Goal: Task Accomplishment & Management: Complete application form

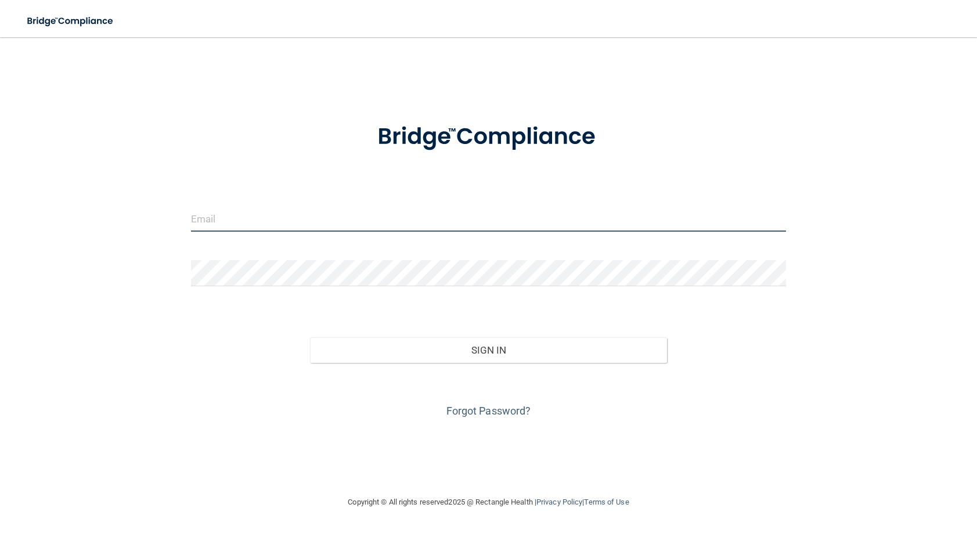
click at [330, 217] on input "email" at bounding box center [489, 219] width 596 height 26
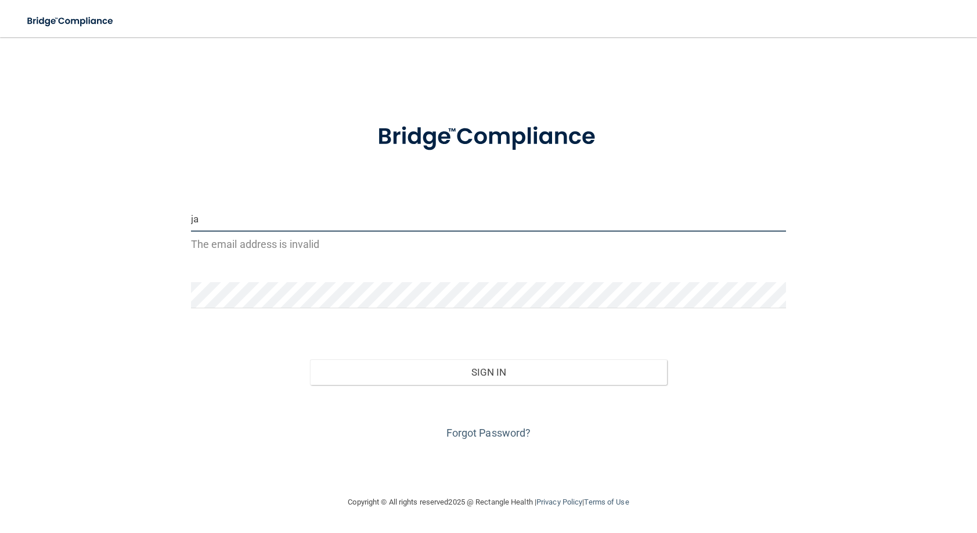
type input "j"
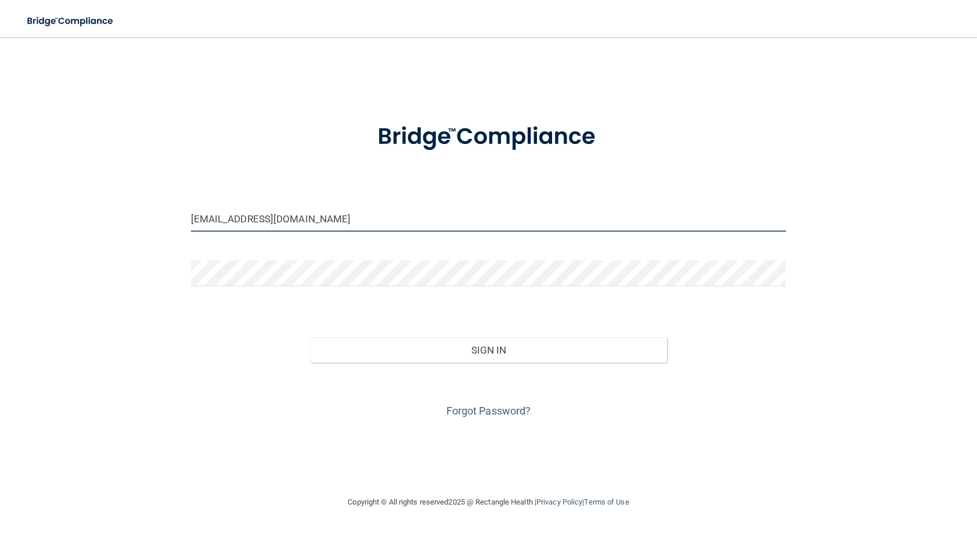
type input "[EMAIL_ADDRESS][DOMAIN_NAME]"
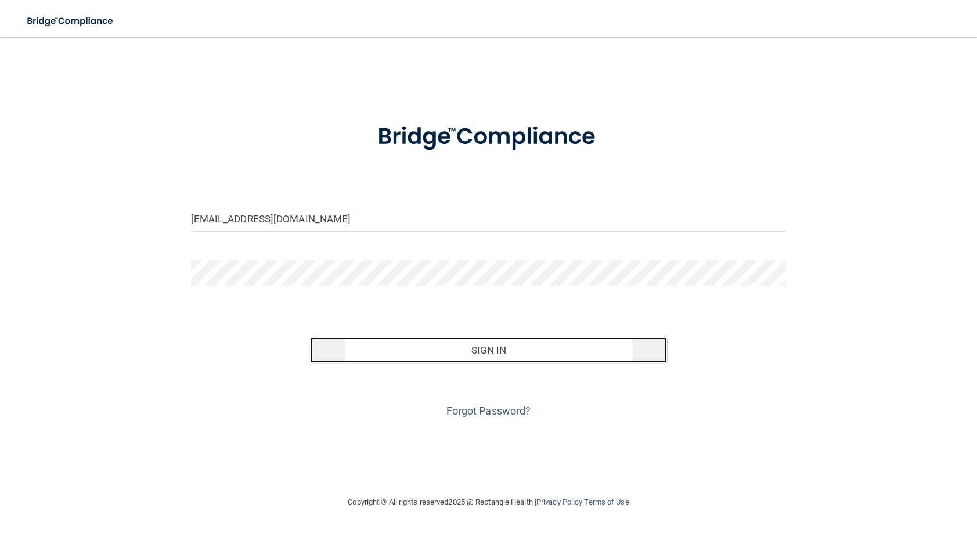
click at [516, 341] on button "Sign In" at bounding box center [489, 350] width 358 height 26
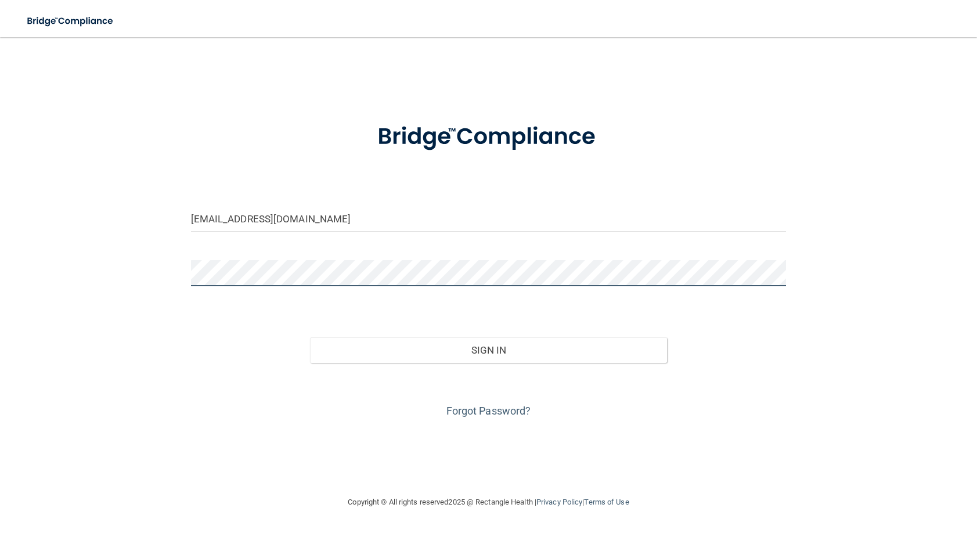
click at [310, 337] on button "Sign In" at bounding box center [489, 350] width 358 height 26
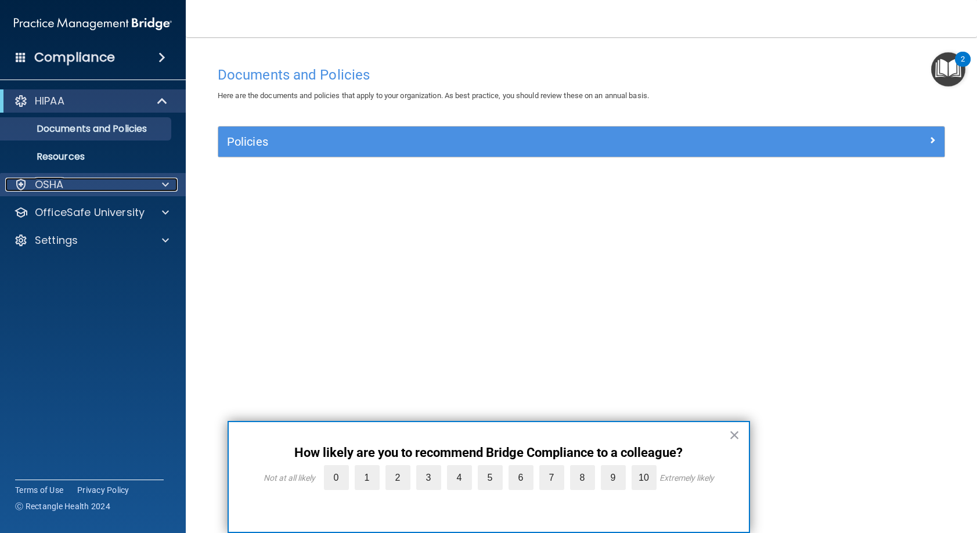
click at [160, 189] on div at bounding box center [163, 185] width 29 height 14
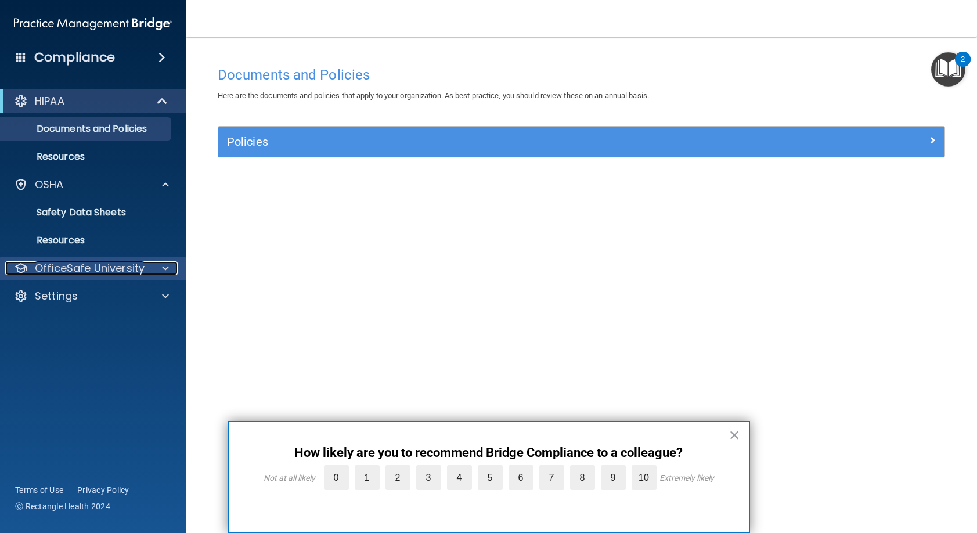
click at [117, 267] on p "OfficeSafe University" at bounding box center [90, 268] width 110 height 14
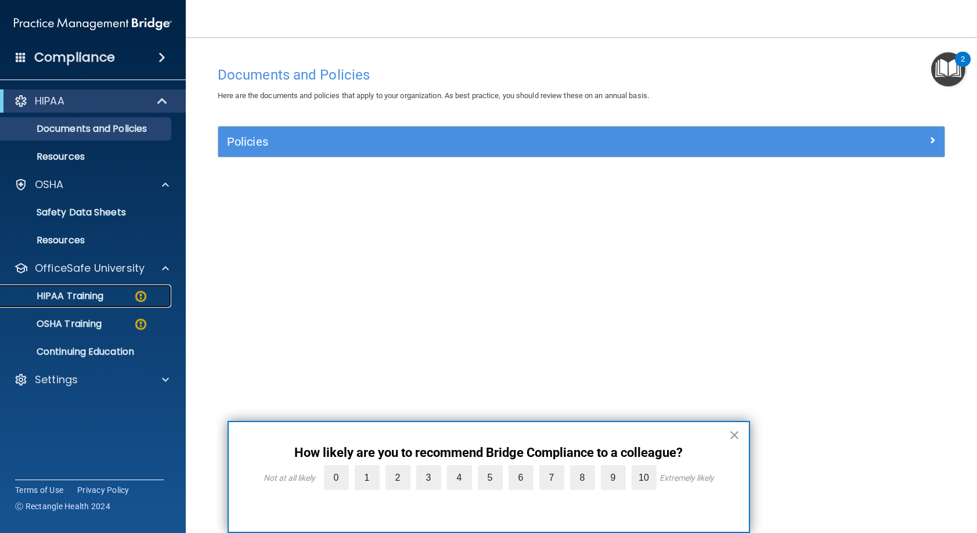
click at [83, 294] on p "HIPAA Training" at bounding box center [56, 296] width 96 height 12
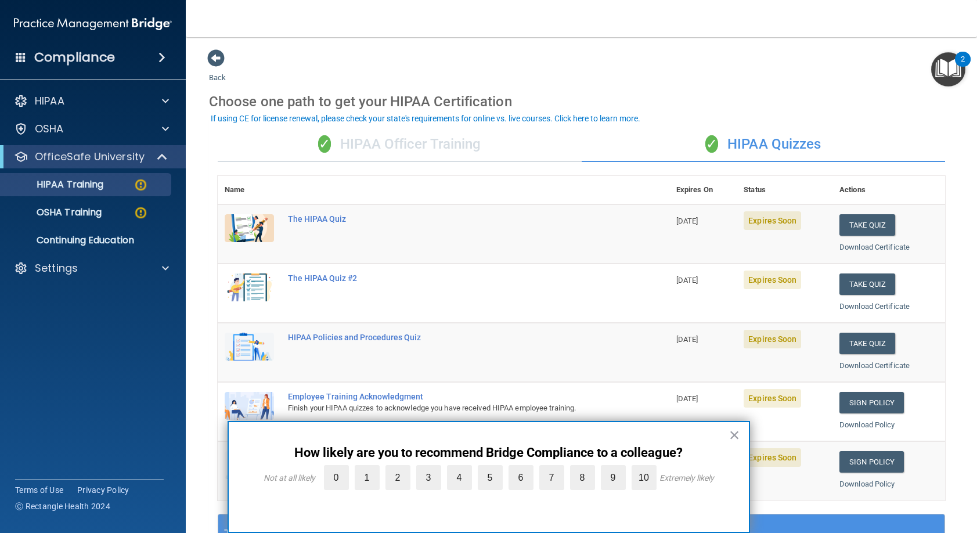
click at [743, 432] on div "× How likely are you to recommend Bridge Compliance to a colleague? Not at all …" at bounding box center [489, 477] width 523 height 112
click at [732, 435] on button "×" at bounding box center [734, 435] width 11 height 19
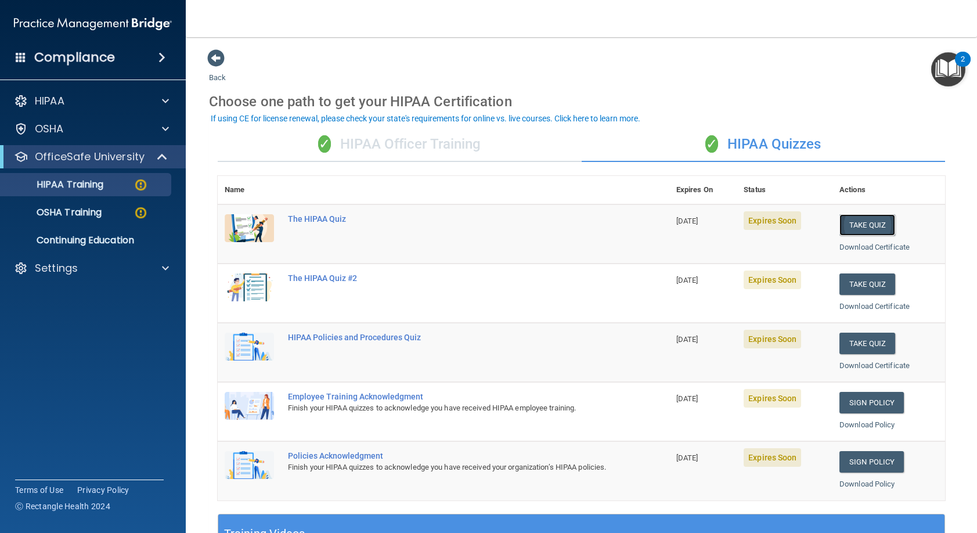
click at [848, 226] on button "Take Quiz" at bounding box center [868, 224] width 56 height 21
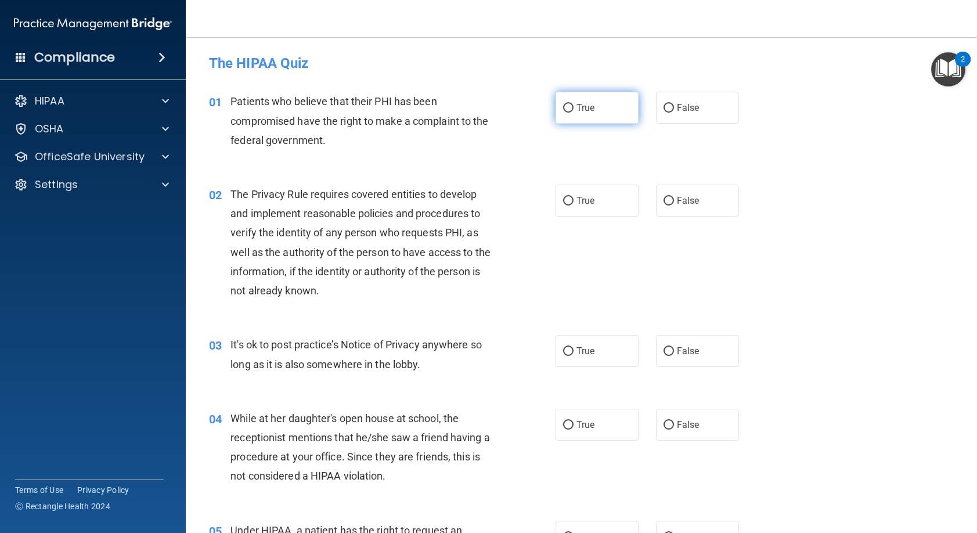
click at [575, 113] on label "True" at bounding box center [597, 108] width 83 height 32
click at [574, 113] on input "True" at bounding box center [568, 108] width 10 height 9
radio input "true"
click at [605, 204] on label "True" at bounding box center [597, 201] width 83 height 32
click at [574, 204] on input "True" at bounding box center [568, 201] width 10 height 9
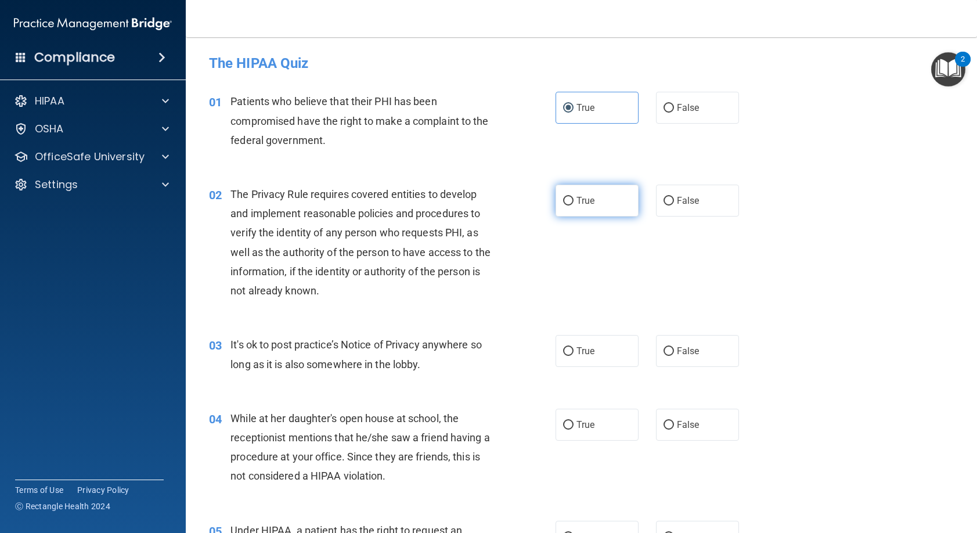
radio input "true"
click at [679, 343] on label "False" at bounding box center [697, 351] width 83 height 32
click at [674, 347] on input "False" at bounding box center [669, 351] width 10 height 9
radio input "true"
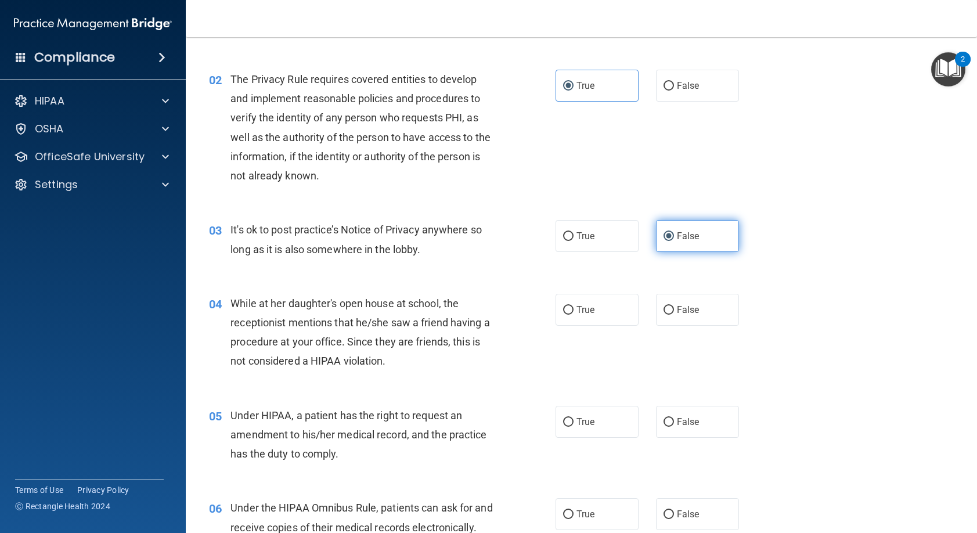
scroll to position [116, 0]
click at [679, 312] on span "False" at bounding box center [688, 308] width 23 height 11
click at [674, 312] on input "False" at bounding box center [669, 309] width 10 height 9
radio input "true"
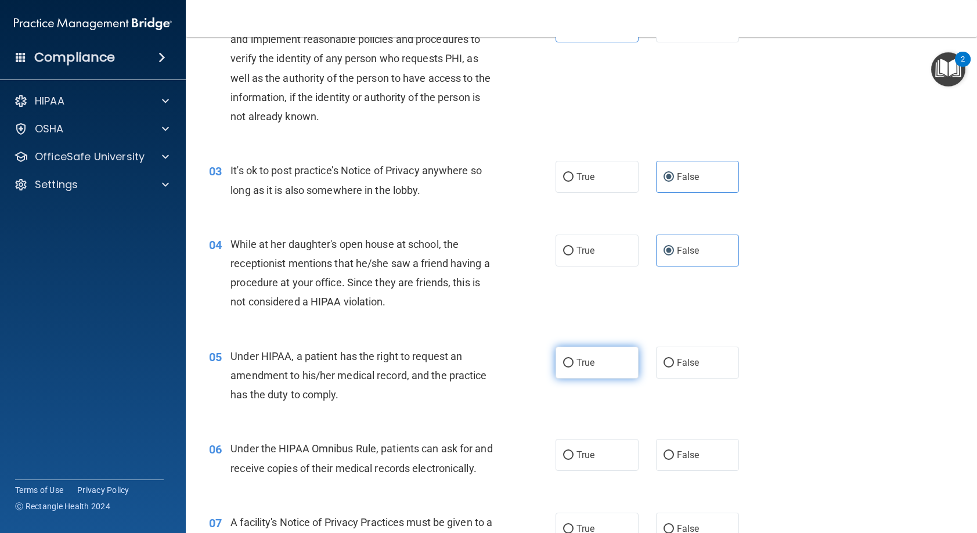
click at [608, 362] on label "True" at bounding box center [597, 363] width 83 height 32
click at [574, 362] on input "True" at bounding box center [568, 363] width 10 height 9
radio input "true"
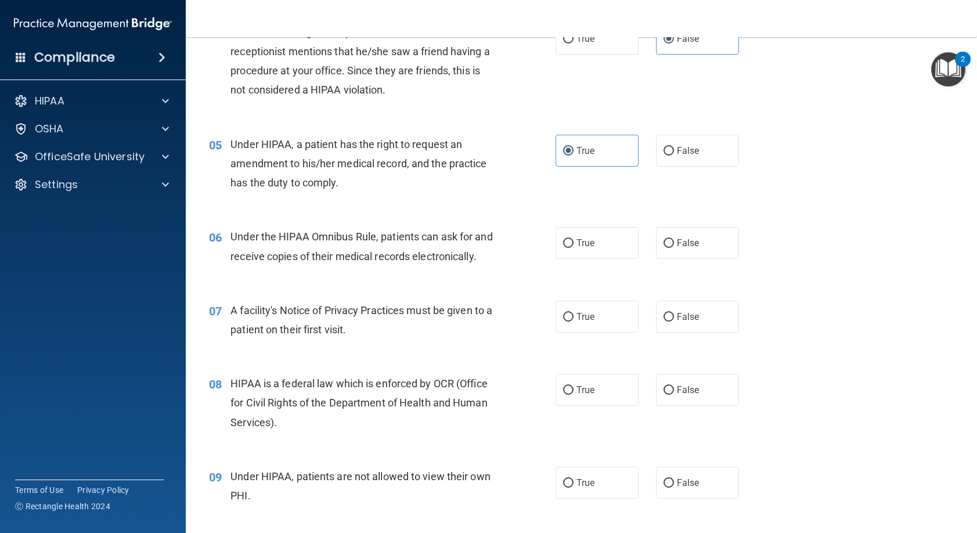
scroll to position [523, 0]
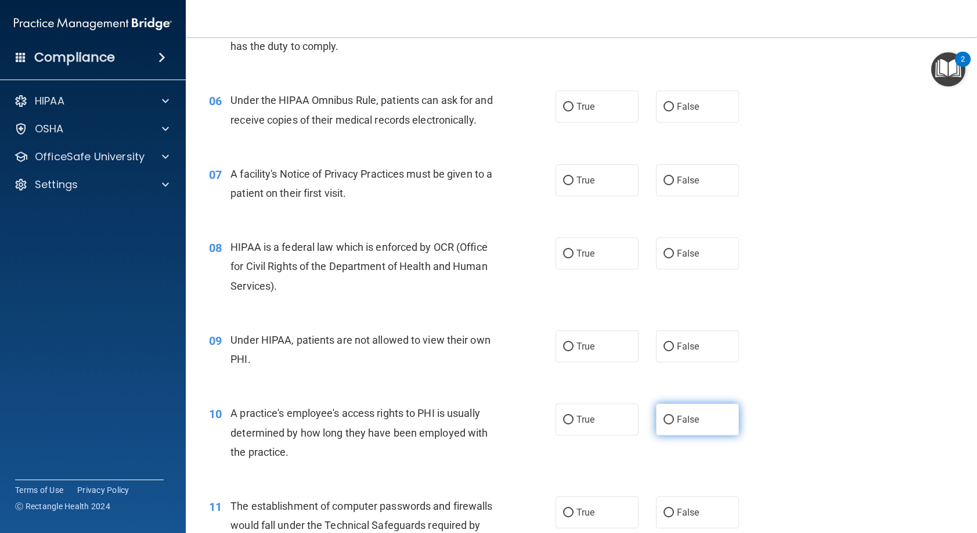
click at [669, 436] on label "False" at bounding box center [697, 420] width 83 height 32
click at [669, 424] on input "False" at bounding box center [669, 420] width 10 height 9
radio input "true"
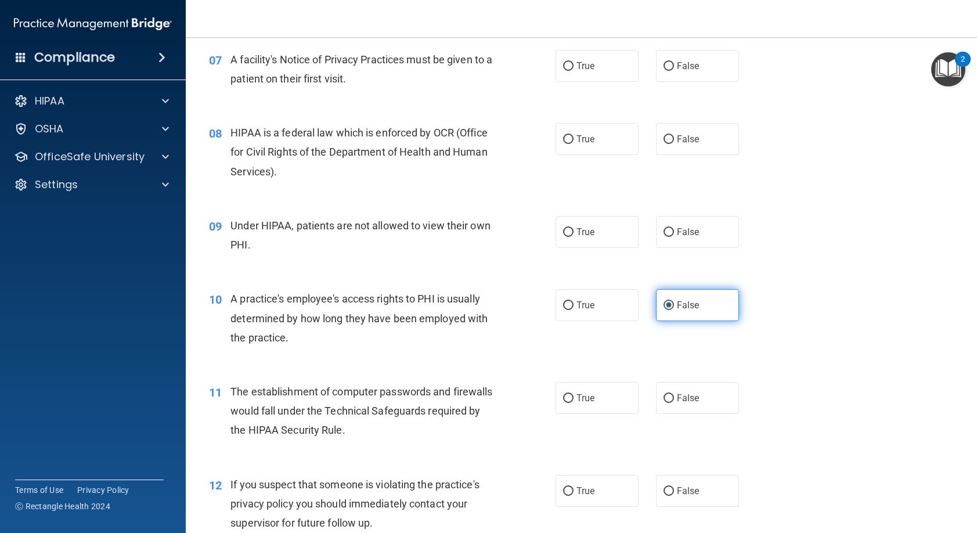
scroll to position [639, 0]
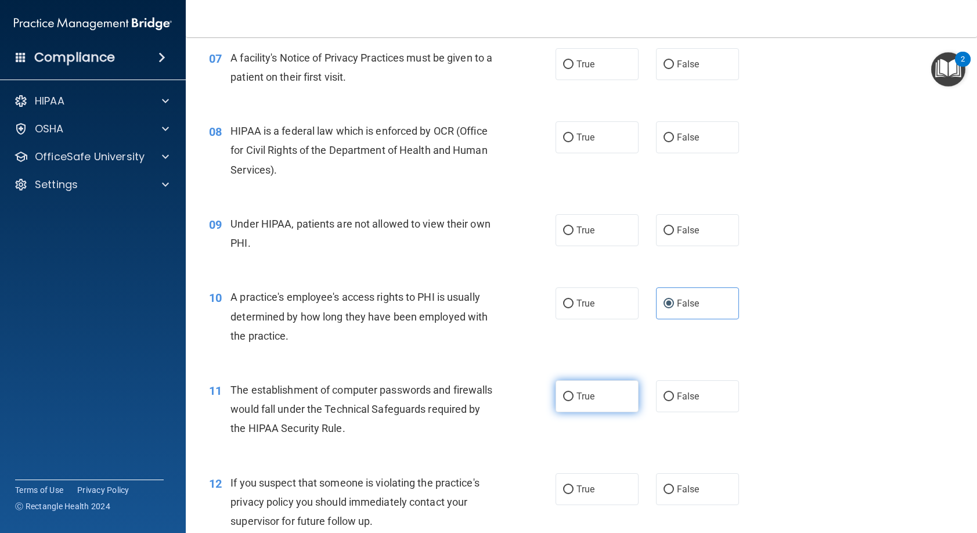
click at [577, 402] on span "True" at bounding box center [586, 396] width 18 height 11
click at [574, 401] on input "True" at bounding box center [568, 397] width 10 height 9
radio input "true"
click at [571, 505] on label "True" at bounding box center [597, 489] width 83 height 32
click at [571, 494] on input "True" at bounding box center [568, 489] width 10 height 9
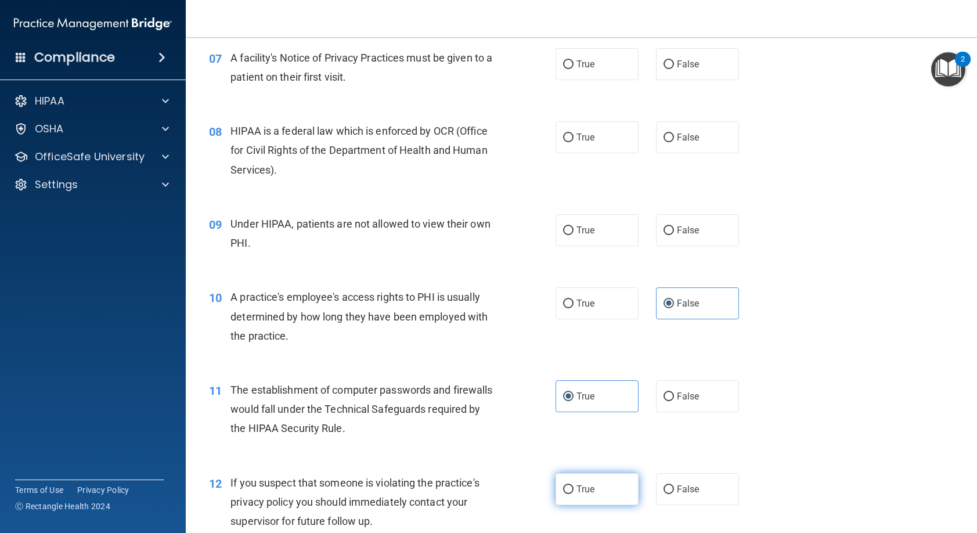
radio input "true"
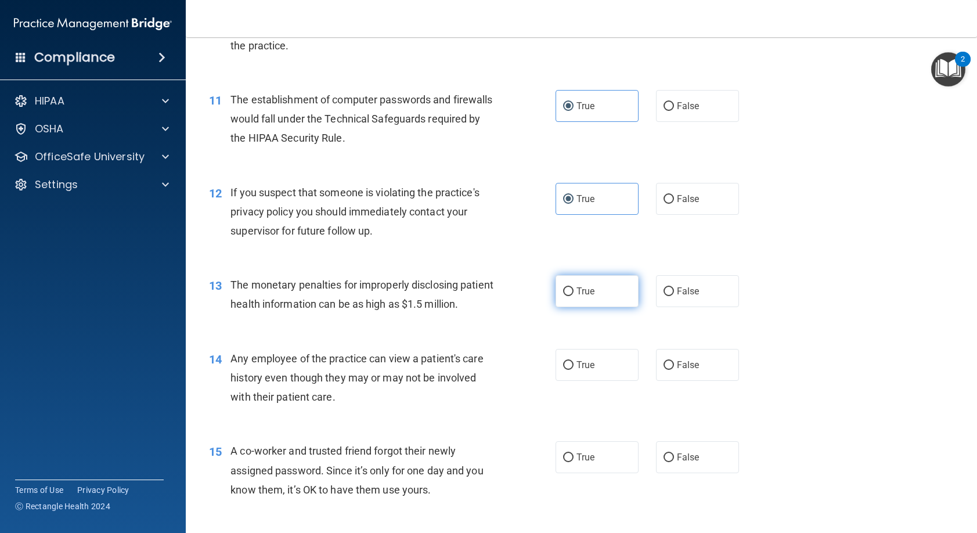
click at [568, 307] on label "True" at bounding box center [597, 291] width 83 height 32
click at [568, 296] on input "True" at bounding box center [568, 291] width 10 height 9
radio input "true"
click at [656, 381] on label "False" at bounding box center [697, 365] width 83 height 32
click at [664, 370] on input "False" at bounding box center [669, 365] width 10 height 9
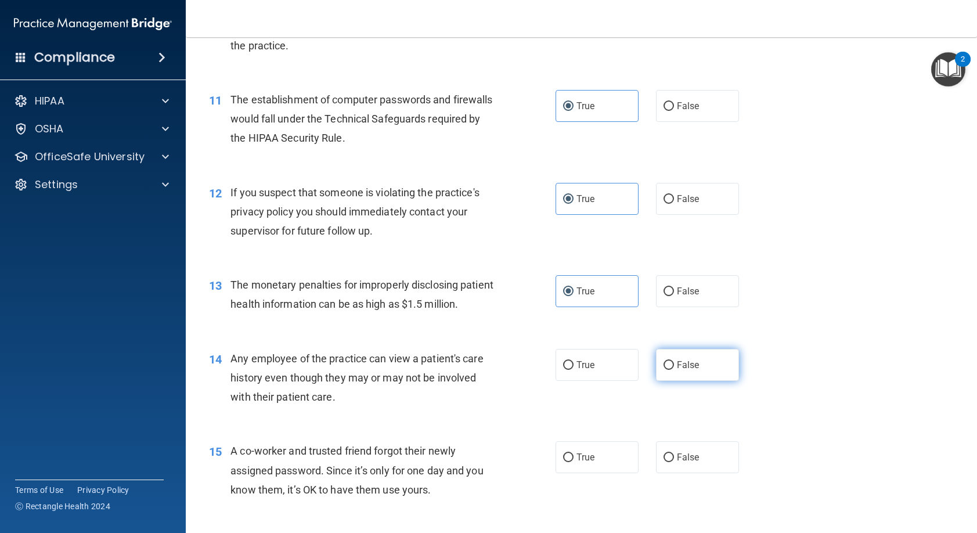
radio input "true"
click at [677, 463] on span "False" at bounding box center [688, 457] width 23 height 11
click at [672, 462] on input "False" at bounding box center [669, 458] width 10 height 9
radio input "true"
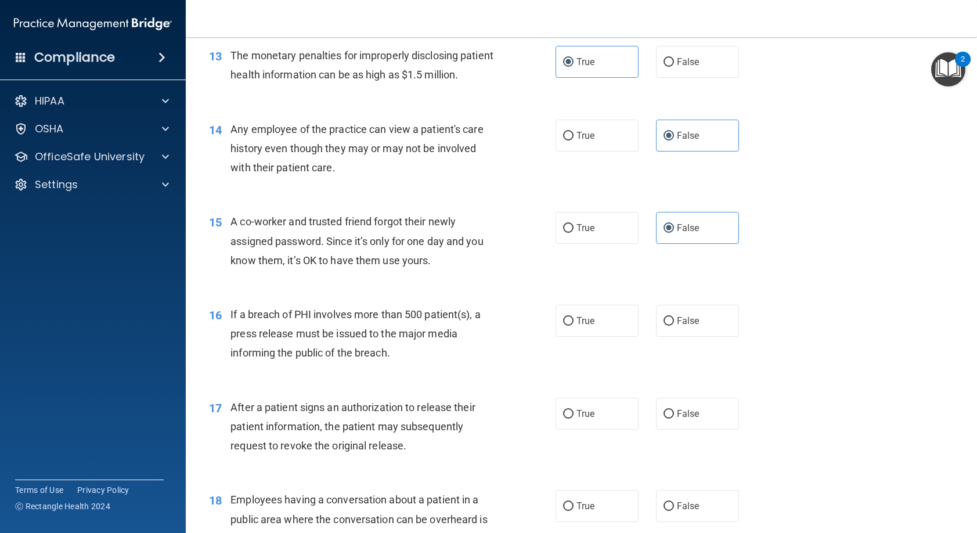
scroll to position [1161, 0]
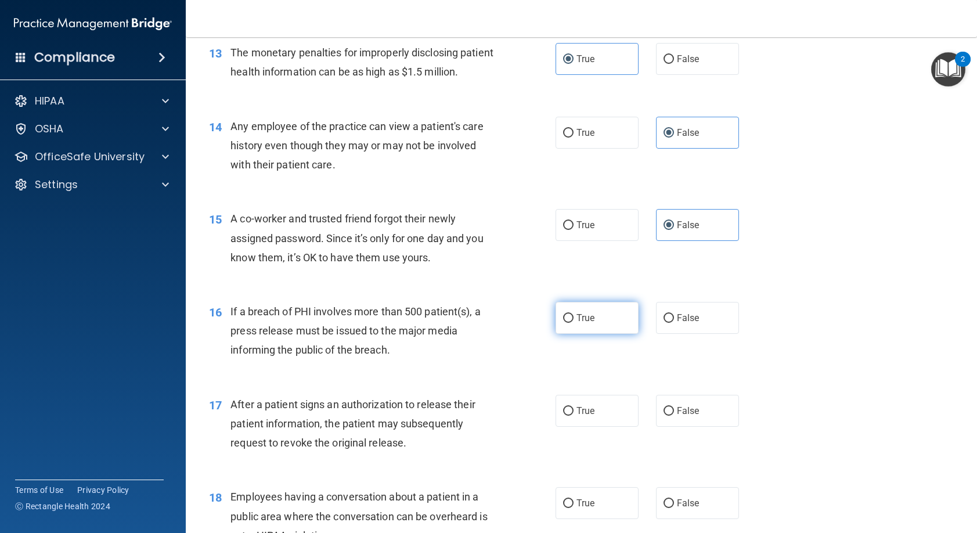
click at [593, 334] on label "True" at bounding box center [597, 318] width 83 height 32
click at [574, 323] on input "True" at bounding box center [568, 318] width 10 height 9
radio input "true"
click at [593, 427] on label "True" at bounding box center [597, 411] width 83 height 32
click at [574, 416] on input "True" at bounding box center [568, 411] width 10 height 9
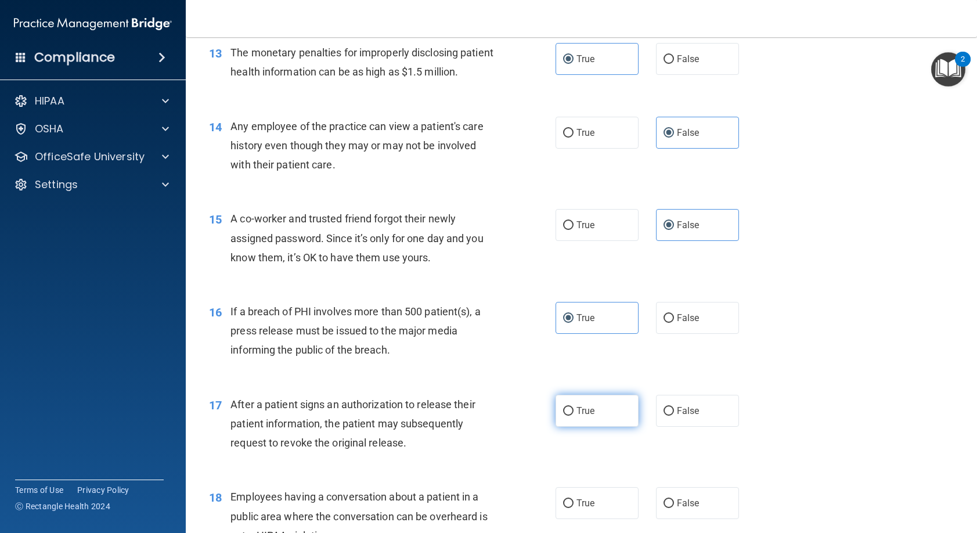
radio input "true"
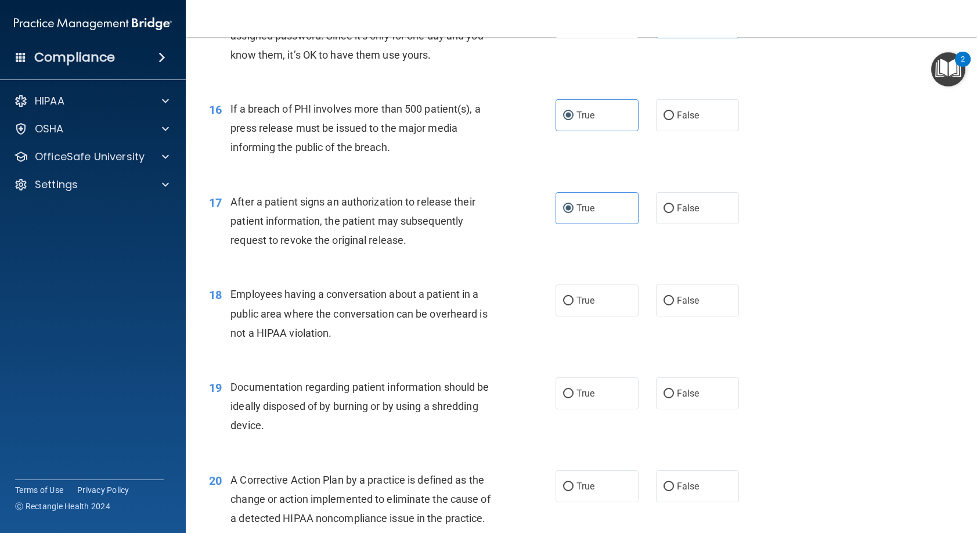
scroll to position [1452, 0]
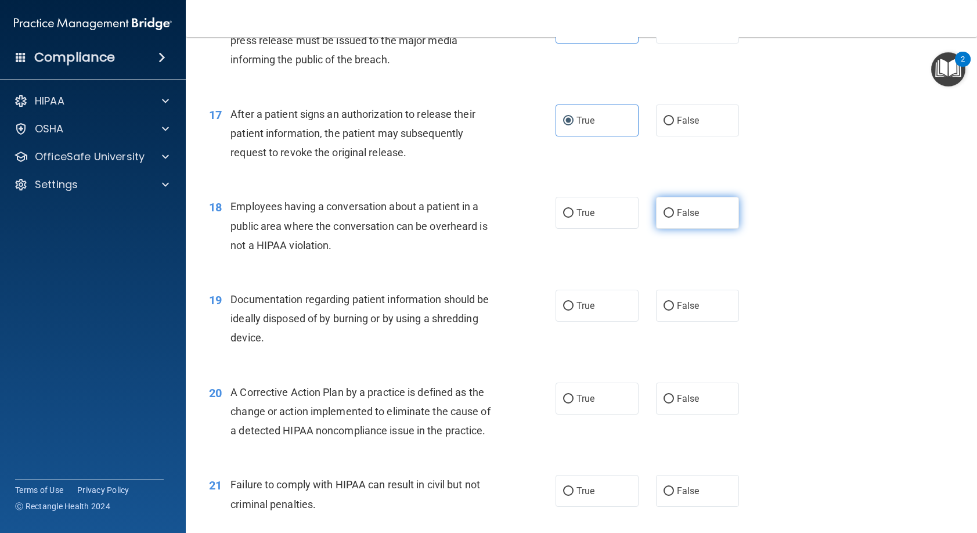
click at [666, 229] on label "False" at bounding box center [697, 213] width 83 height 32
click at [666, 218] on input "False" at bounding box center [669, 213] width 10 height 9
radio input "true"
click at [592, 322] on label "True" at bounding box center [597, 306] width 83 height 32
click at [574, 311] on input "True" at bounding box center [568, 306] width 10 height 9
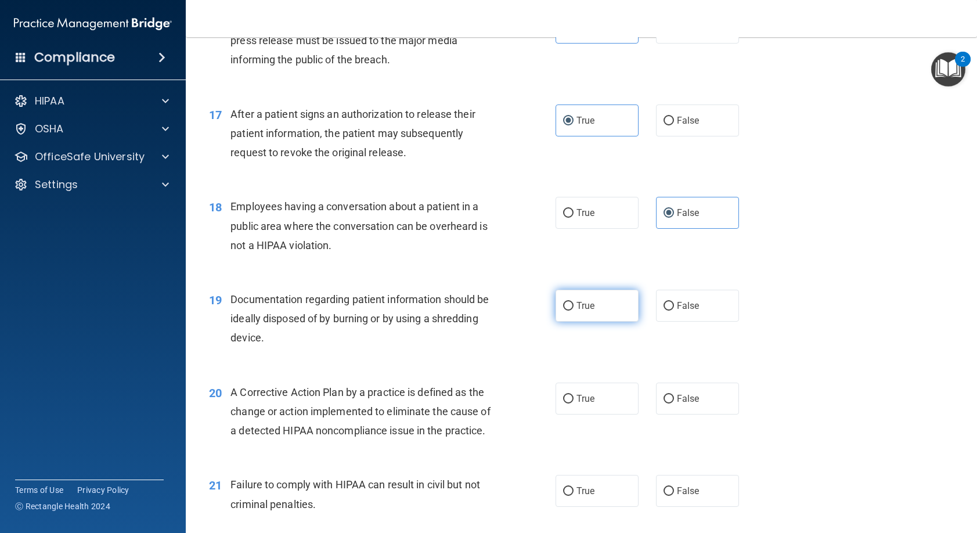
radio input "true"
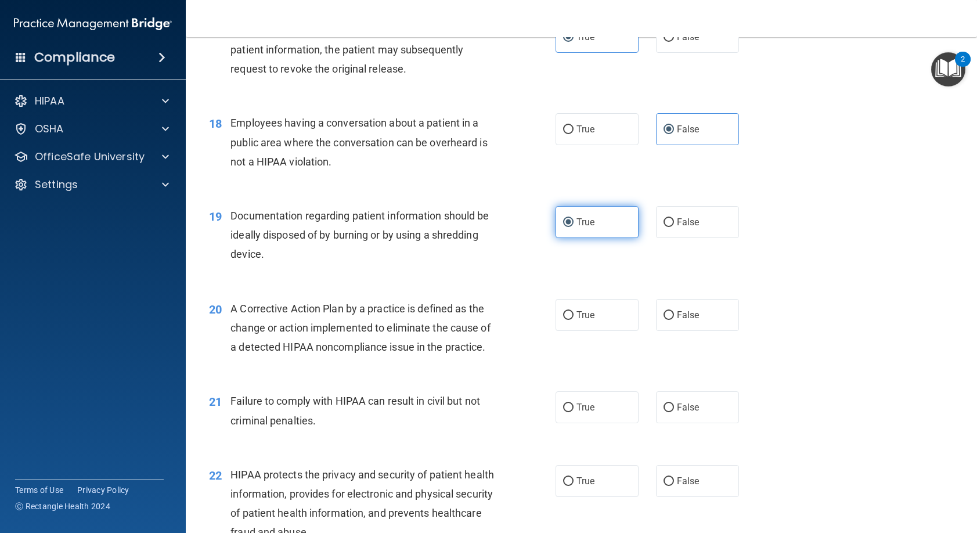
scroll to position [1568, 0]
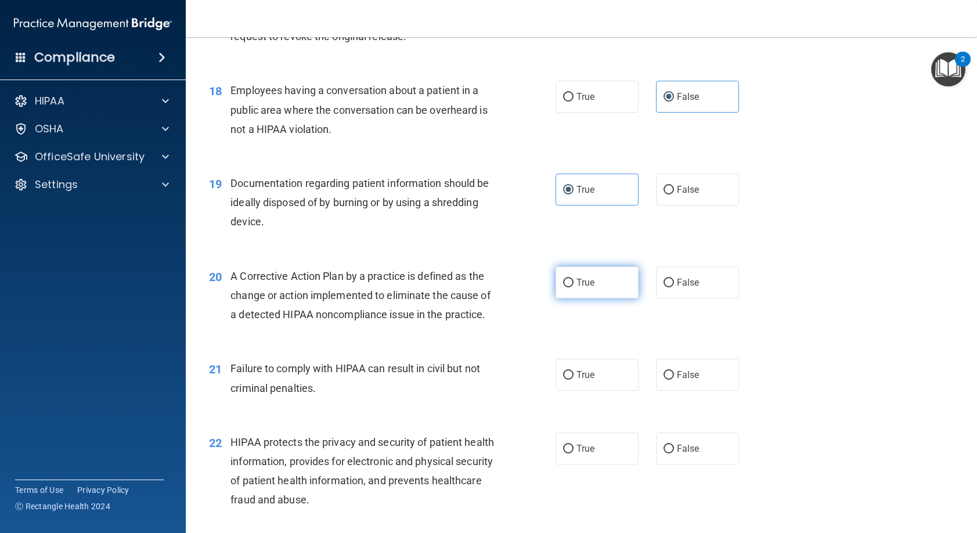
click at [583, 288] on span "True" at bounding box center [586, 282] width 18 height 11
click at [574, 287] on input "True" at bounding box center [568, 283] width 10 height 9
radio input "true"
click at [700, 391] on label "False" at bounding box center [697, 375] width 83 height 32
click at [674, 380] on input "False" at bounding box center [669, 375] width 10 height 9
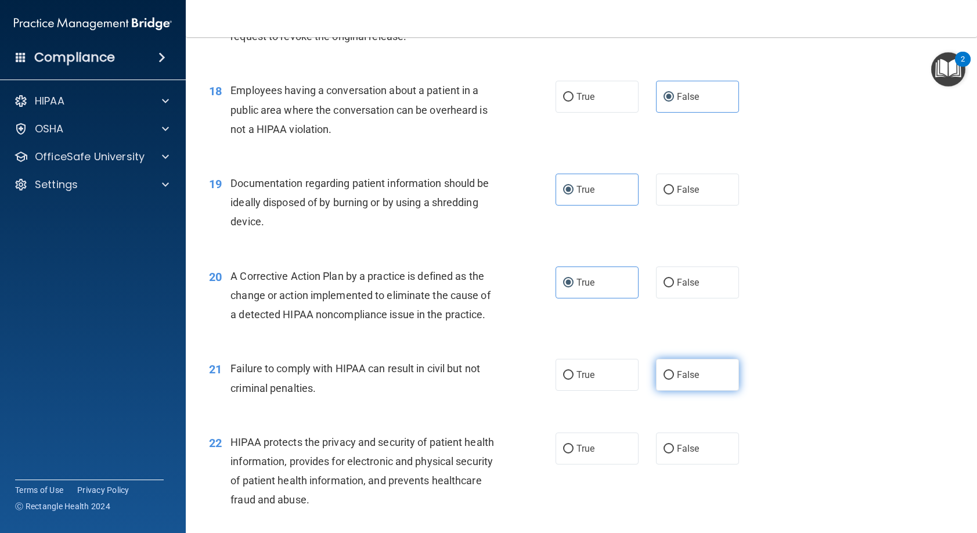
radio input "true"
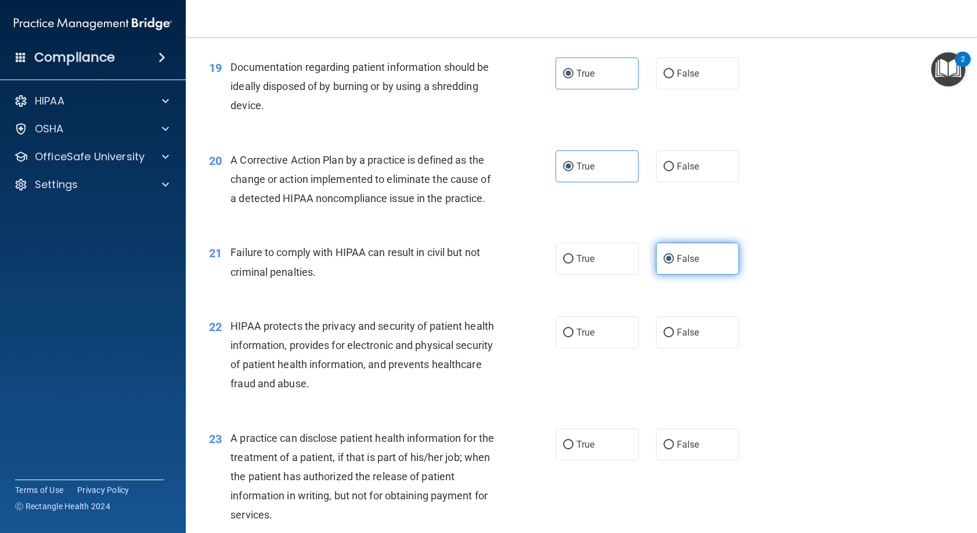
scroll to position [1742, 0]
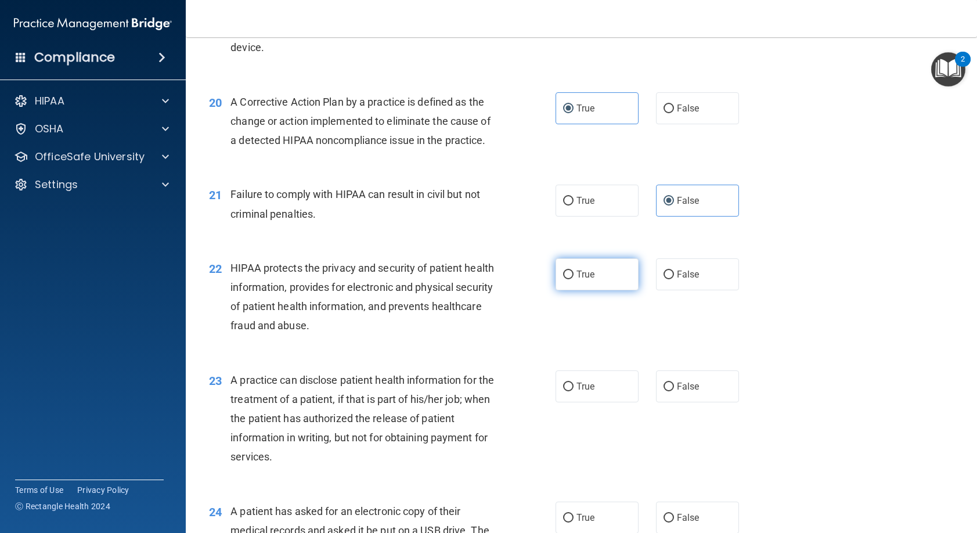
click at [592, 290] on label "True" at bounding box center [597, 274] width 83 height 32
click at [574, 279] on input "True" at bounding box center [568, 275] width 10 height 9
radio input "true"
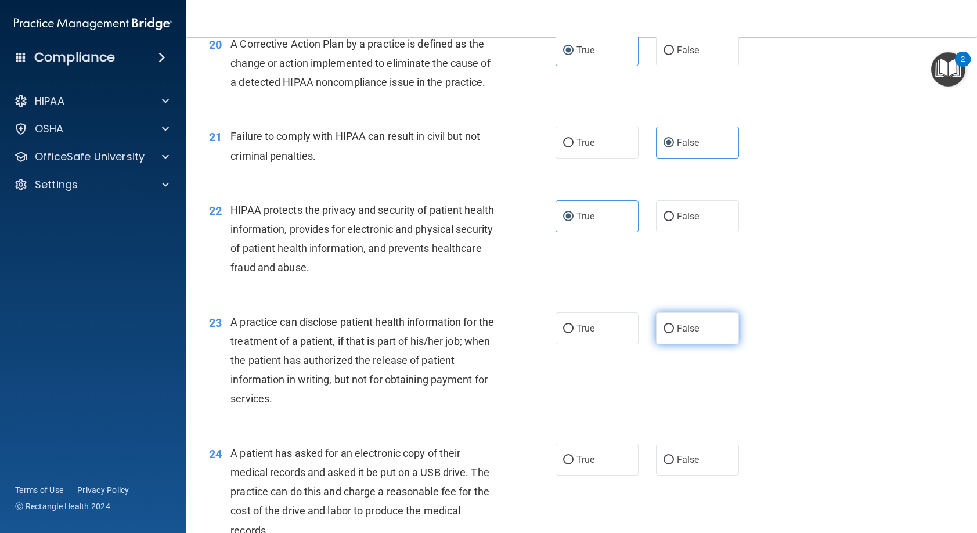
click at [677, 334] on span "False" at bounding box center [688, 328] width 23 height 11
click at [674, 333] on input "False" at bounding box center [669, 329] width 10 height 9
radio input "true"
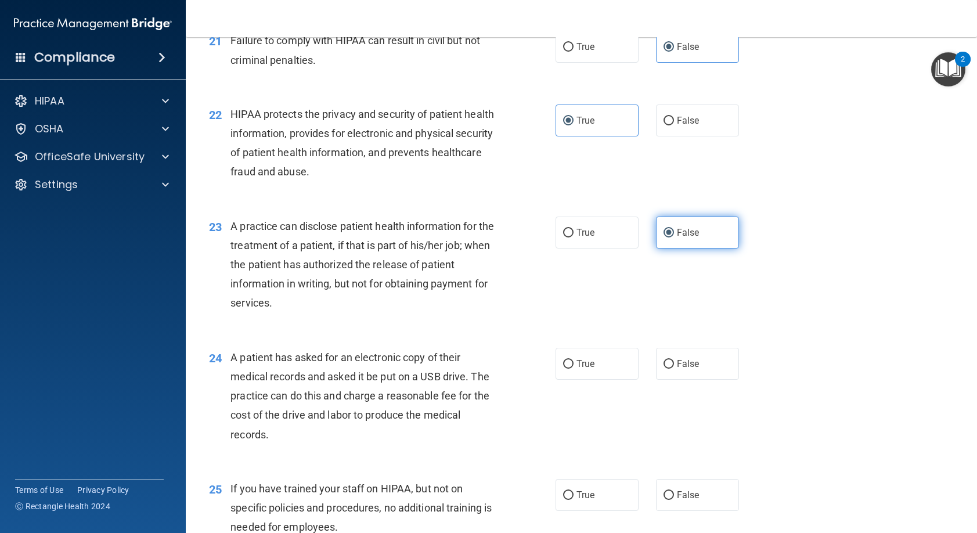
scroll to position [1916, 0]
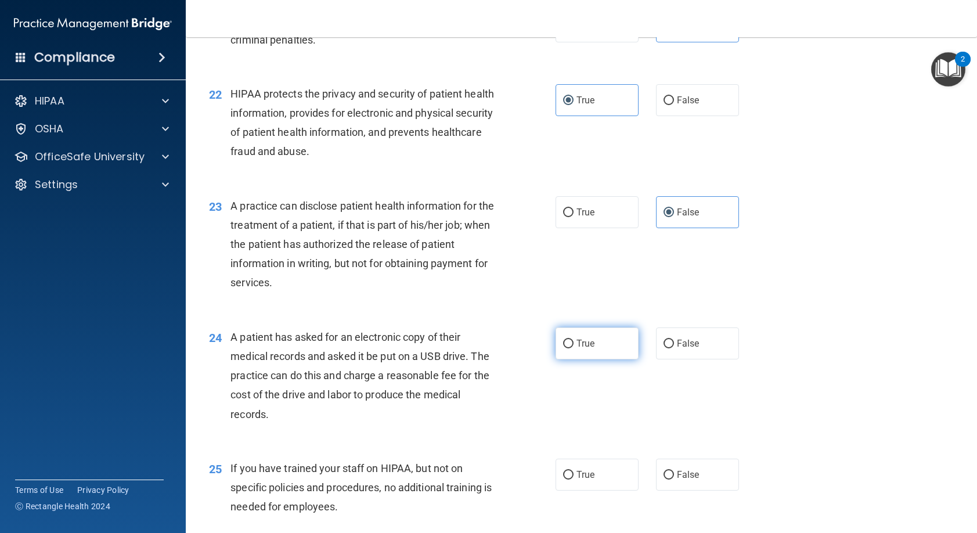
click at [615, 359] on label "True" at bounding box center [597, 344] width 83 height 32
click at [574, 348] on input "True" at bounding box center [568, 344] width 10 height 9
radio input "true"
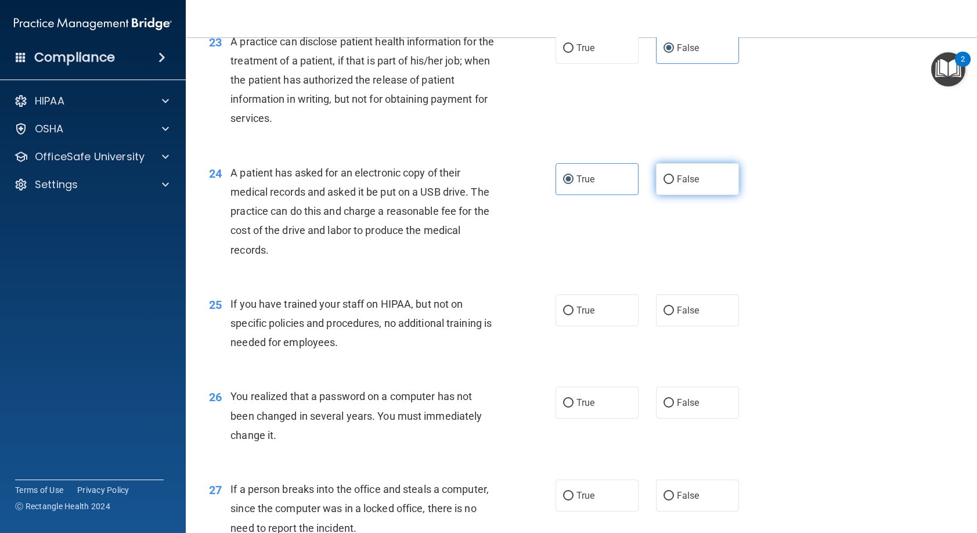
scroll to position [2090, 0]
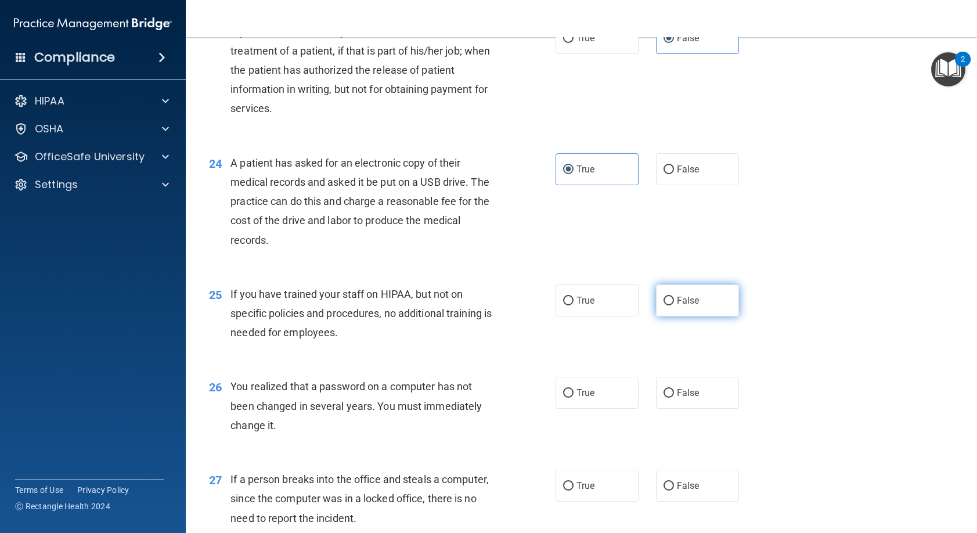
click at [688, 316] on label "False" at bounding box center [697, 301] width 83 height 32
click at [674, 305] on input "False" at bounding box center [669, 301] width 10 height 9
radio input "true"
click at [588, 409] on label "True" at bounding box center [597, 393] width 83 height 32
click at [574, 398] on input "True" at bounding box center [568, 393] width 10 height 9
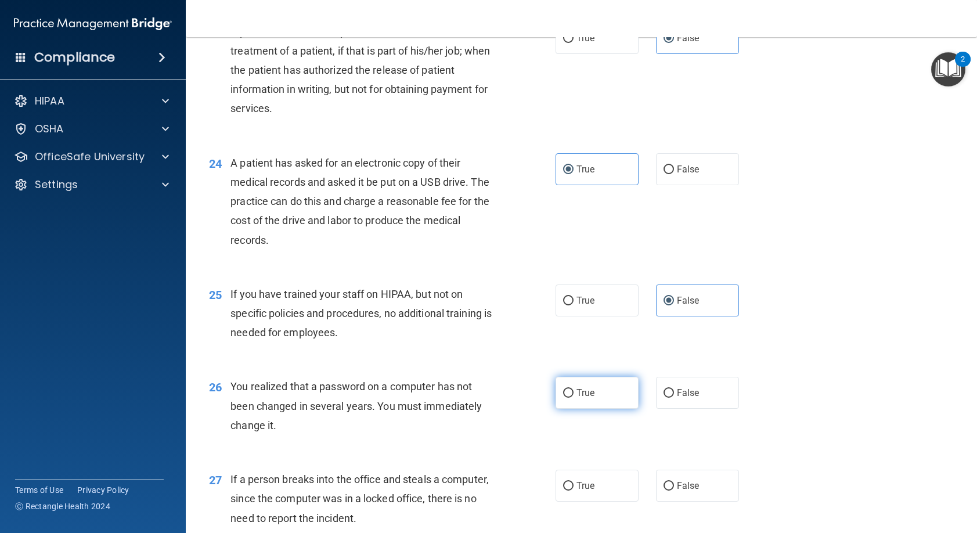
radio input "true"
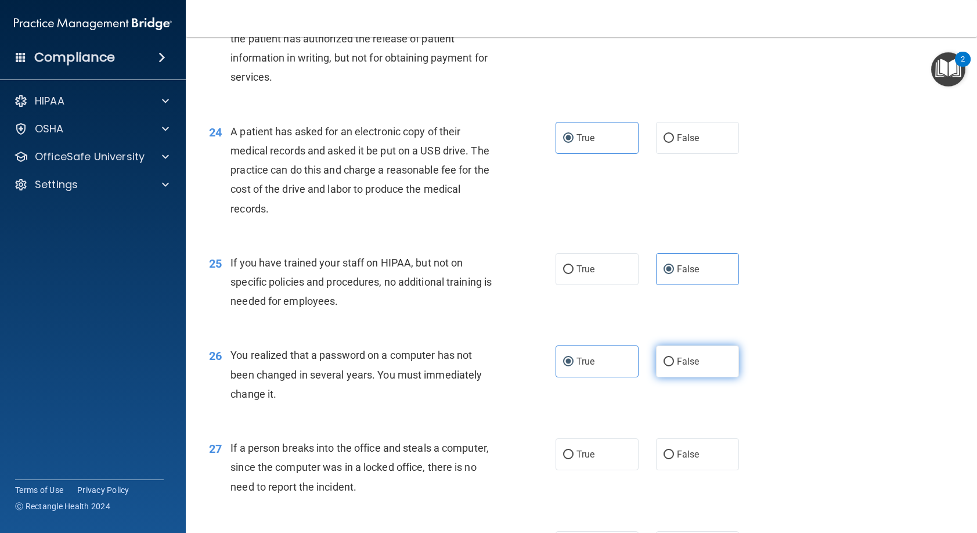
scroll to position [2207, 0]
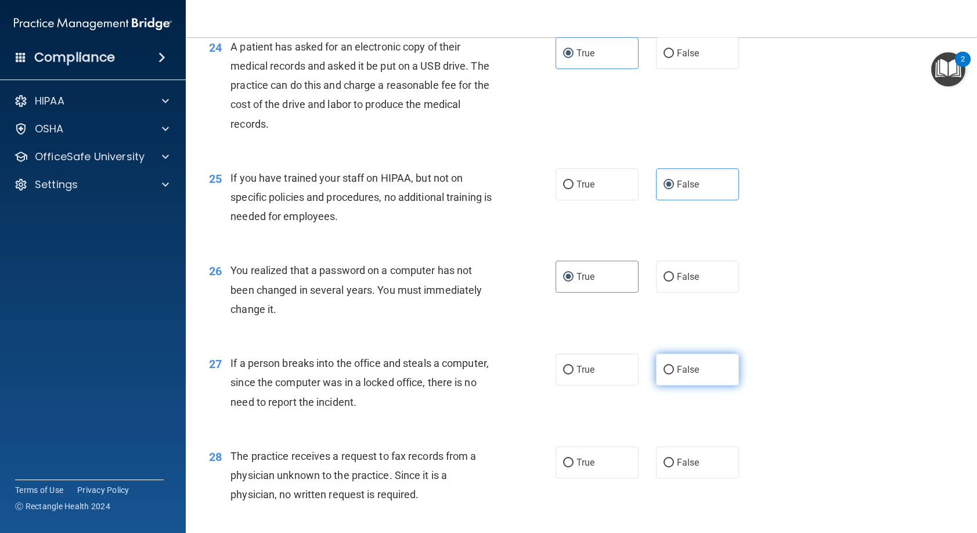
click at [678, 386] on label "False" at bounding box center [697, 370] width 83 height 32
click at [674, 375] on input "False" at bounding box center [669, 370] width 10 height 9
radio input "true"
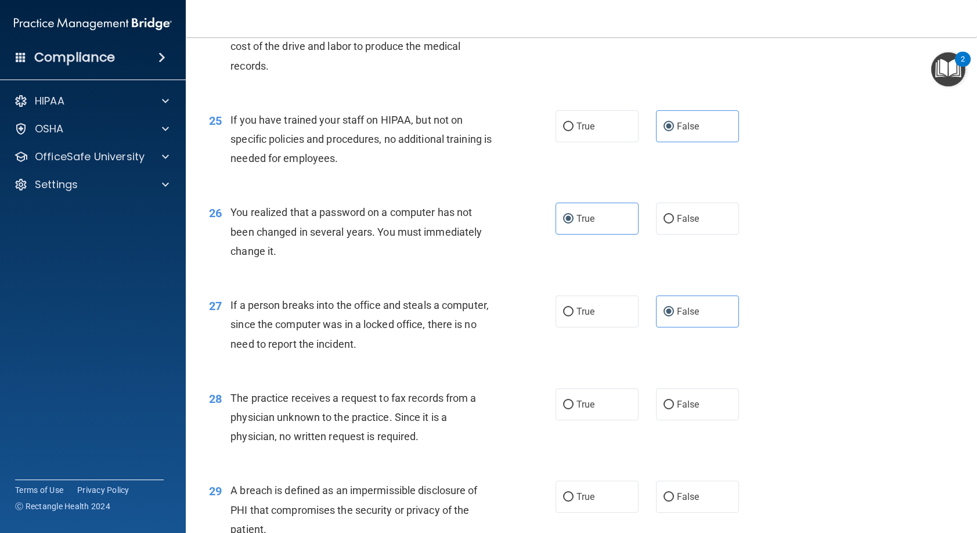
scroll to position [2323, 0]
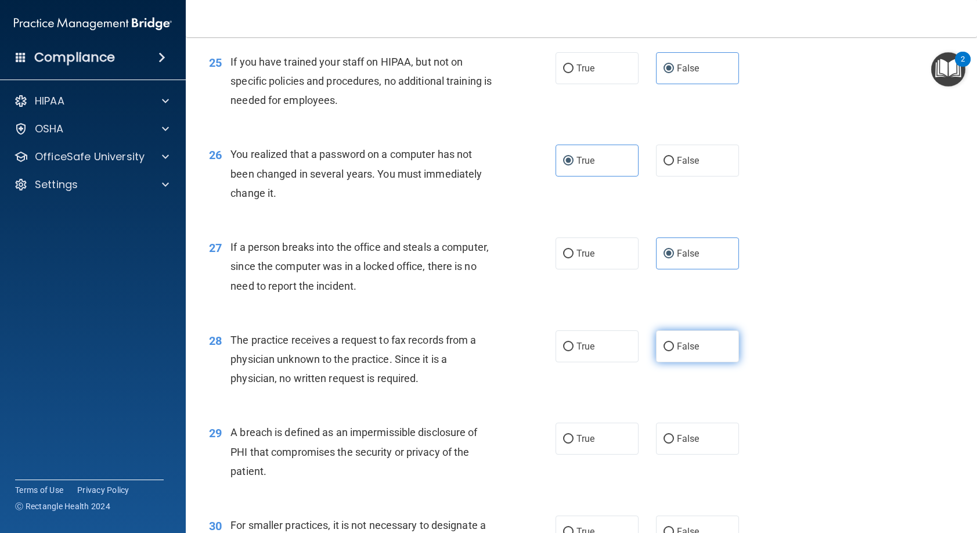
click at [682, 362] on label "False" at bounding box center [697, 346] width 83 height 32
click at [674, 351] on input "False" at bounding box center [669, 347] width 10 height 9
radio input "true"
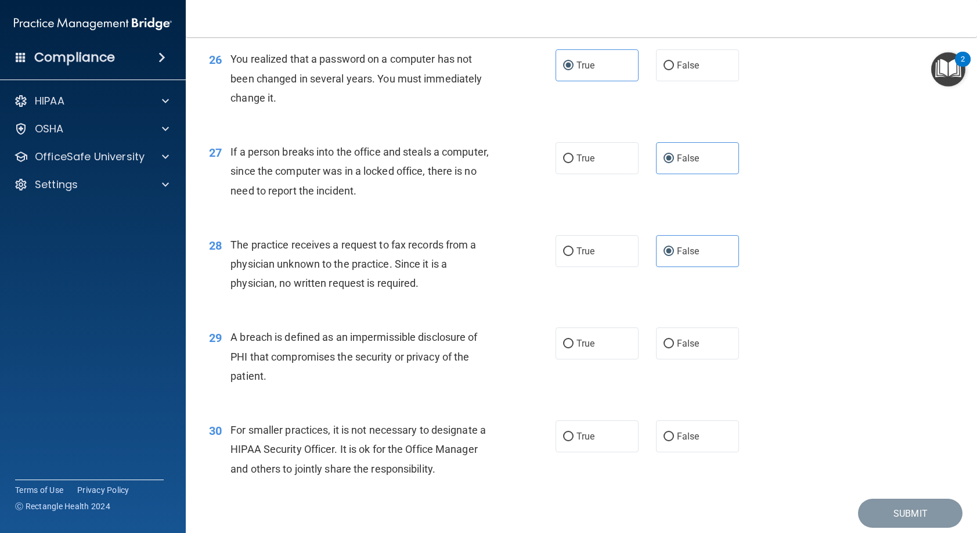
scroll to position [2439, 0]
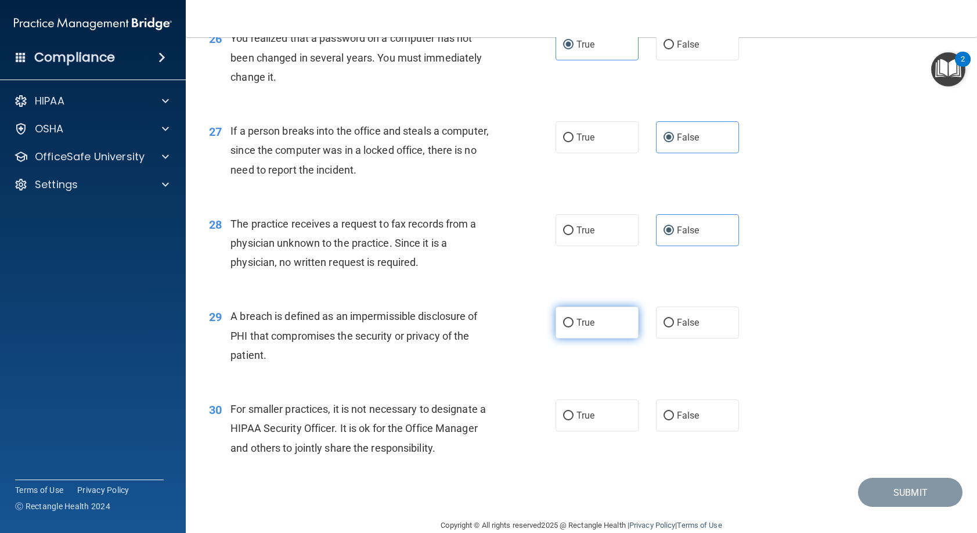
click at [601, 339] on label "True" at bounding box center [597, 323] width 83 height 32
click at [574, 328] on input "True" at bounding box center [568, 323] width 10 height 9
radio input "true"
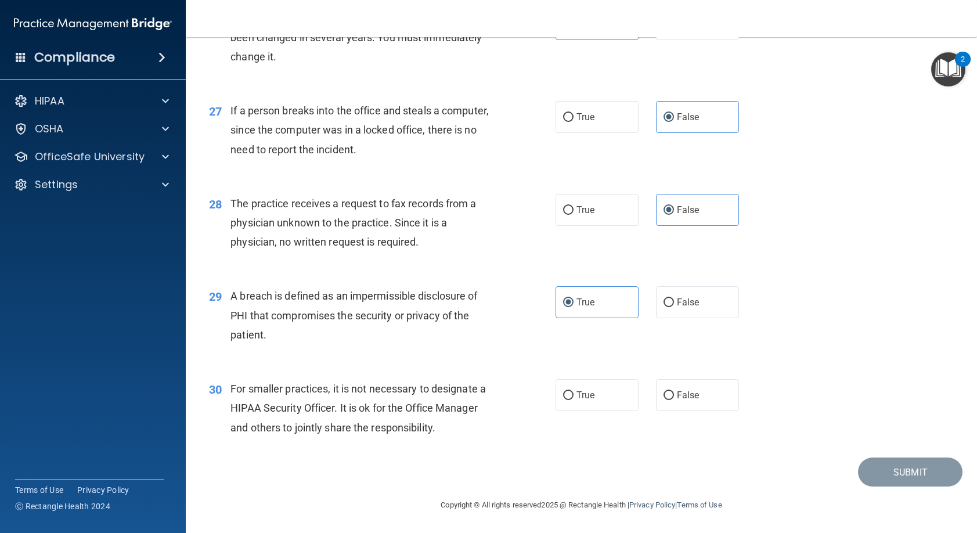
scroll to position [2517, 0]
click at [675, 402] on label "False" at bounding box center [697, 395] width 83 height 32
click at [674, 400] on input "False" at bounding box center [669, 395] width 10 height 9
radio input "true"
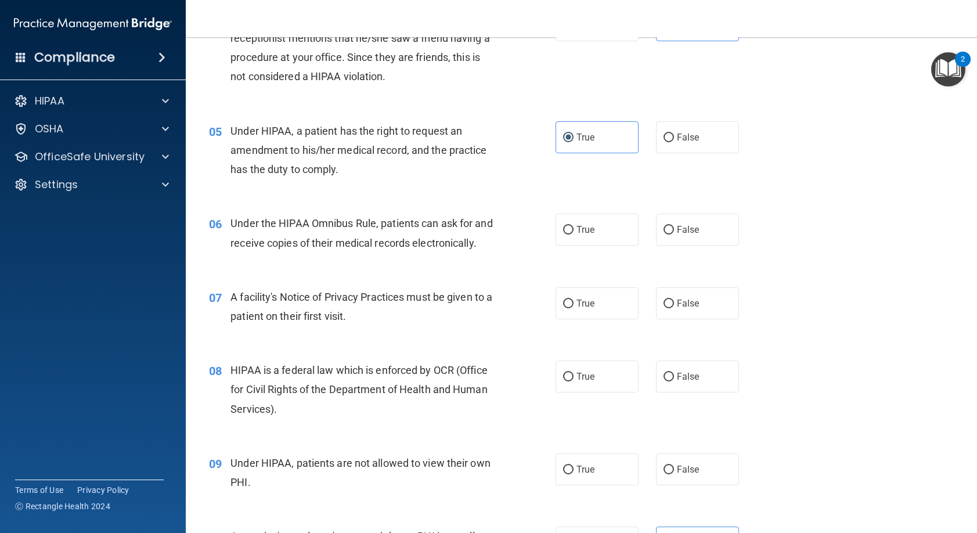
scroll to position [406, 0]
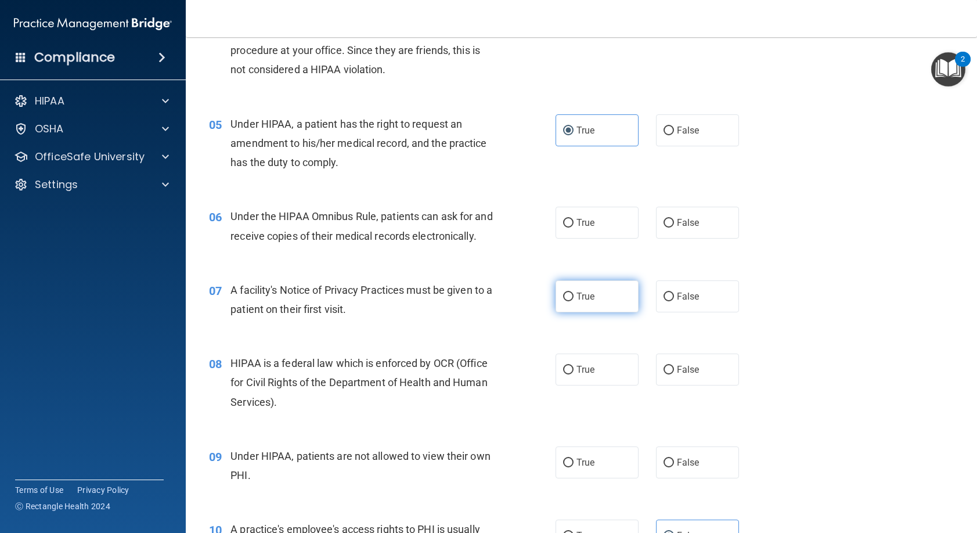
click at [587, 302] on span "True" at bounding box center [586, 296] width 18 height 11
click at [574, 301] on input "True" at bounding box center [568, 297] width 10 height 9
radio input "true"
click at [577, 382] on label "True" at bounding box center [597, 370] width 83 height 32
click at [574, 375] on input "True" at bounding box center [568, 370] width 10 height 9
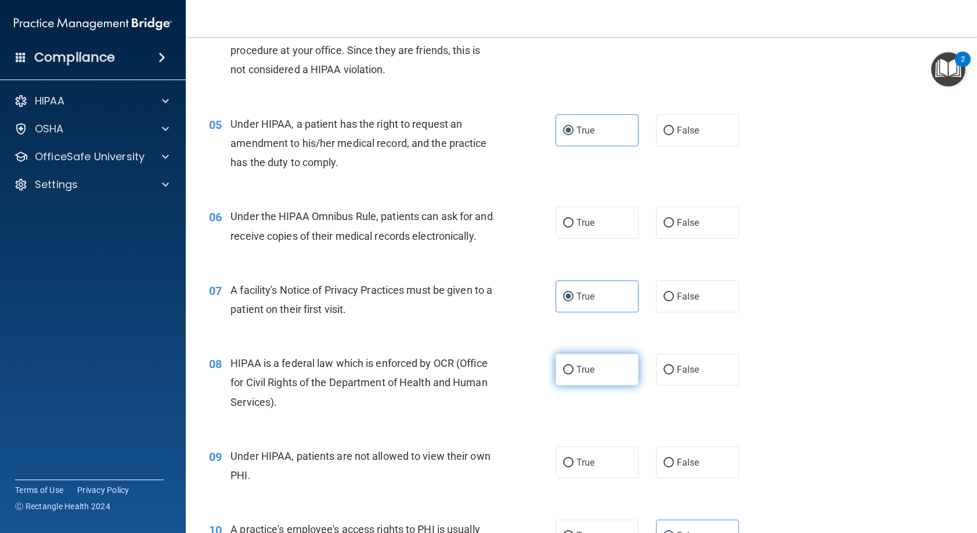
radio input "true"
click at [679, 478] on label "False" at bounding box center [697, 463] width 83 height 32
click at [674, 467] on input "False" at bounding box center [669, 463] width 10 height 9
radio input "true"
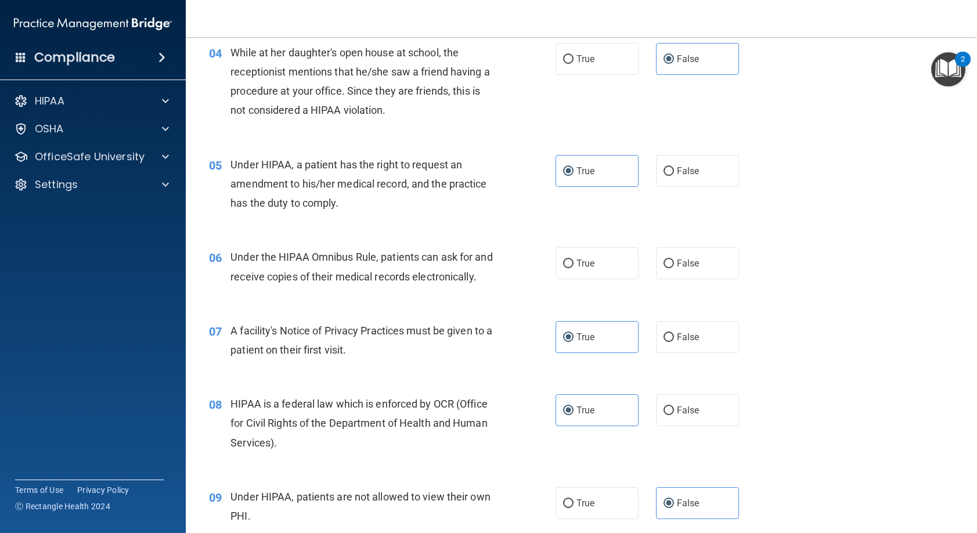
scroll to position [290, 0]
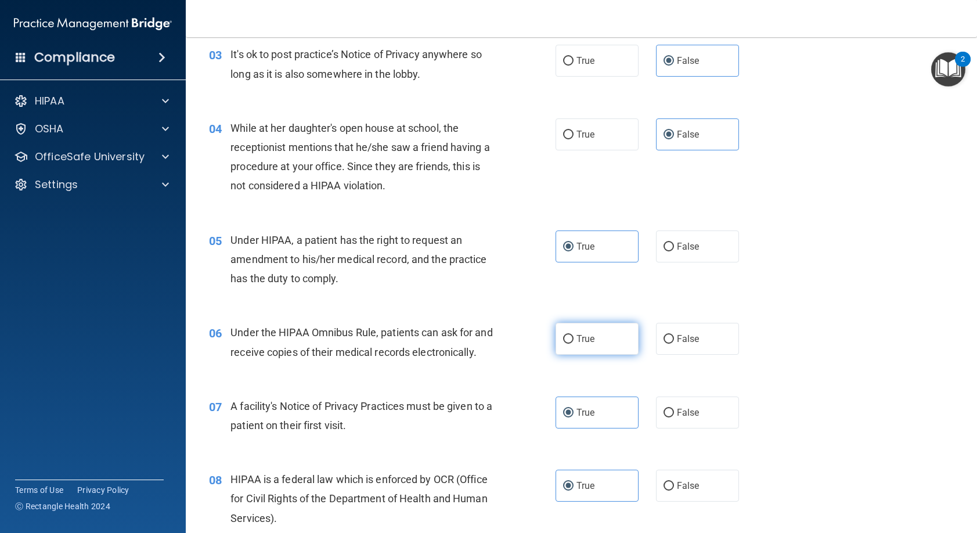
click at [583, 341] on span "True" at bounding box center [586, 338] width 18 height 11
click at [574, 341] on input "True" at bounding box center [568, 339] width 10 height 9
radio input "true"
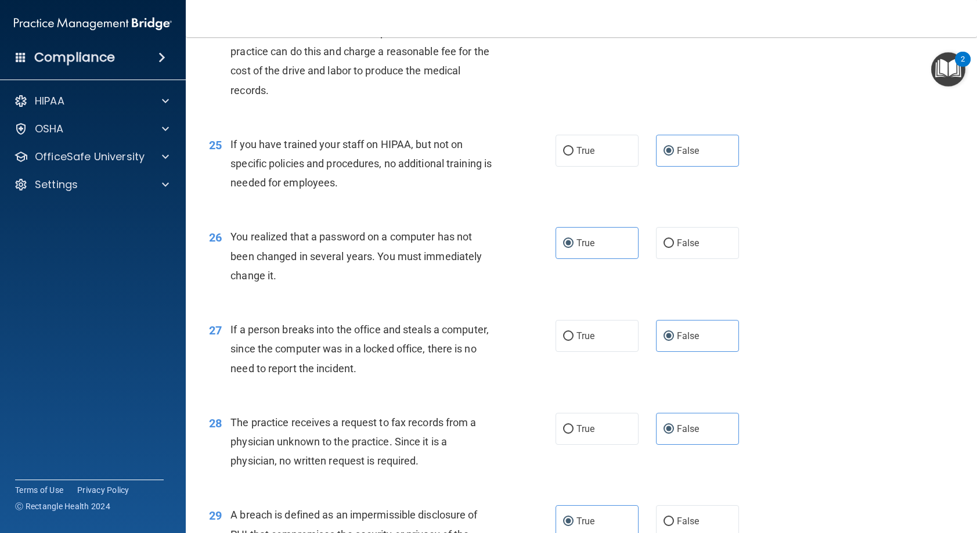
scroll to position [2517, 0]
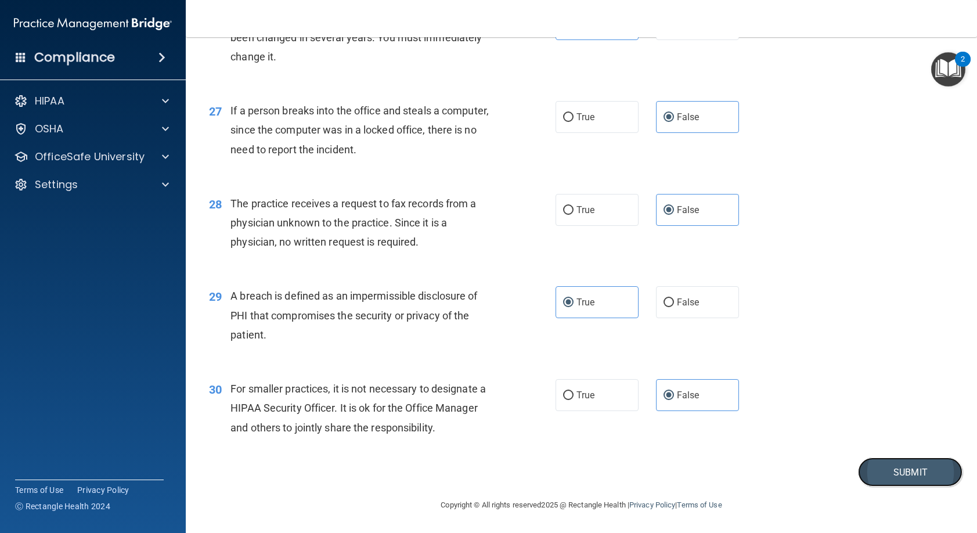
click at [889, 471] on button "Submit" at bounding box center [910, 473] width 105 height 30
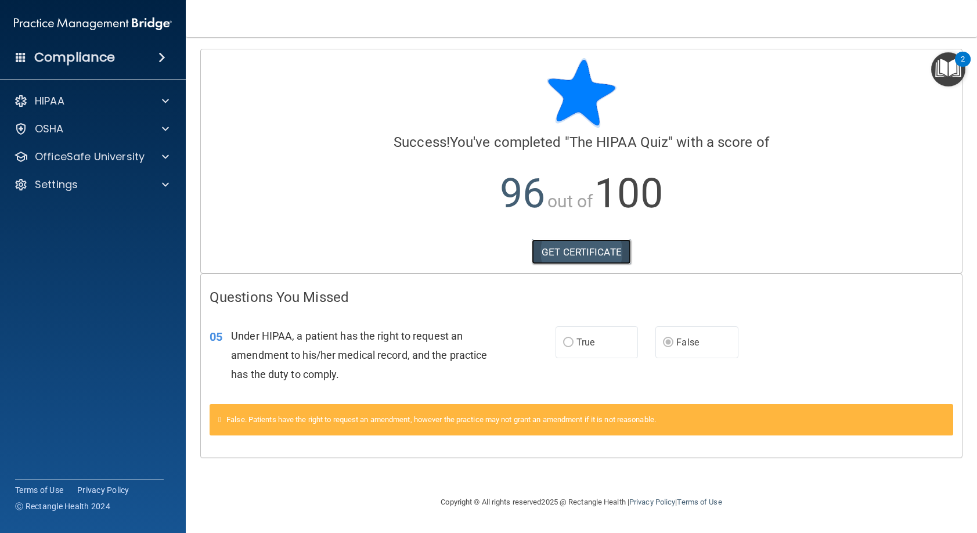
click at [570, 261] on link "GET CERTIFICATE" at bounding box center [581, 252] width 99 height 26
click at [158, 136] on div "OSHA" at bounding box center [93, 128] width 186 height 23
click at [163, 153] on span at bounding box center [165, 157] width 7 height 14
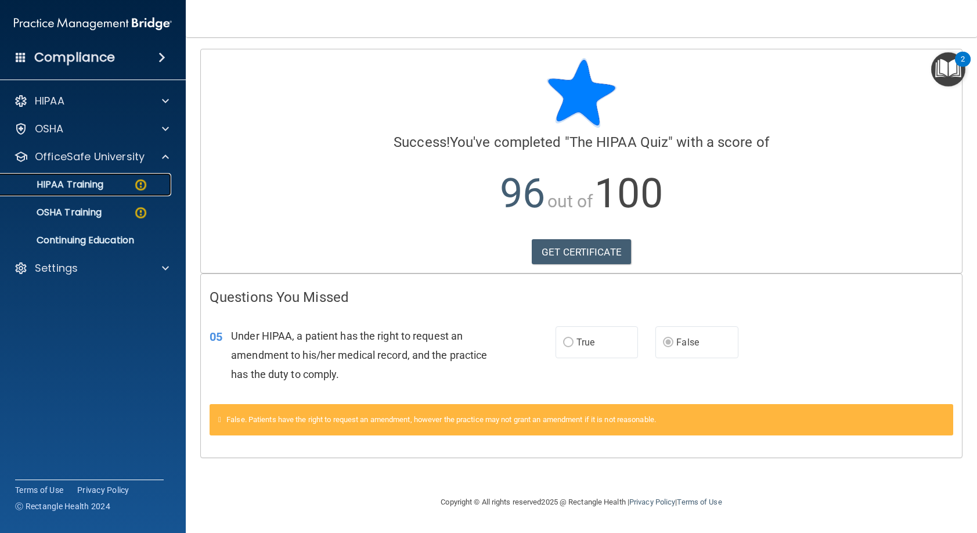
click at [102, 193] on link "HIPAA Training" at bounding box center [79, 184] width 183 height 23
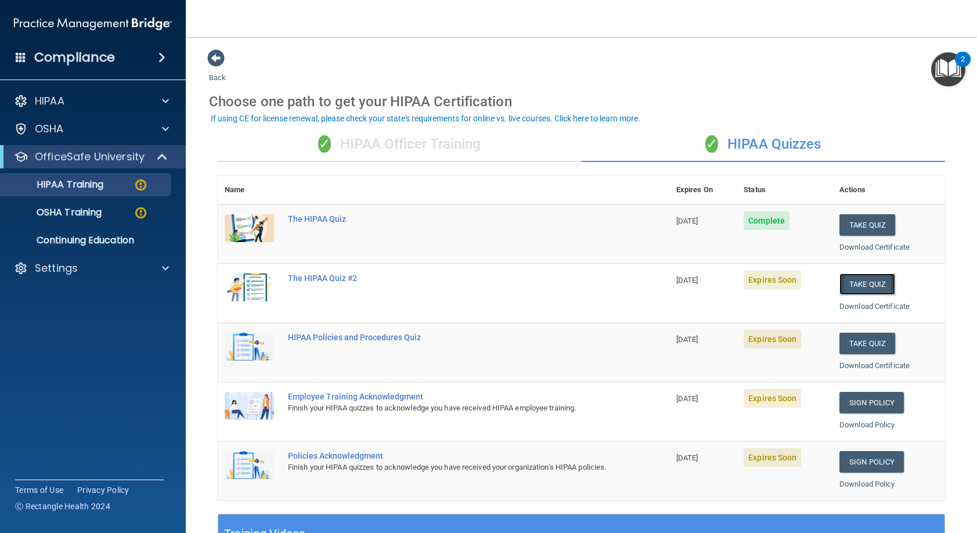
click at [869, 285] on button "Take Quiz" at bounding box center [868, 284] width 56 height 21
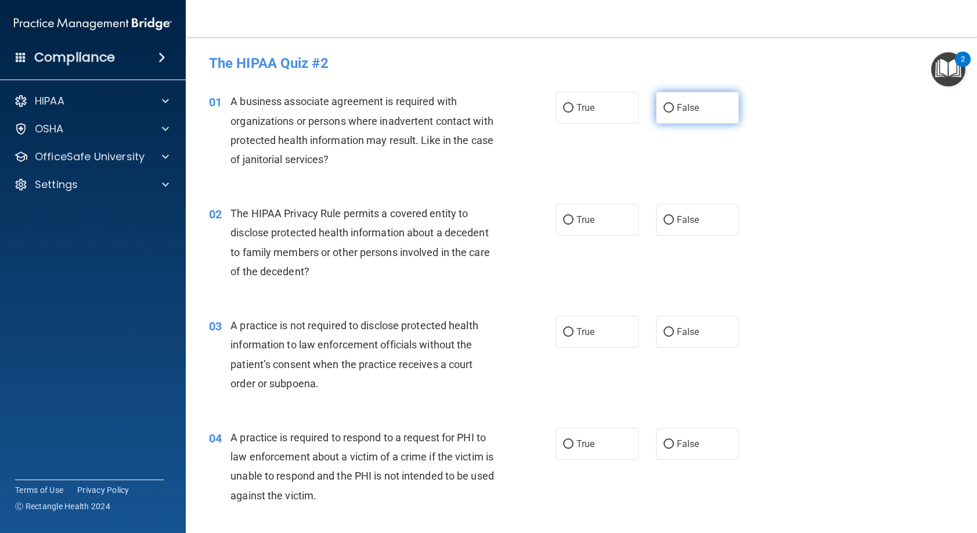
click at [677, 106] on span "False" at bounding box center [688, 107] width 23 height 11
click at [674, 106] on input "False" at bounding box center [669, 108] width 10 height 9
radio input "true"
click at [581, 219] on span "True" at bounding box center [586, 219] width 18 height 11
click at [574, 219] on input "True" at bounding box center [568, 220] width 10 height 9
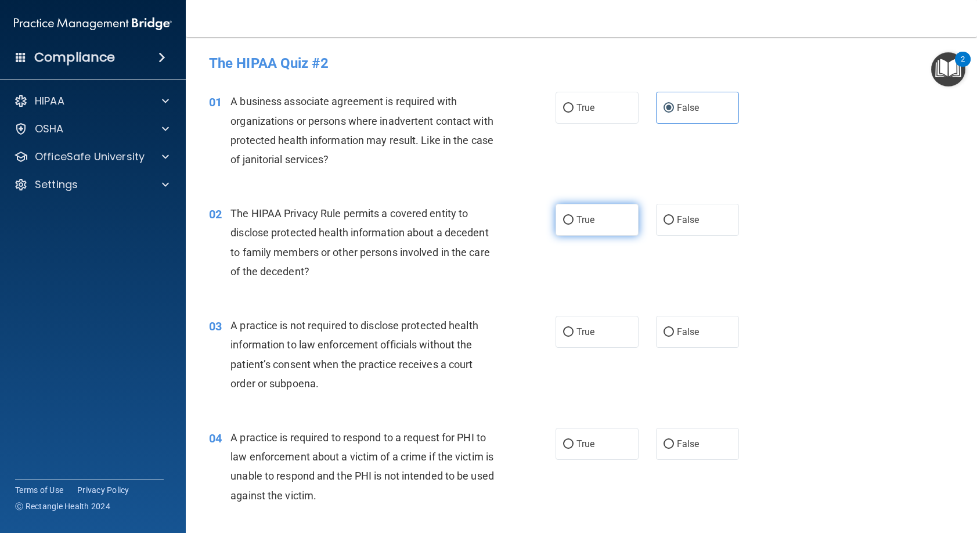
radio input "true"
click at [661, 321] on label "False" at bounding box center [697, 332] width 83 height 32
click at [664, 328] on input "False" at bounding box center [669, 332] width 10 height 9
radio input "true"
click at [690, 448] on span "False" at bounding box center [688, 443] width 23 height 11
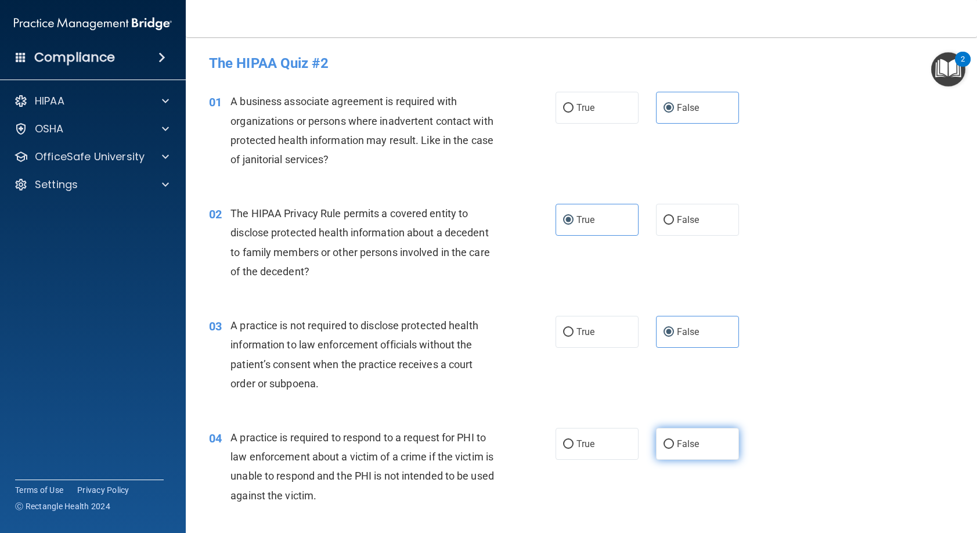
click at [674, 448] on input "False" at bounding box center [669, 444] width 10 height 9
radio input "true"
click at [596, 437] on label "True" at bounding box center [597, 444] width 83 height 32
click at [574, 440] on input "True" at bounding box center [568, 444] width 10 height 9
radio input "true"
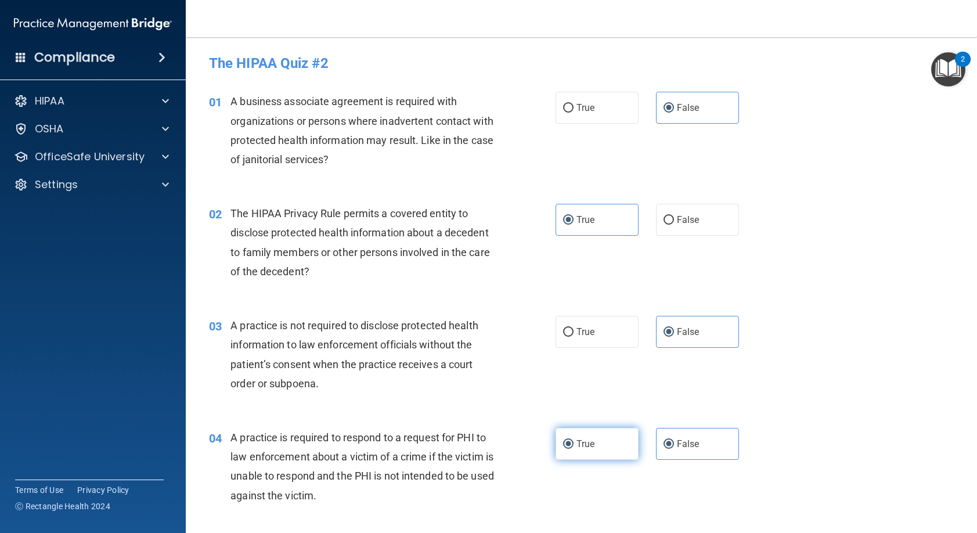
radio input "false"
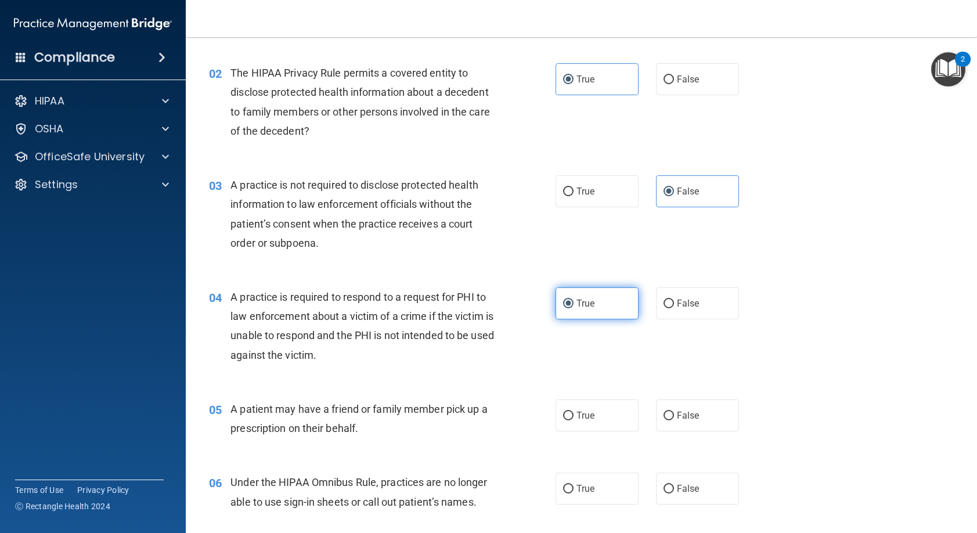
scroll to position [174, 0]
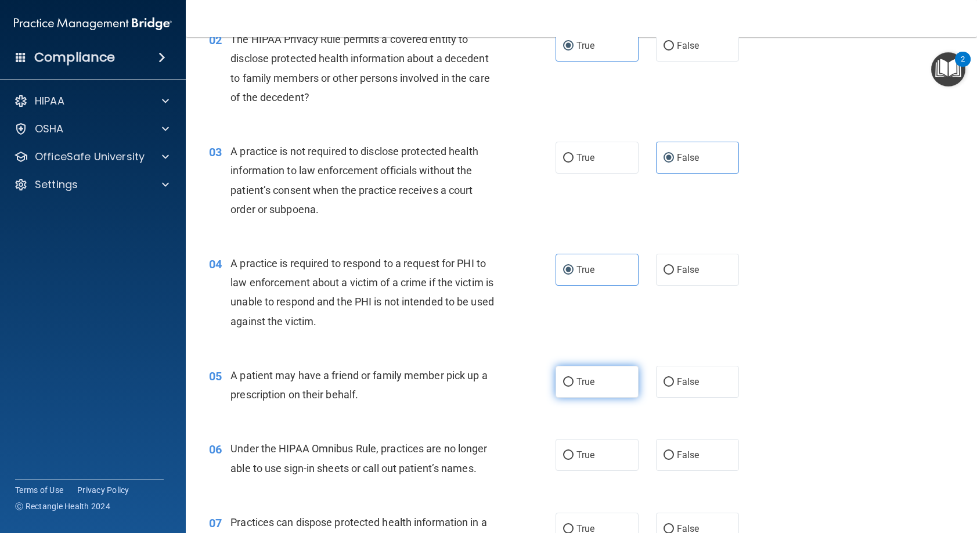
click at [590, 387] on label "True" at bounding box center [597, 382] width 83 height 32
click at [574, 387] on input "True" at bounding box center [568, 382] width 10 height 9
radio input "true"
click at [676, 463] on label "False" at bounding box center [697, 455] width 83 height 32
click at [674, 460] on input "False" at bounding box center [669, 455] width 10 height 9
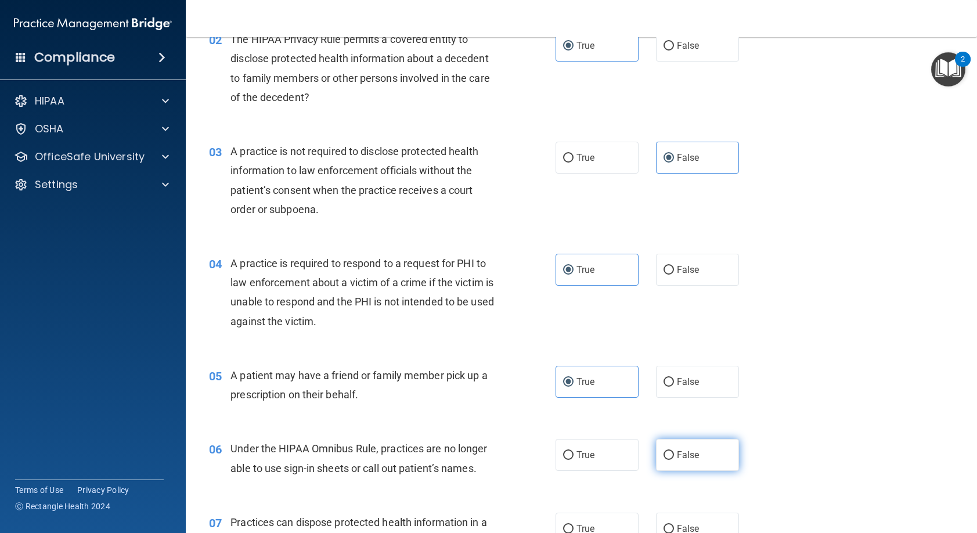
radio input "true"
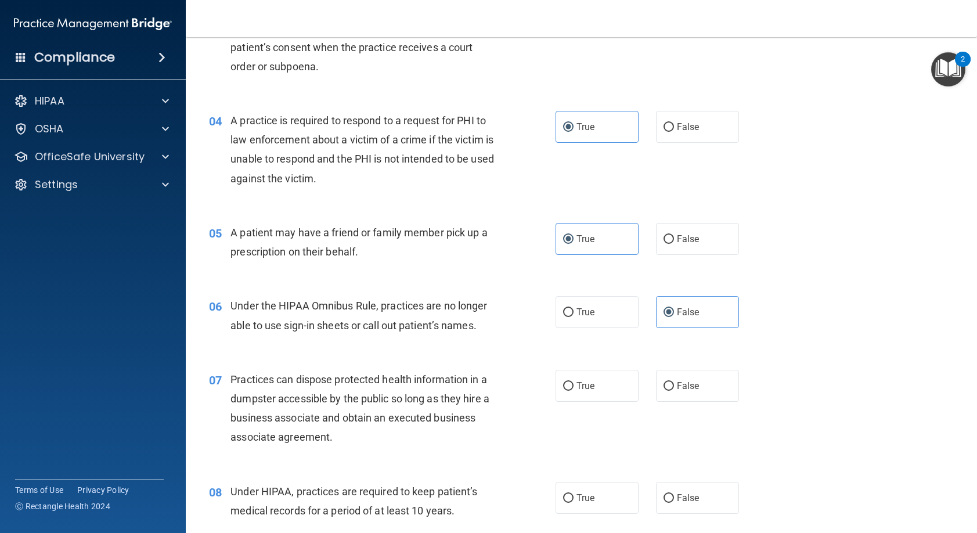
scroll to position [348, 0]
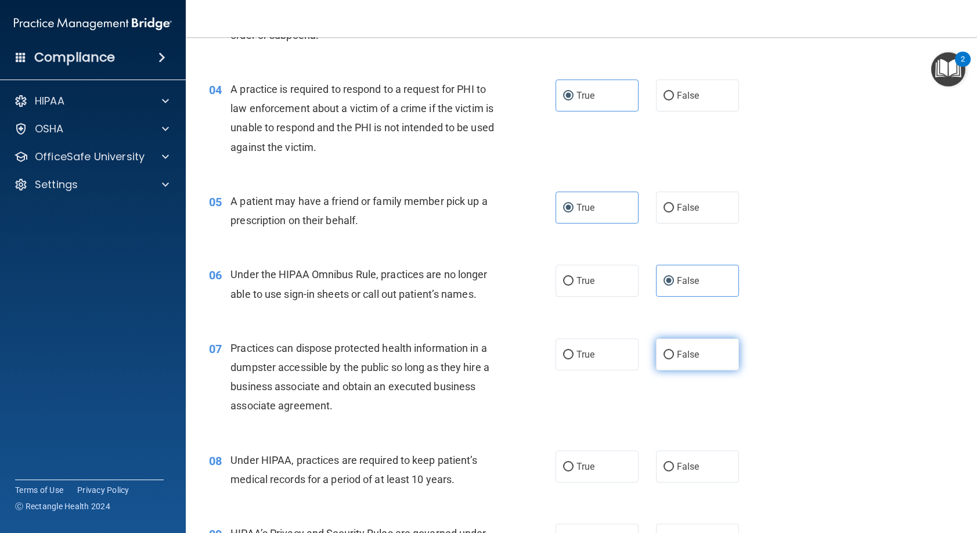
click at [669, 359] on label "False" at bounding box center [697, 355] width 83 height 32
click at [669, 359] on input "False" at bounding box center [669, 355] width 10 height 9
radio input "true"
click at [670, 458] on label "False" at bounding box center [697, 467] width 83 height 32
click at [670, 463] on input "False" at bounding box center [669, 467] width 10 height 9
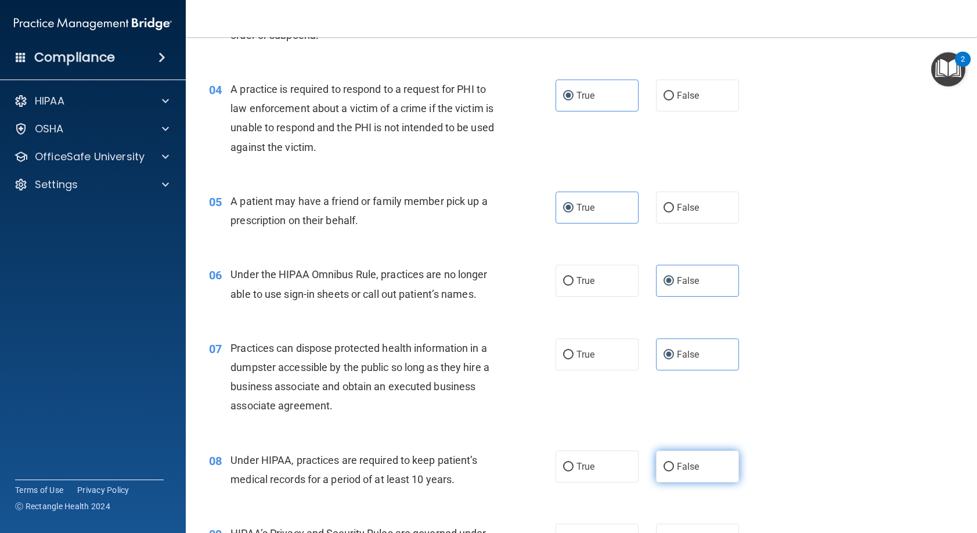
radio input "true"
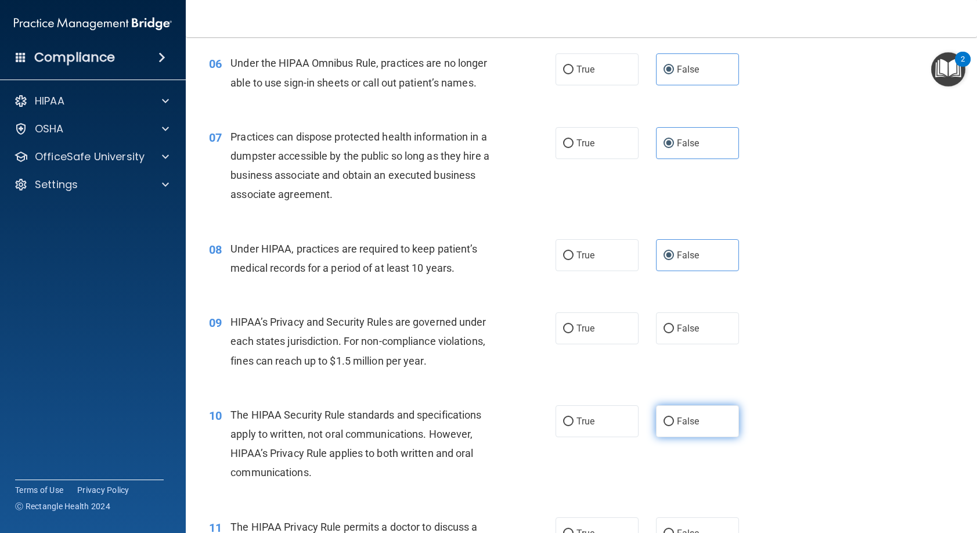
scroll to position [581, 0]
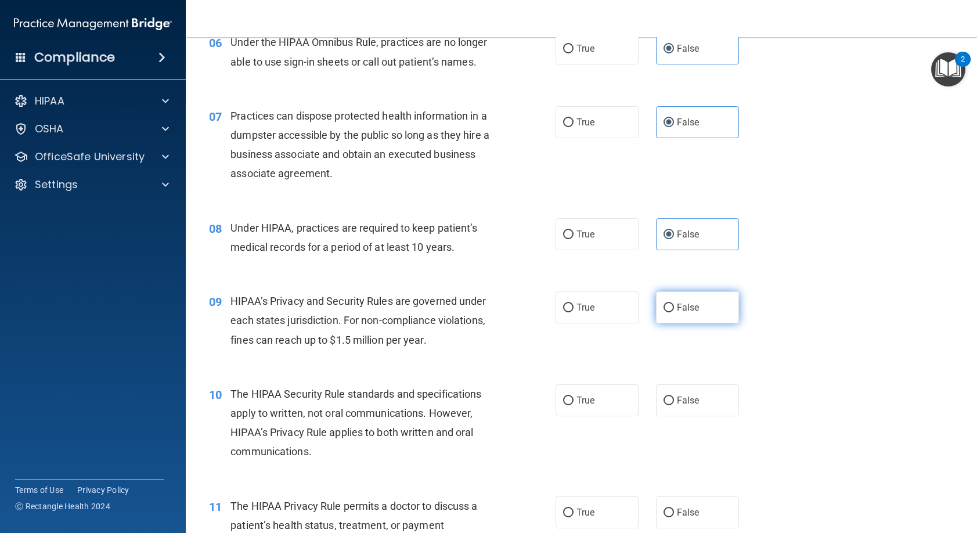
click at [677, 302] on span "False" at bounding box center [688, 307] width 23 height 11
click at [672, 304] on input "False" at bounding box center [669, 308] width 10 height 9
radio input "true"
click at [596, 391] on label "True" at bounding box center [597, 400] width 83 height 32
click at [574, 397] on input "True" at bounding box center [568, 401] width 10 height 9
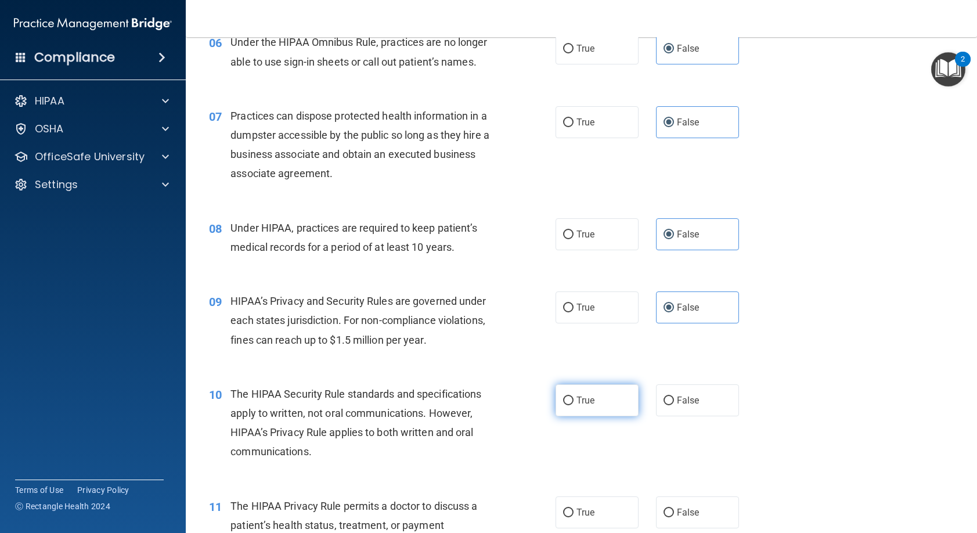
radio input "true"
click at [578, 512] on span "True" at bounding box center [586, 512] width 18 height 11
click at [574, 512] on input "True" at bounding box center [568, 513] width 10 height 9
radio input "true"
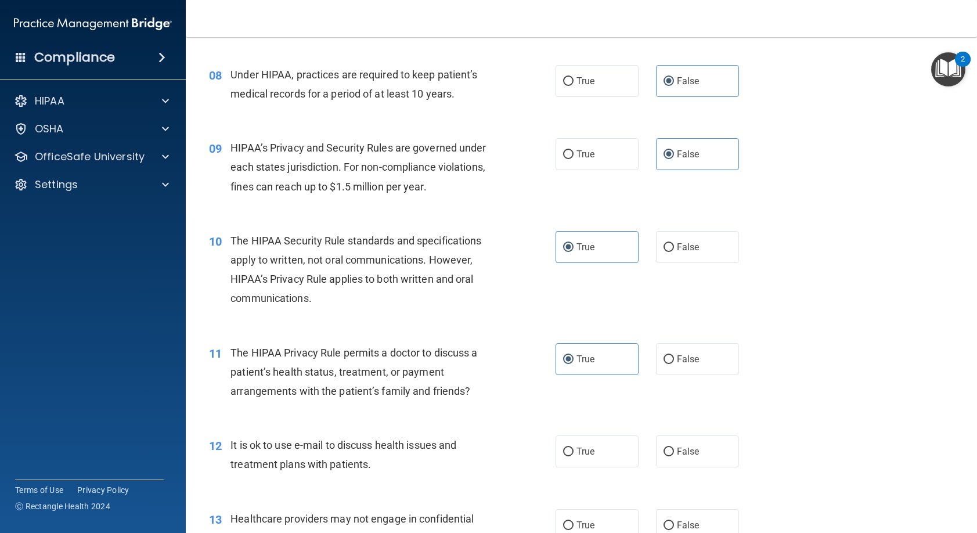
scroll to position [813, 0]
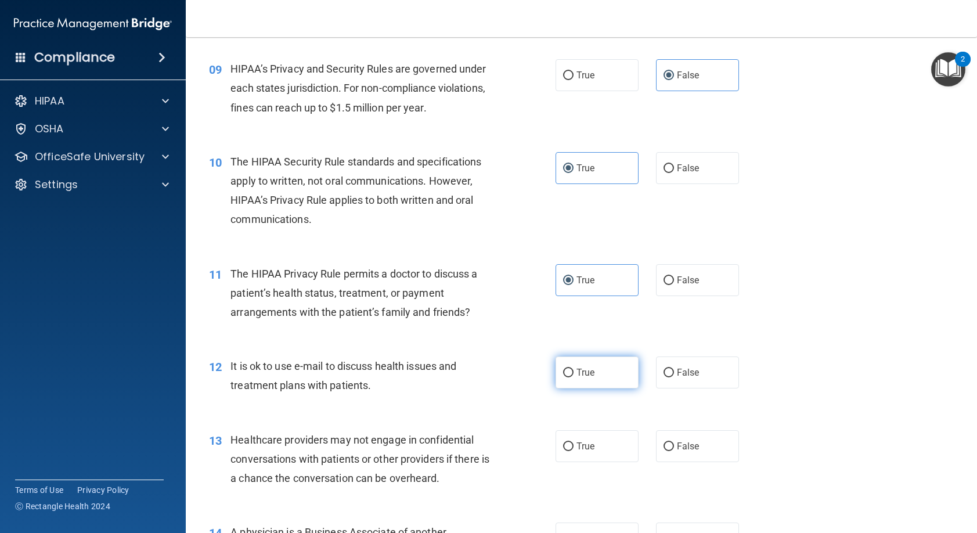
click at [577, 377] on span "True" at bounding box center [586, 372] width 18 height 11
click at [574, 377] on input "True" at bounding box center [568, 373] width 10 height 9
radio input "true"
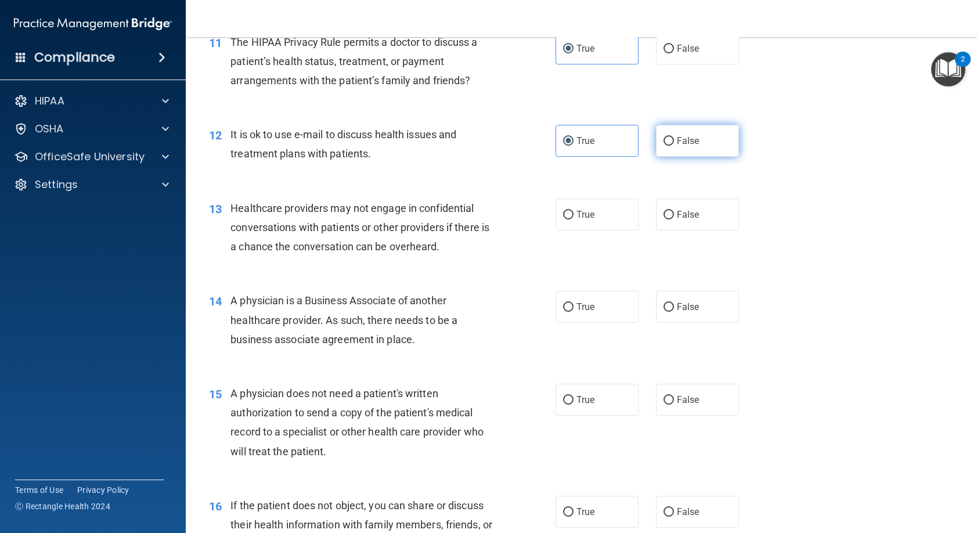
scroll to position [1045, 0]
click at [664, 215] on input "False" at bounding box center [669, 214] width 10 height 9
radio input "true"
click at [685, 308] on span "False" at bounding box center [688, 306] width 23 height 11
click at [674, 308] on input "False" at bounding box center [669, 307] width 10 height 9
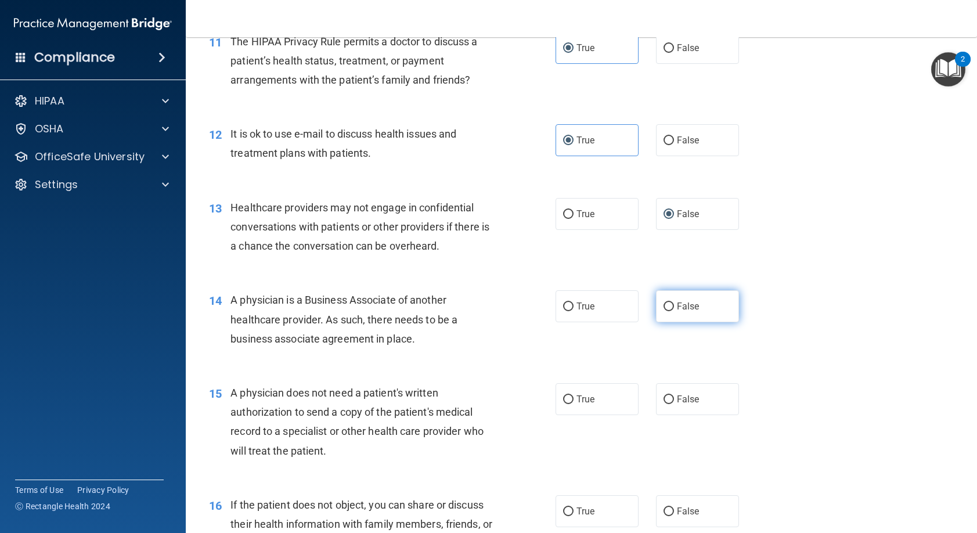
radio input "true"
click at [579, 404] on span "True" at bounding box center [586, 399] width 18 height 11
click at [574, 404] on input "True" at bounding box center [568, 399] width 10 height 9
radio input "true"
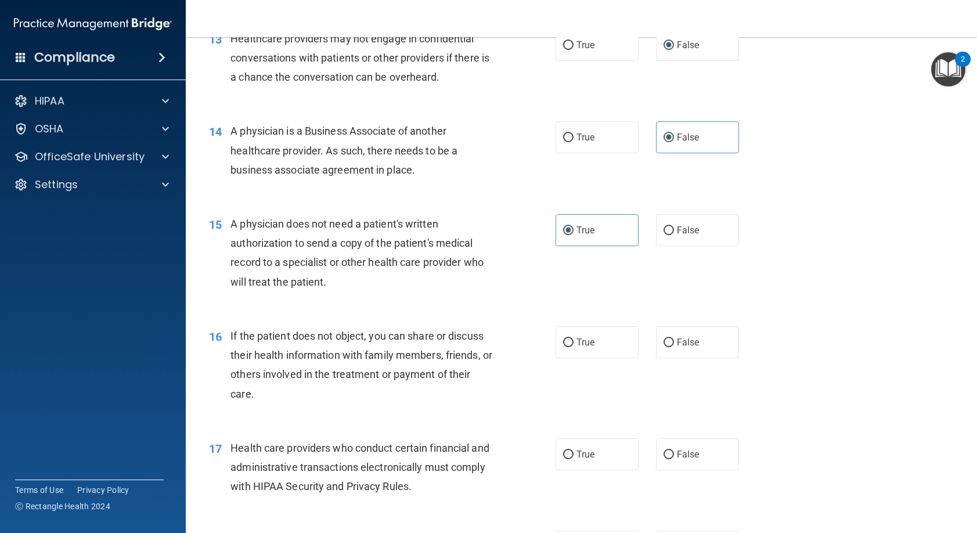
scroll to position [1219, 0]
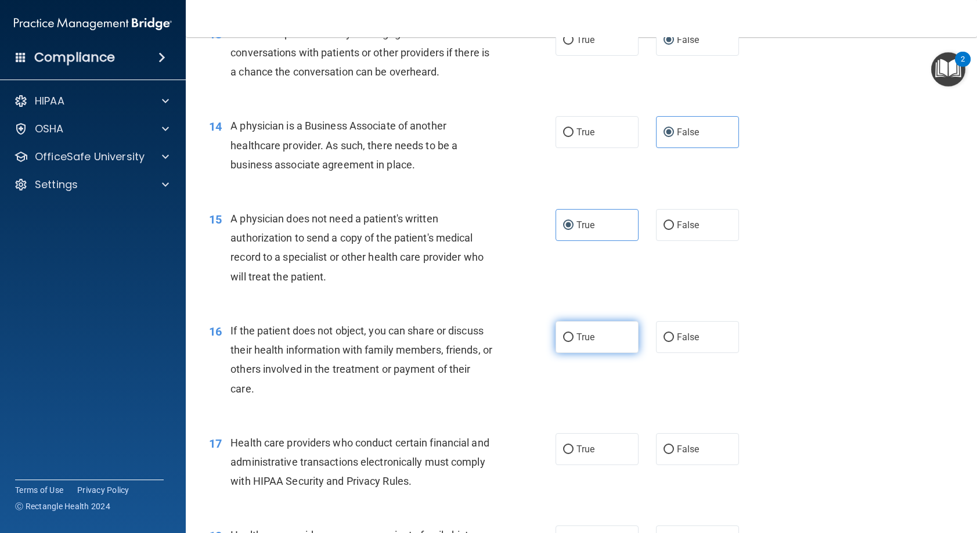
click at [592, 344] on label "True" at bounding box center [597, 337] width 83 height 32
click at [574, 342] on input "True" at bounding box center [568, 337] width 10 height 9
radio input "true"
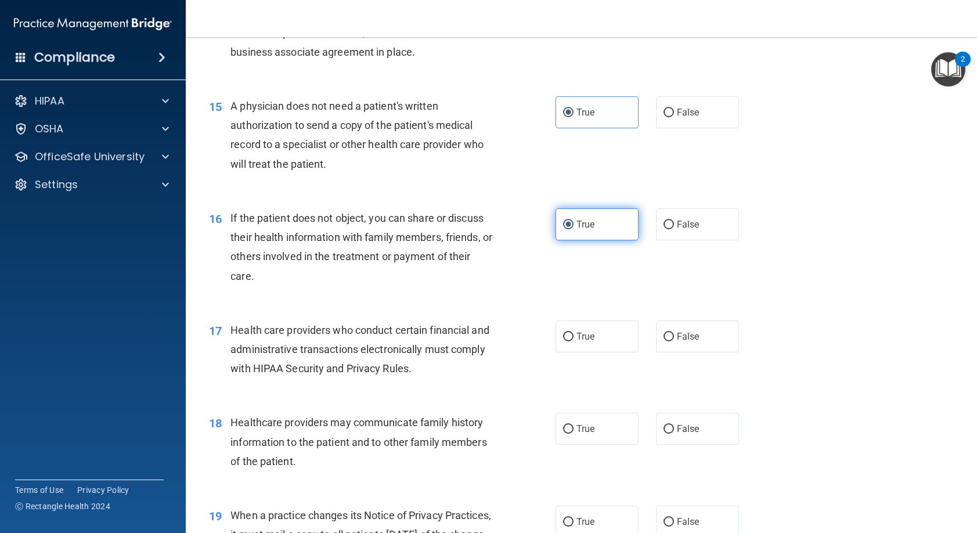
scroll to position [1336, 0]
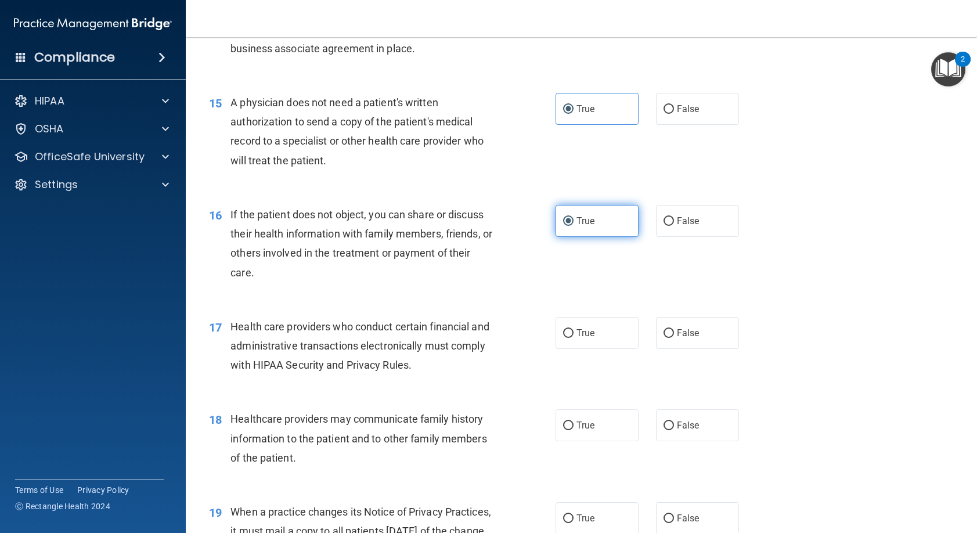
click at [592, 344] on label "True" at bounding box center [597, 333] width 83 height 32
click at [574, 338] on input "True" at bounding box center [568, 333] width 10 height 9
radio input "true"
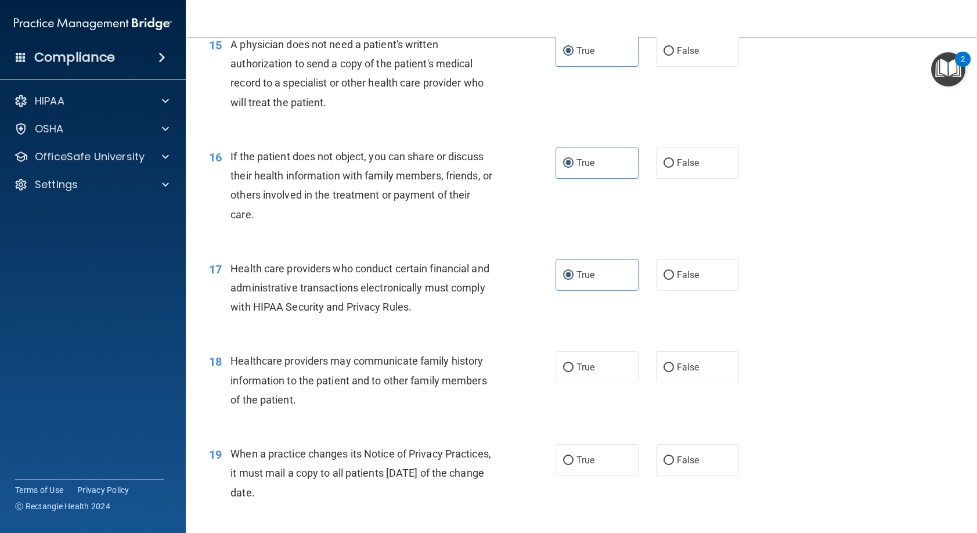
scroll to position [1452, 0]
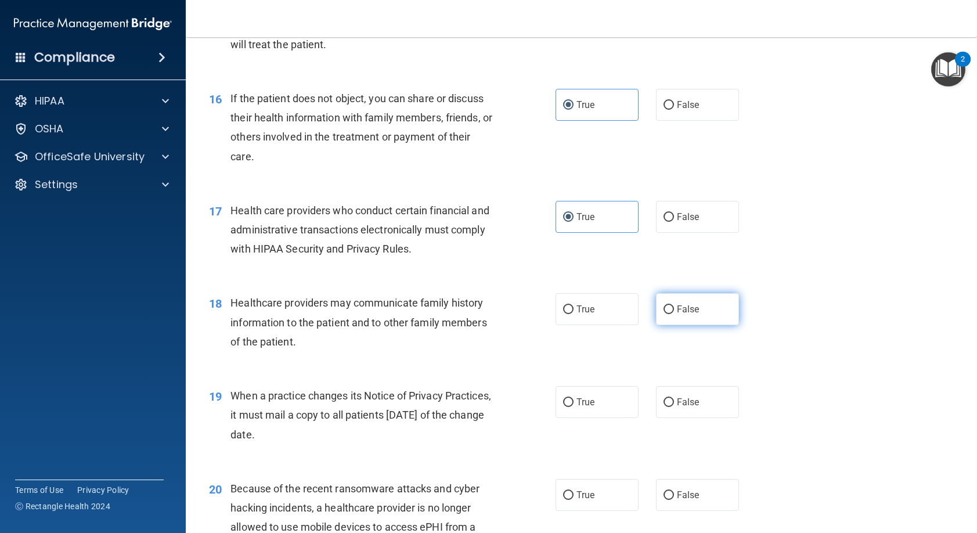
click at [677, 321] on label "False" at bounding box center [697, 309] width 83 height 32
click at [674, 314] on input "False" at bounding box center [669, 309] width 10 height 9
radio input "true"
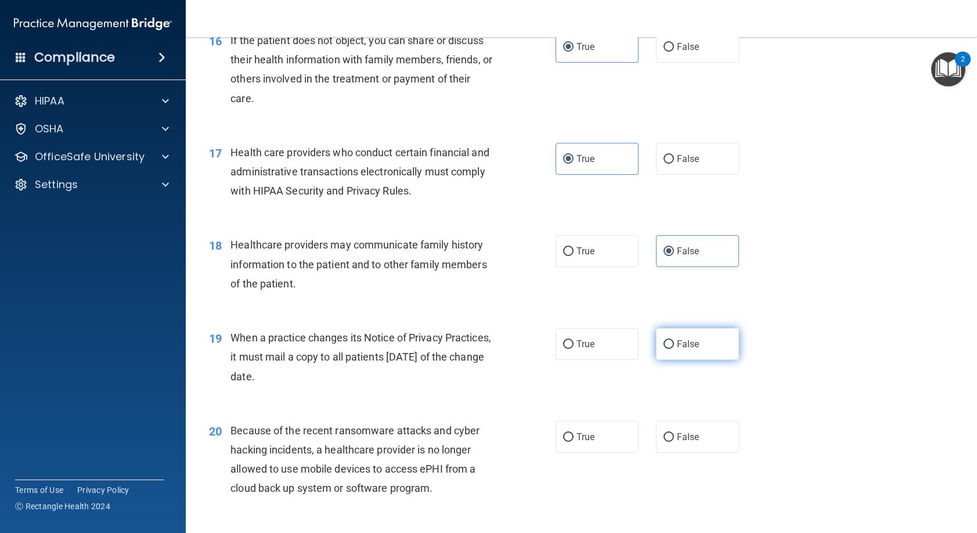
click at [684, 335] on label "False" at bounding box center [697, 344] width 83 height 32
click at [674, 340] on input "False" at bounding box center [669, 344] width 10 height 9
radio input "true"
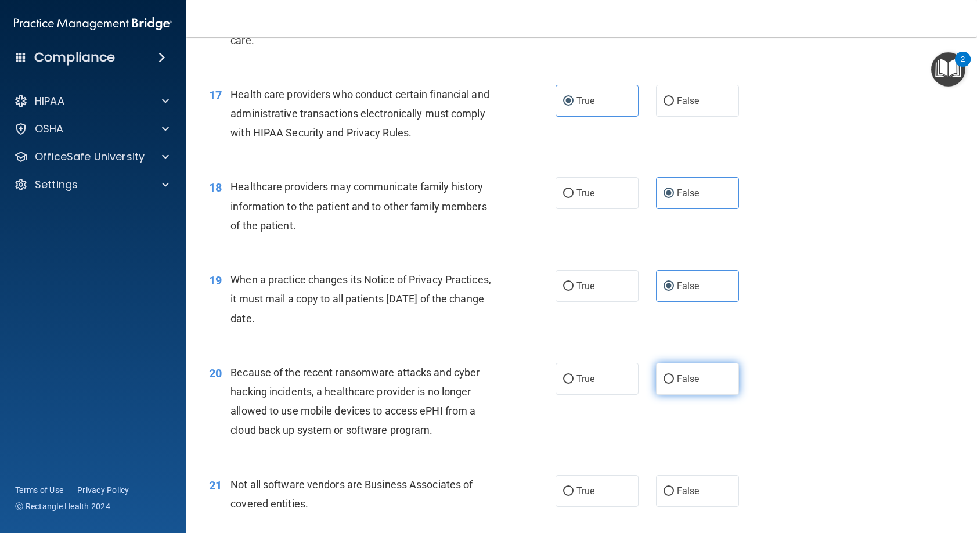
click at [693, 388] on label "False" at bounding box center [697, 379] width 83 height 32
click at [674, 384] on input "False" at bounding box center [669, 379] width 10 height 9
radio input "true"
click at [578, 493] on span "True" at bounding box center [586, 490] width 18 height 11
click at [574, 493] on input "True" at bounding box center [568, 491] width 10 height 9
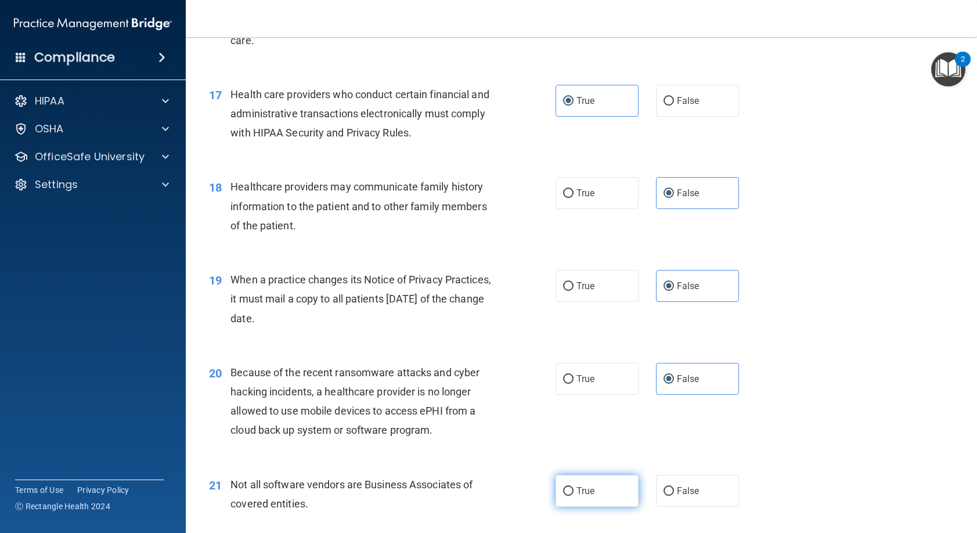
radio input "true"
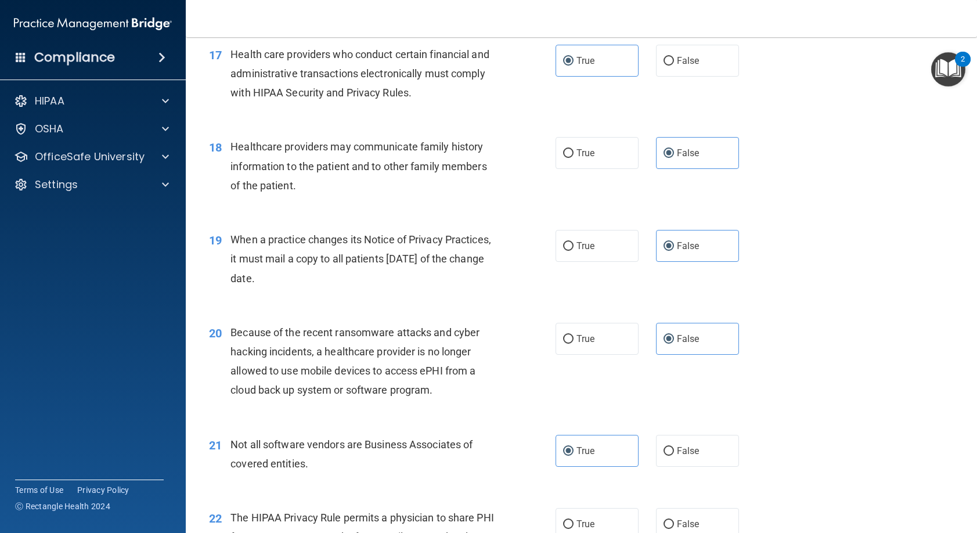
scroll to position [1800, 0]
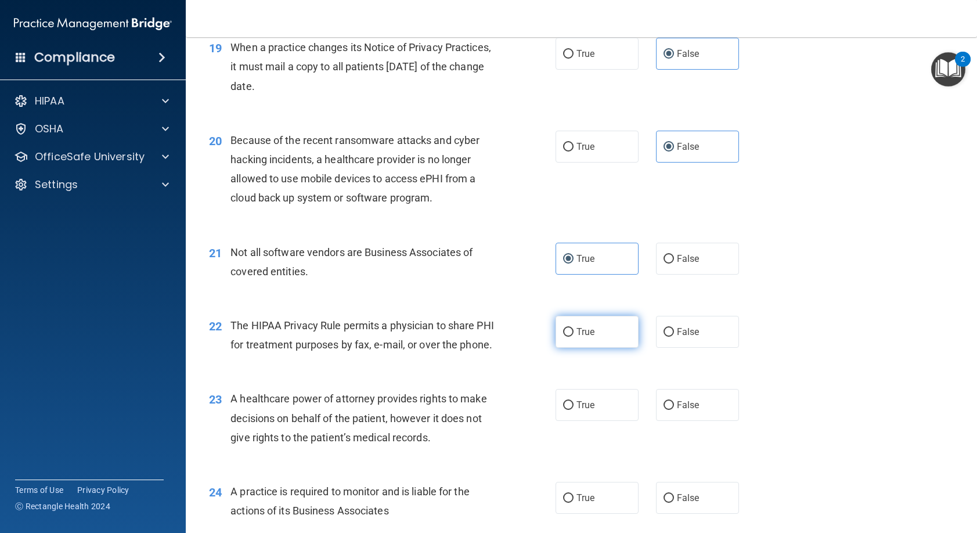
click at [577, 336] on span "True" at bounding box center [586, 331] width 18 height 11
click at [574, 336] on input "True" at bounding box center [568, 332] width 10 height 9
radio input "true"
click at [678, 421] on label "False" at bounding box center [697, 405] width 83 height 32
click at [674, 410] on input "False" at bounding box center [669, 405] width 10 height 9
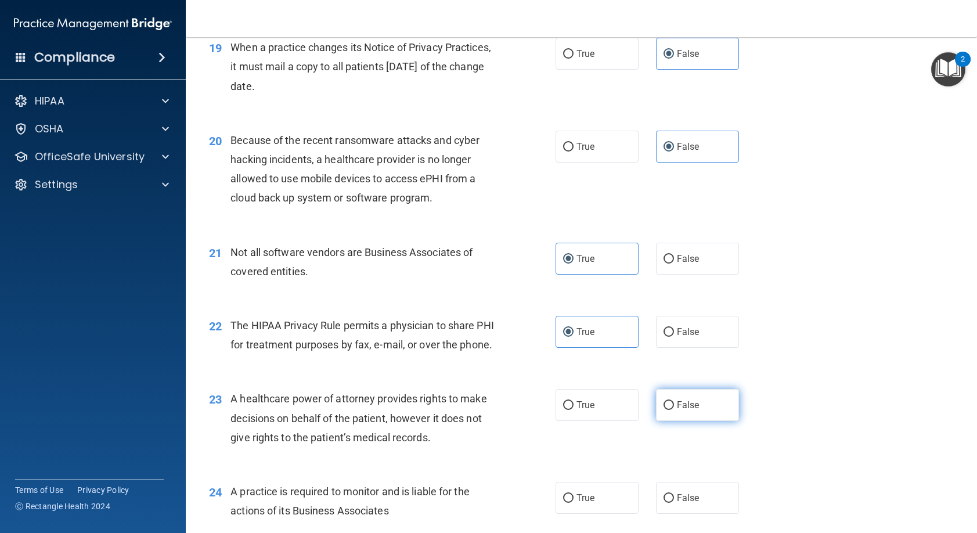
radio input "true"
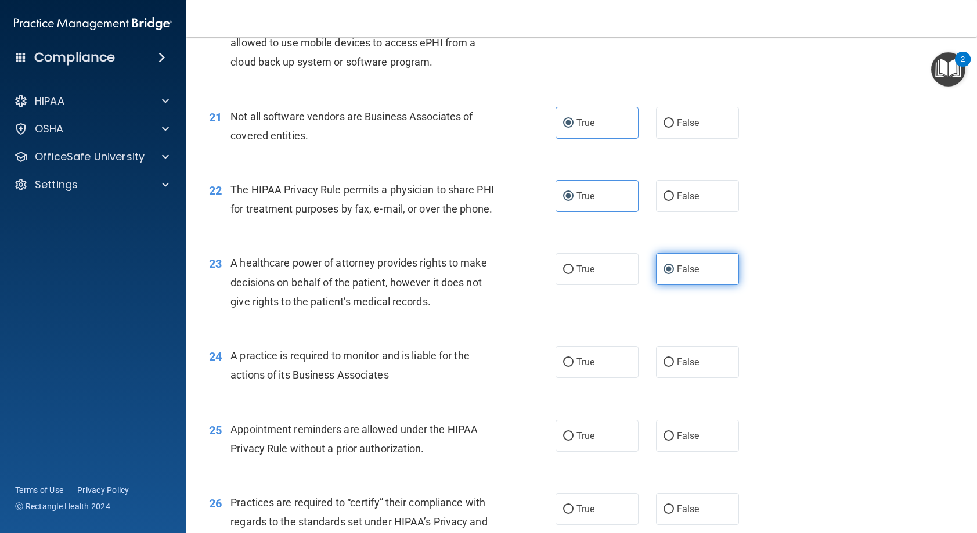
scroll to position [1974, 0]
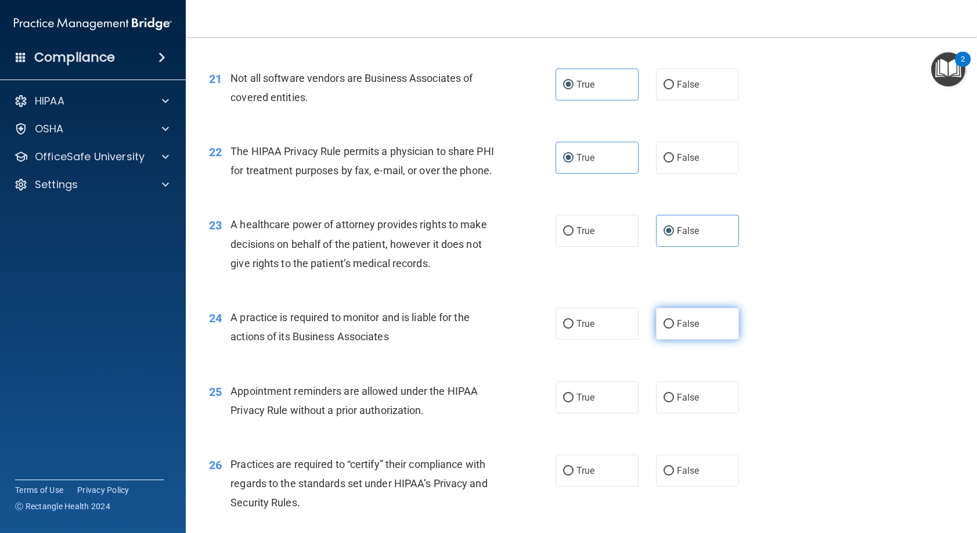
click at [667, 340] on label "False" at bounding box center [697, 324] width 83 height 32
click at [667, 329] on input "False" at bounding box center [669, 324] width 10 height 9
radio input "true"
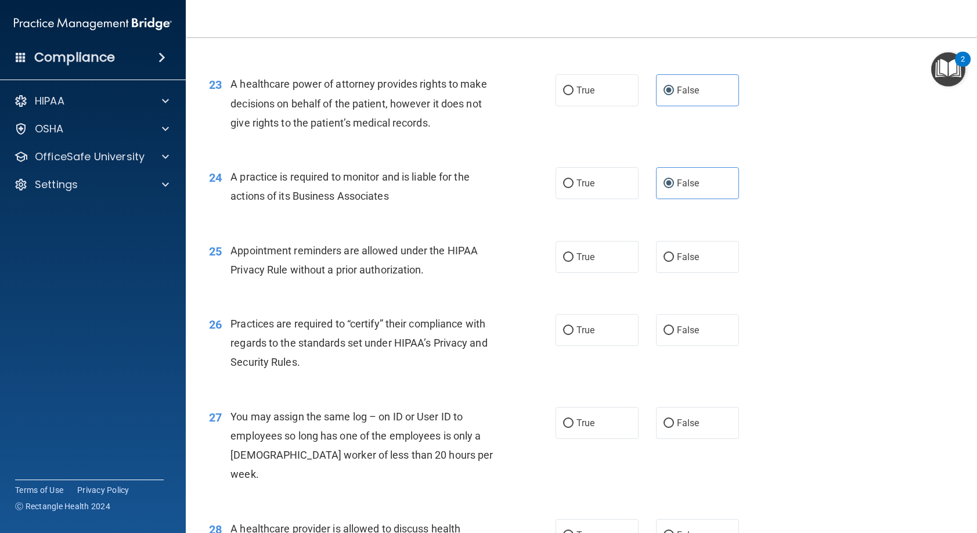
scroll to position [2149, 0]
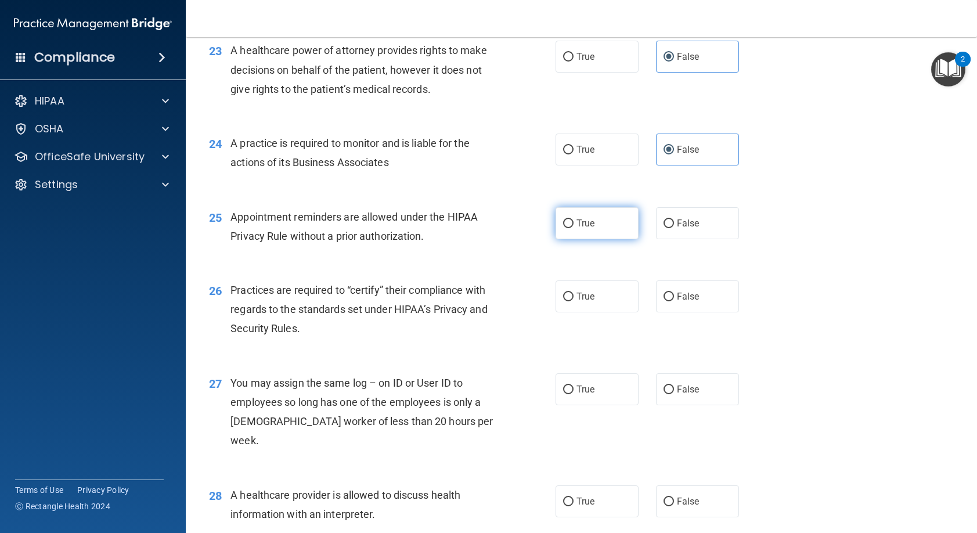
click at [602, 239] on label "True" at bounding box center [597, 223] width 83 height 32
click at [574, 228] on input "True" at bounding box center [568, 223] width 10 height 9
radio input "true"
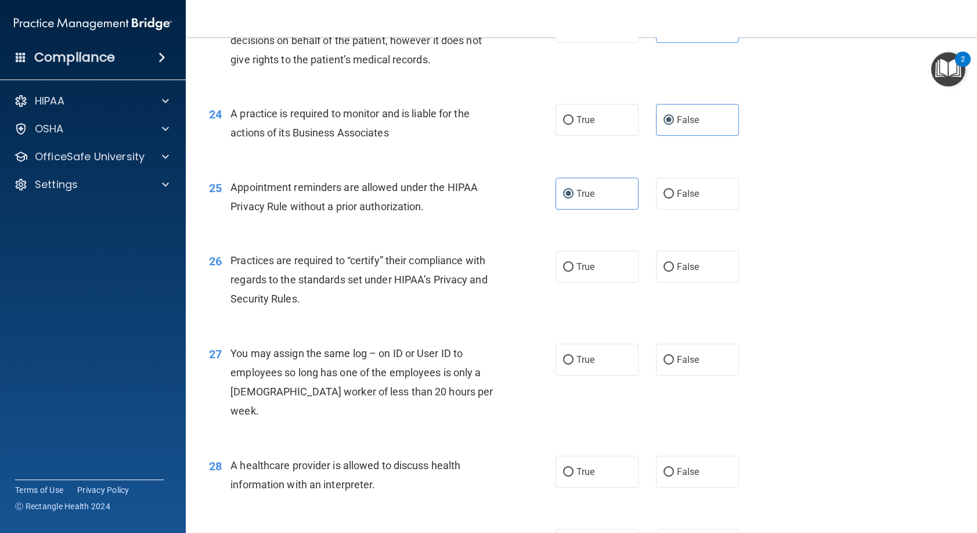
scroll to position [2207, 0]
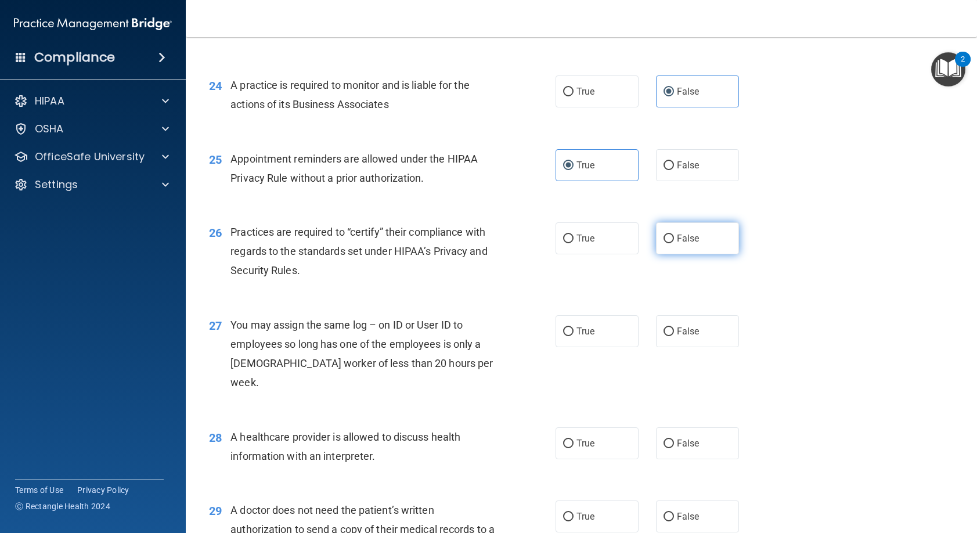
click at [683, 254] on label "False" at bounding box center [697, 238] width 83 height 32
click at [674, 243] on input "False" at bounding box center [669, 239] width 10 height 9
radio input "true"
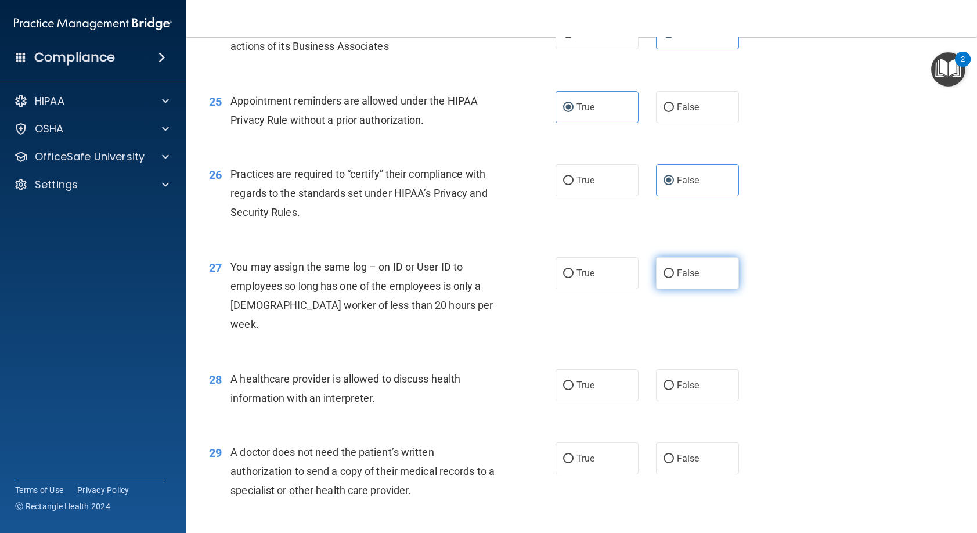
click at [682, 289] on label "False" at bounding box center [697, 273] width 83 height 32
click at [674, 278] on input "False" at bounding box center [669, 273] width 10 height 9
radio input "true"
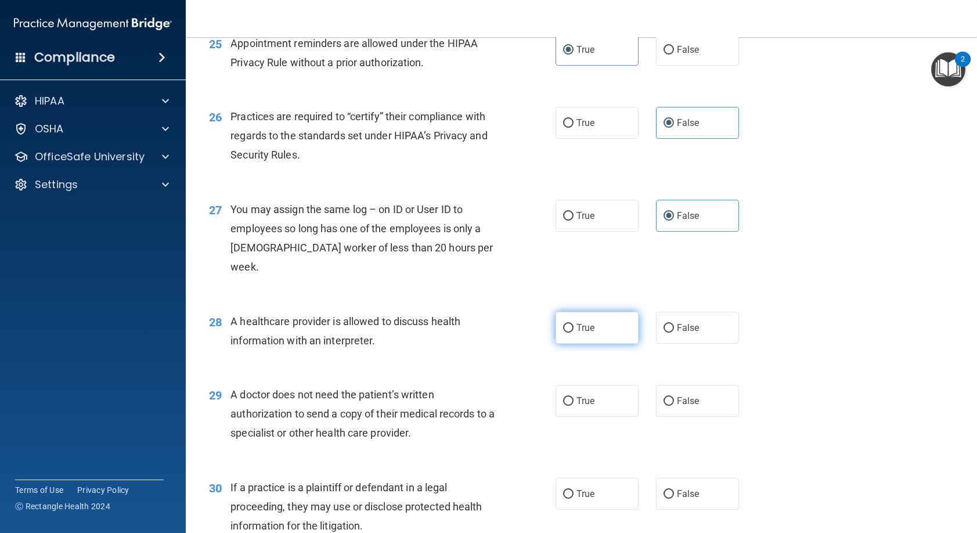
scroll to position [2323, 0]
click at [621, 324] on label "True" at bounding box center [597, 327] width 83 height 32
click at [574, 324] on input "True" at bounding box center [568, 327] width 10 height 9
radio input "true"
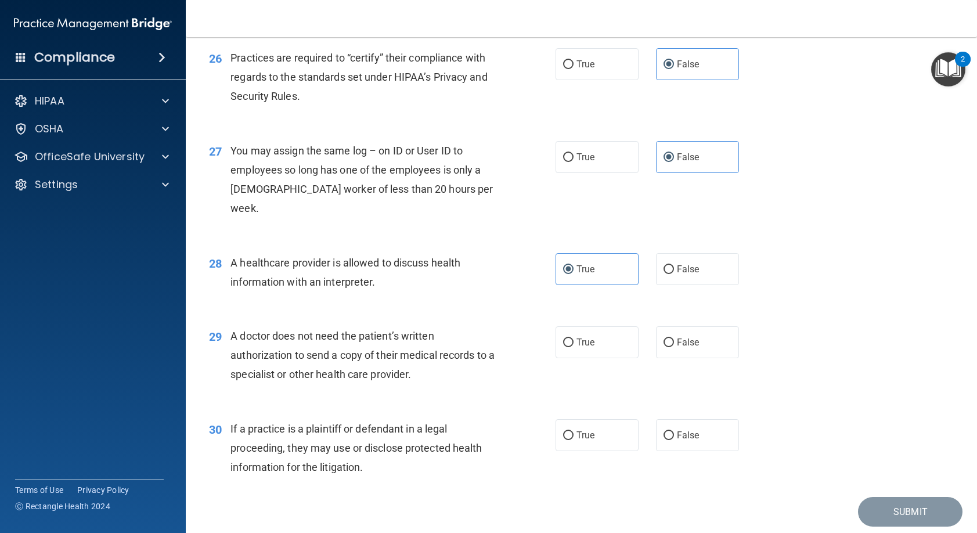
scroll to position [2421, 0]
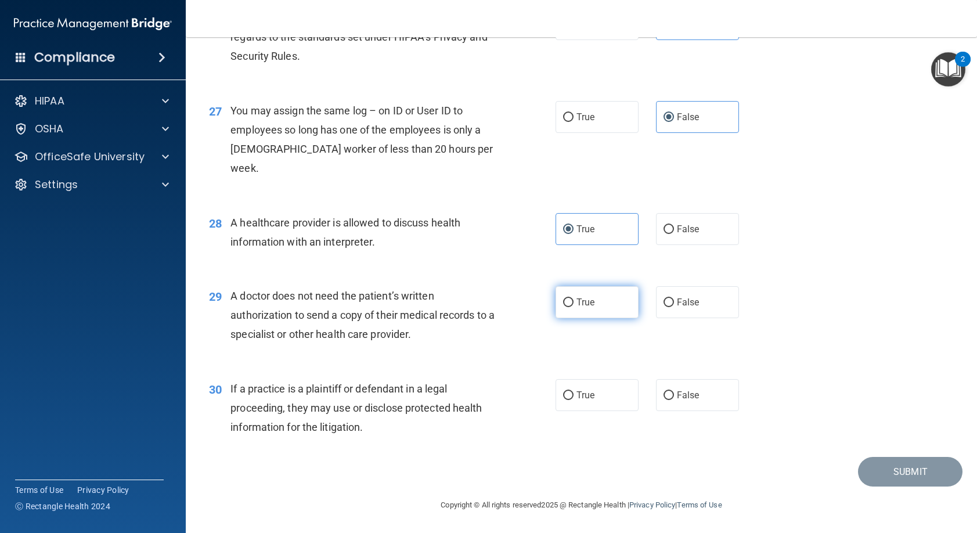
click at [586, 302] on span "True" at bounding box center [586, 302] width 18 height 11
click at [574, 302] on input "True" at bounding box center [568, 302] width 10 height 9
radio input "true"
click at [585, 392] on span "True" at bounding box center [586, 395] width 18 height 11
click at [574, 392] on input "True" at bounding box center [568, 395] width 10 height 9
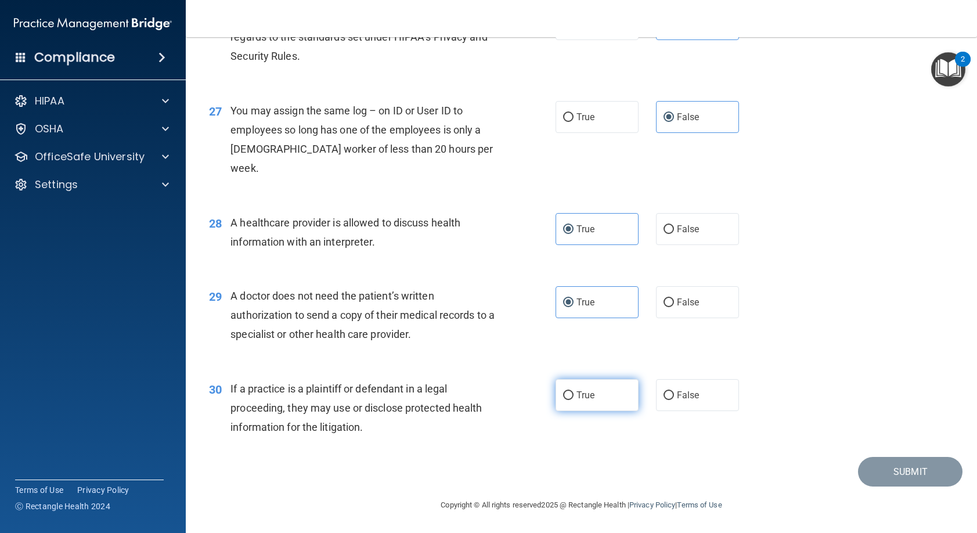
radio input "true"
click at [887, 472] on button "Submit" at bounding box center [910, 472] width 105 height 30
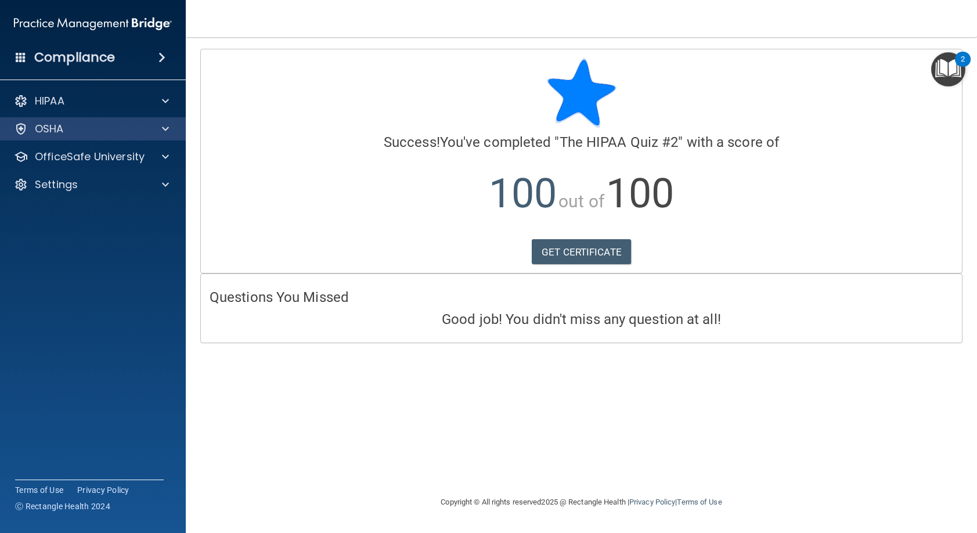
click at [107, 138] on div "OSHA" at bounding box center [93, 128] width 186 height 23
click at [170, 132] on div at bounding box center [163, 129] width 29 height 14
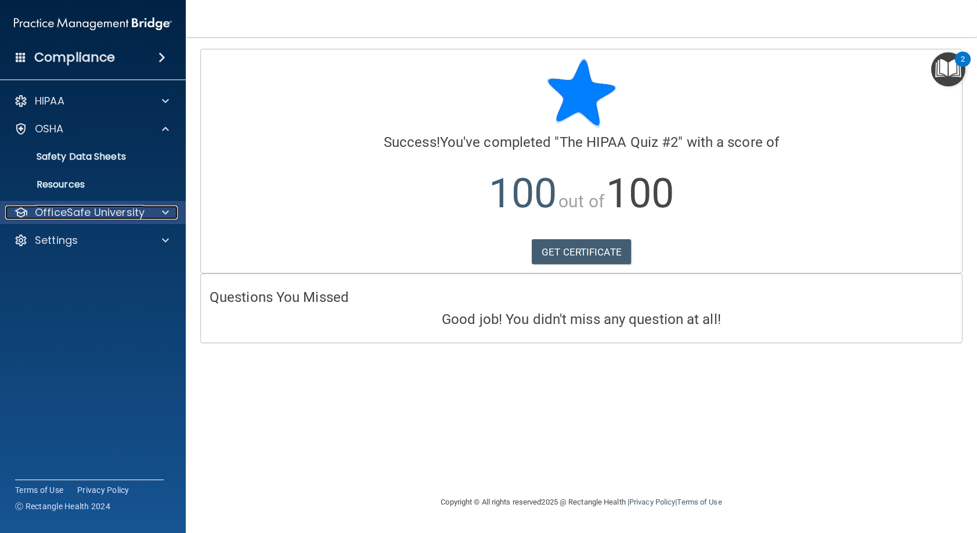
click at [171, 211] on div at bounding box center [163, 213] width 29 height 14
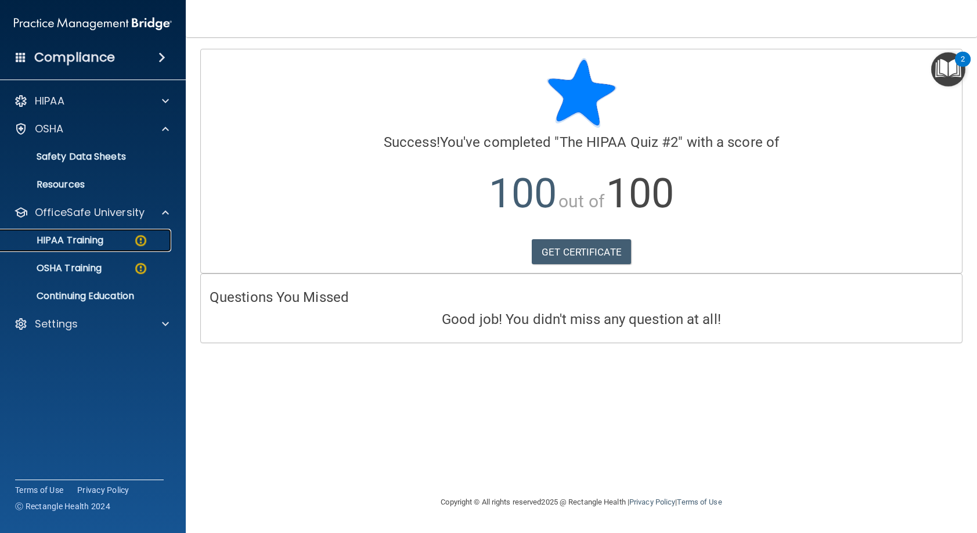
click at [117, 239] on div "HIPAA Training" at bounding box center [87, 241] width 159 height 12
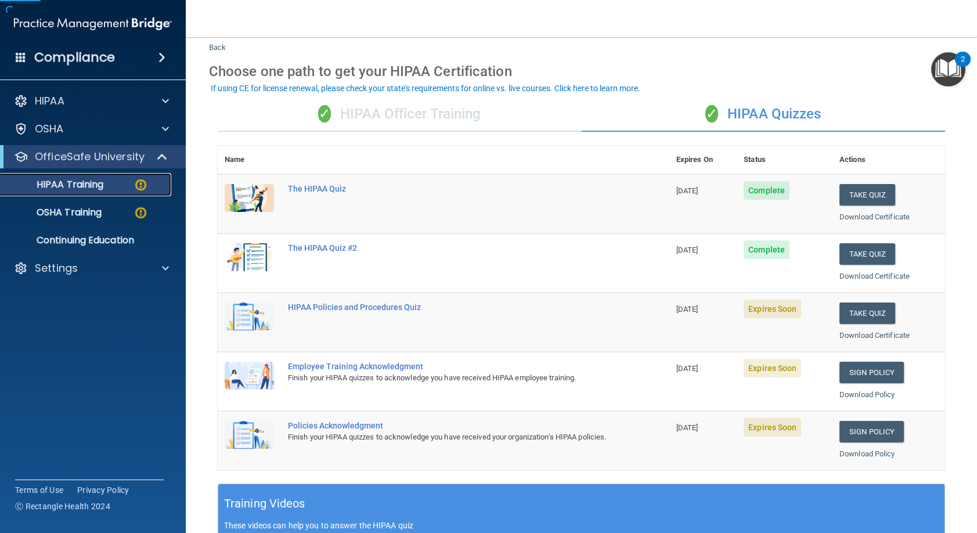
scroll to position [116, 0]
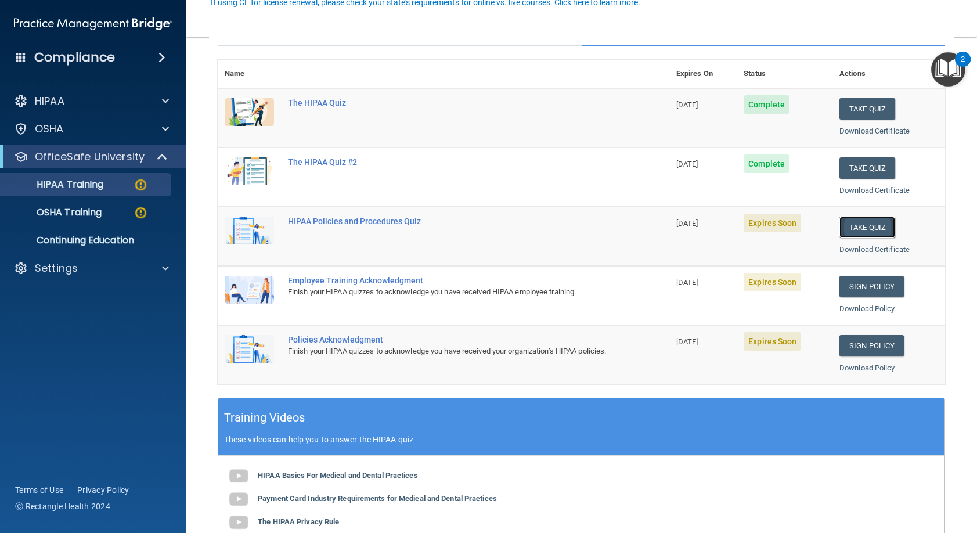
click at [840, 230] on button "Take Quiz" at bounding box center [868, 227] width 56 height 21
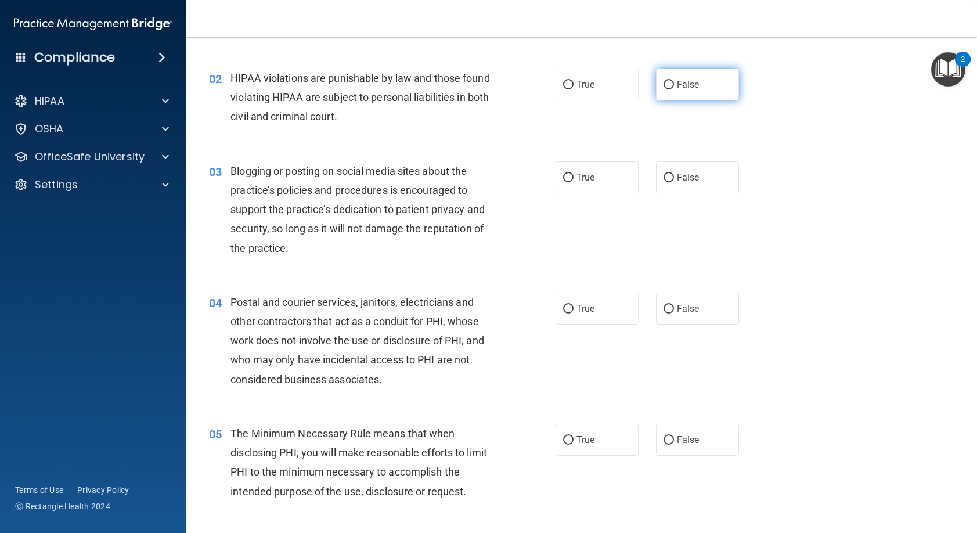
click at [668, 80] on label "False" at bounding box center [697, 85] width 83 height 32
click at [668, 81] on input "False" at bounding box center [669, 85] width 10 height 9
radio input "true"
click at [592, 177] on label "True" at bounding box center [597, 177] width 83 height 32
click at [574, 177] on input "True" at bounding box center [568, 178] width 10 height 9
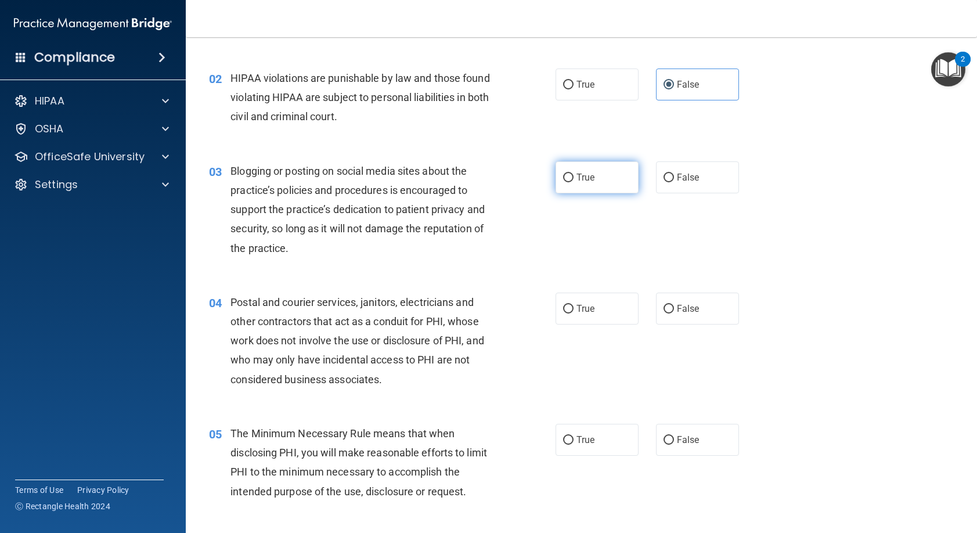
radio input "true"
click at [681, 302] on label "False" at bounding box center [697, 309] width 83 height 32
click at [674, 305] on input "False" at bounding box center [669, 309] width 10 height 9
radio input "true"
click at [577, 442] on span "True" at bounding box center [586, 439] width 18 height 11
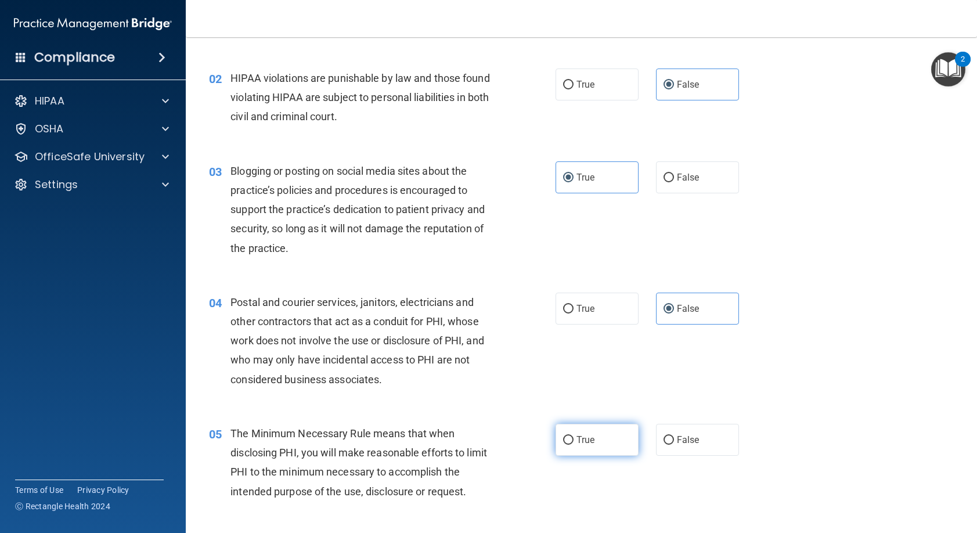
click at [574, 442] on input "True" at bounding box center [568, 440] width 10 height 9
radio input "true"
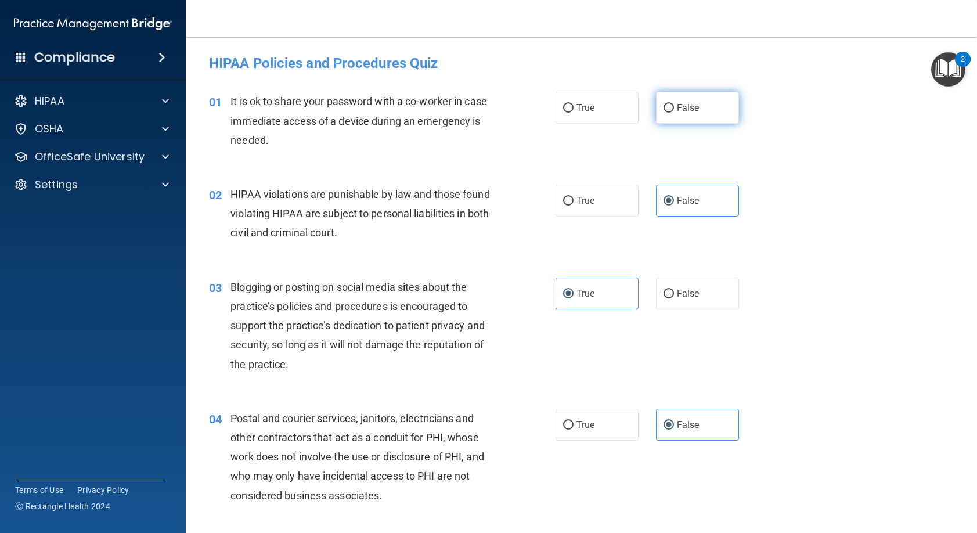
click at [679, 107] on span "False" at bounding box center [688, 107] width 23 height 11
click at [674, 107] on input "False" at bounding box center [669, 108] width 10 height 9
radio input "true"
click at [579, 188] on label "True" at bounding box center [597, 201] width 83 height 32
click at [574, 197] on input "True" at bounding box center [568, 201] width 10 height 9
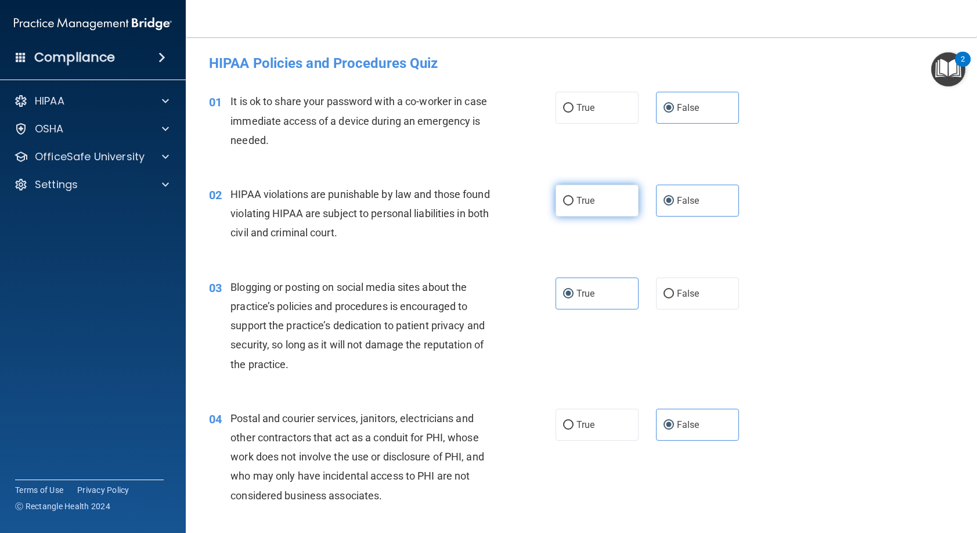
radio input "true"
radio input "false"
click at [677, 294] on span "False" at bounding box center [688, 293] width 23 height 11
click at [674, 294] on input "False" at bounding box center [669, 294] width 10 height 9
radio input "true"
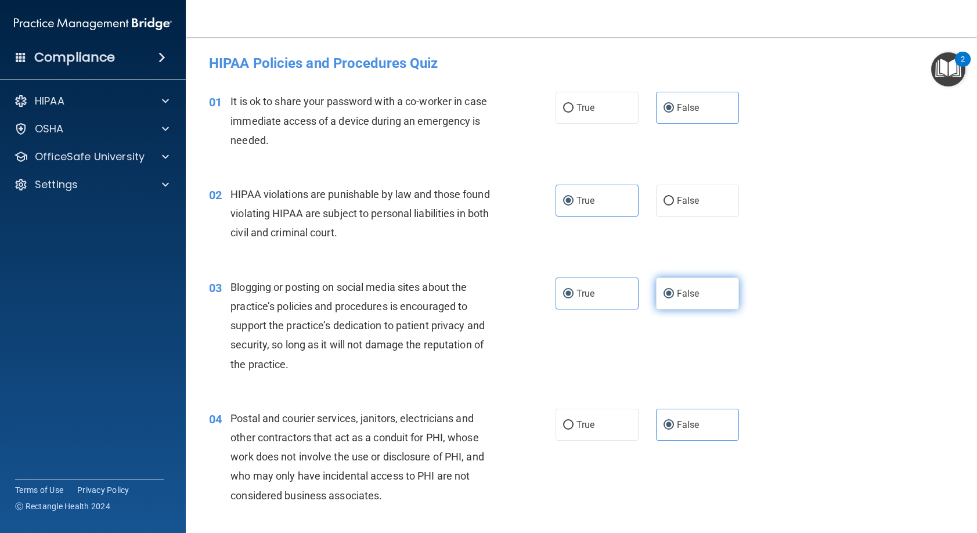
radio input "false"
click at [598, 422] on label "True" at bounding box center [597, 425] width 83 height 32
click at [574, 422] on input "True" at bounding box center [568, 425] width 10 height 9
radio input "true"
radio input "false"
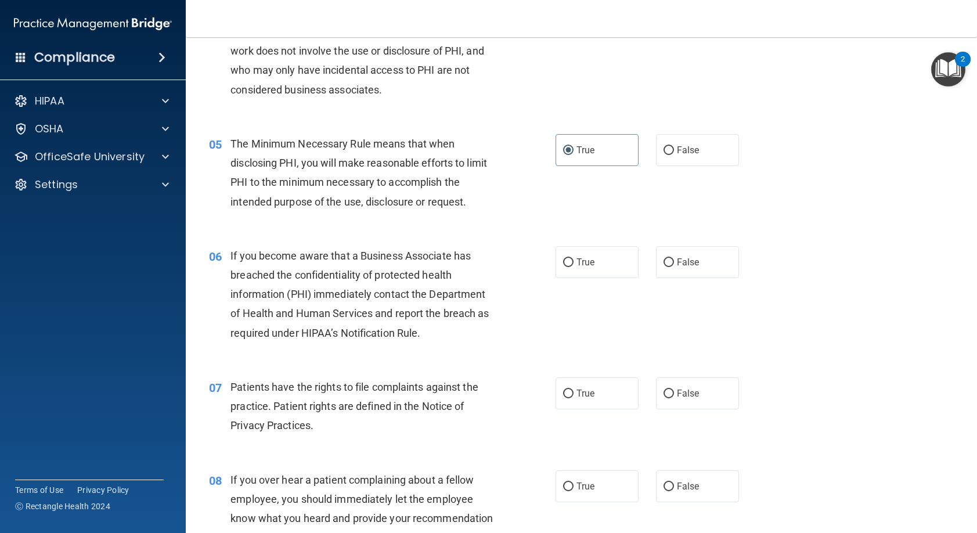
scroll to position [406, 0]
click at [678, 268] on label "False" at bounding box center [697, 262] width 83 height 32
click at [674, 267] on input "False" at bounding box center [669, 262] width 10 height 9
radio input "true"
click at [568, 389] on input "True" at bounding box center [568, 393] width 10 height 9
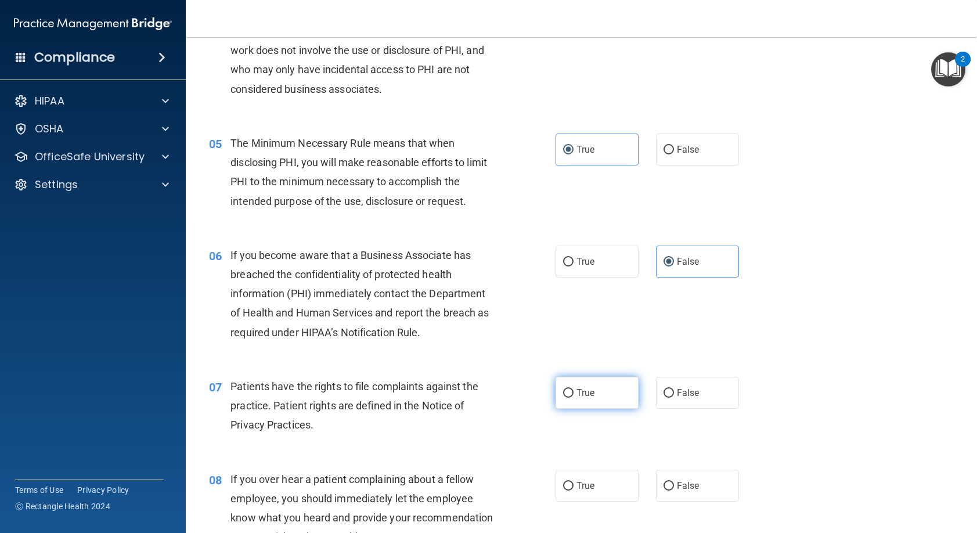
radio input "true"
click at [665, 492] on label "False" at bounding box center [697, 486] width 83 height 32
click at [665, 491] on input "False" at bounding box center [669, 486] width 10 height 9
radio input "true"
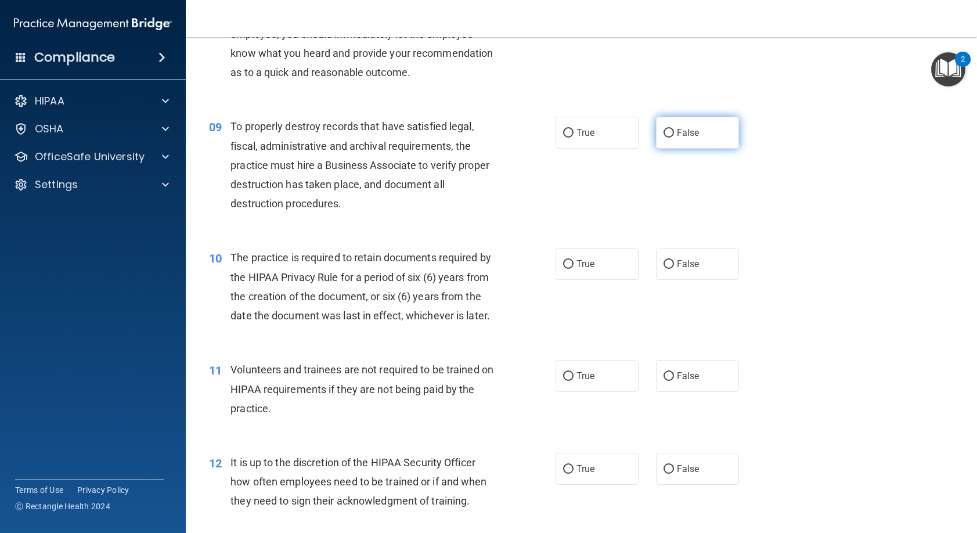
scroll to position [929, 0]
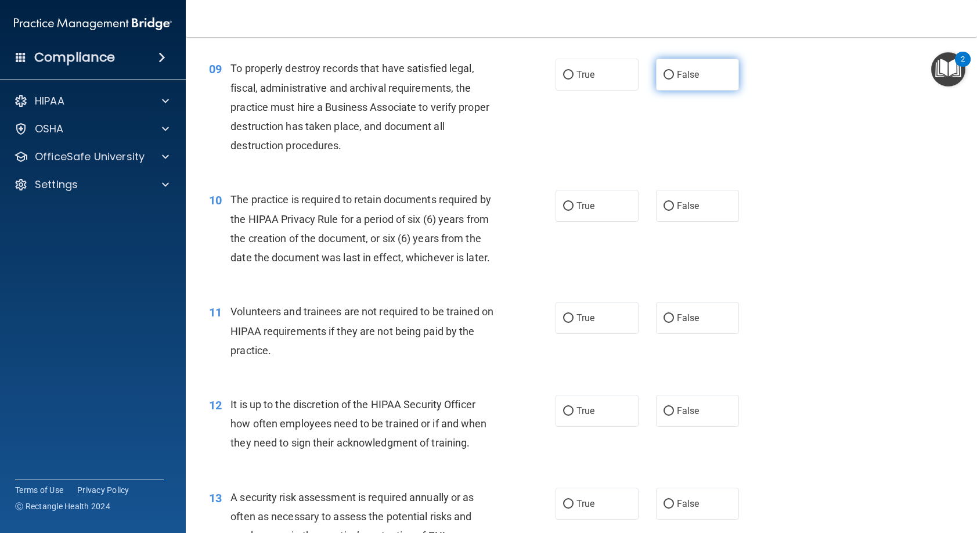
click at [677, 80] on span "False" at bounding box center [688, 74] width 23 height 11
click at [674, 80] on input "False" at bounding box center [669, 75] width 10 height 9
radio input "true"
click at [587, 211] on span "True" at bounding box center [586, 205] width 18 height 11
click at [574, 211] on input "True" at bounding box center [568, 206] width 10 height 9
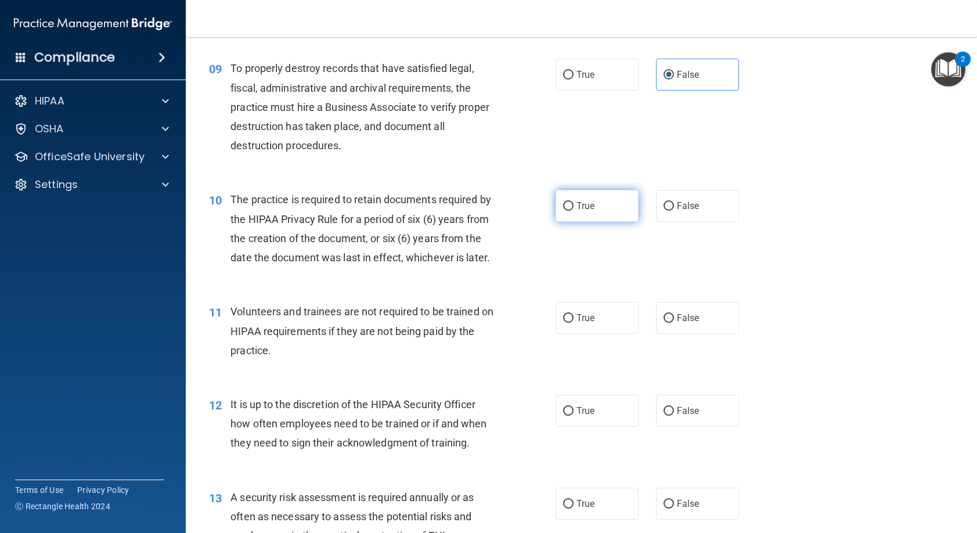
radio input "true"
click at [678, 323] on span "False" at bounding box center [688, 317] width 23 height 11
click at [674, 323] on input "False" at bounding box center [669, 318] width 10 height 9
radio input "true"
click at [664, 416] on input "False" at bounding box center [669, 411] width 10 height 9
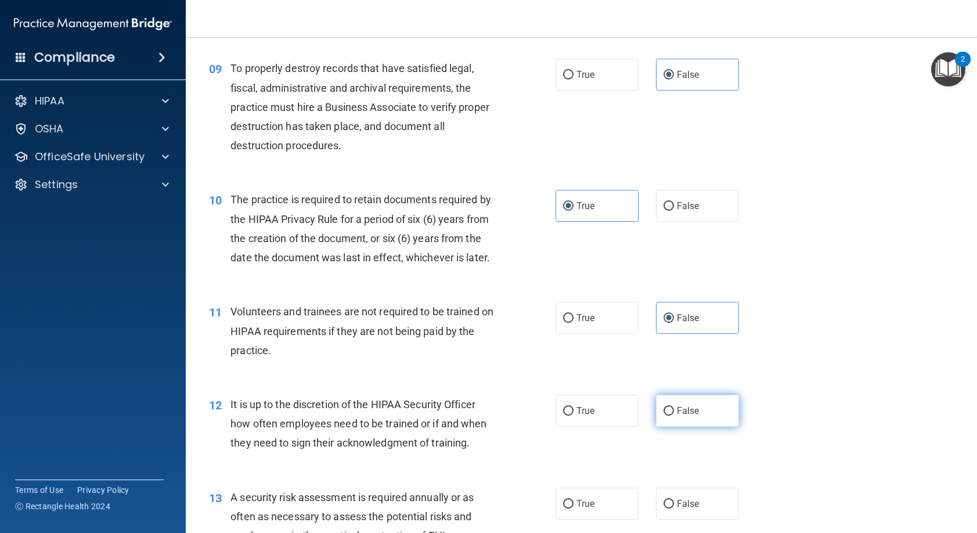
radio input "true"
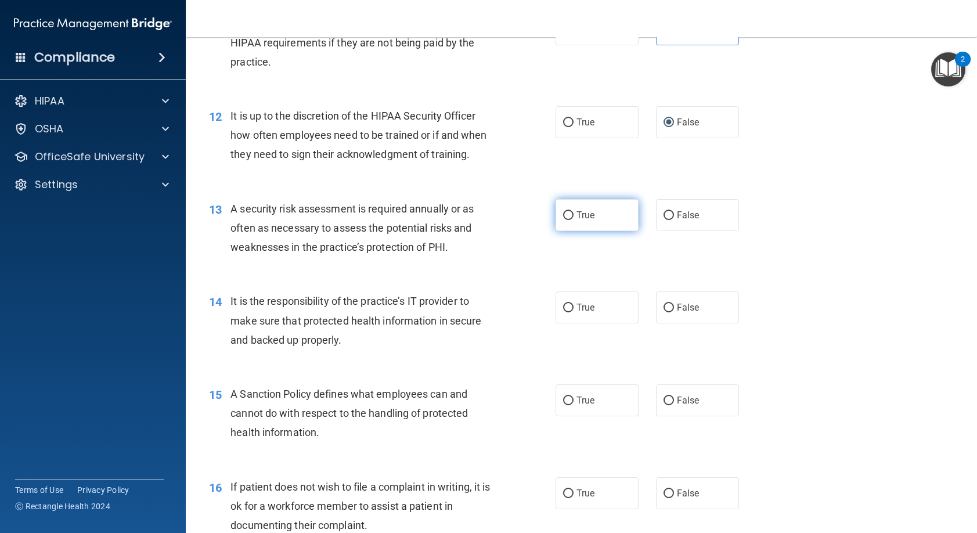
scroll to position [1219, 0]
click at [574, 229] on label "True" at bounding box center [597, 213] width 83 height 32
click at [574, 218] on input "True" at bounding box center [568, 214] width 10 height 9
radio input "true"
click at [665, 322] on label "False" at bounding box center [697, 306] width 83 height 32
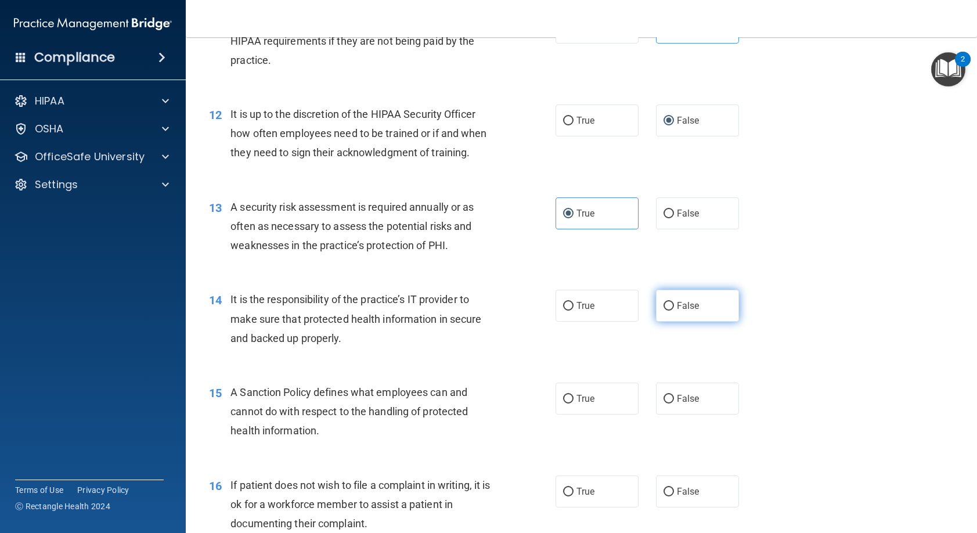
click at [665, 311] on input "False" at bounding box center [669, 306] width 10 height 9
radio input "true"
click at [677, 404] on span "False" at bounding box center [688, 398] width 23 height 11
click at [672, 404] on input "False" at bounding box center [669, 399] width 10 height 9
radio input "true"
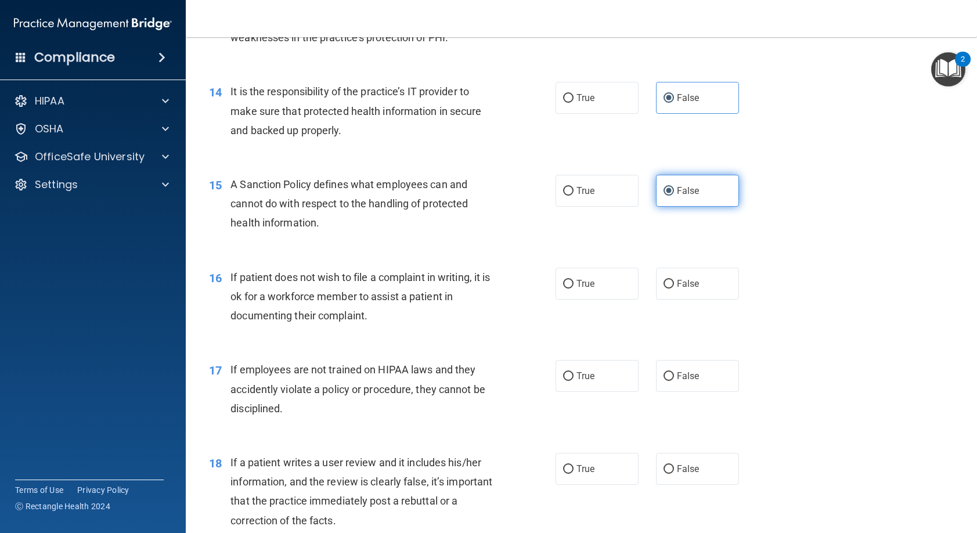
scroll to position [1510, 0]
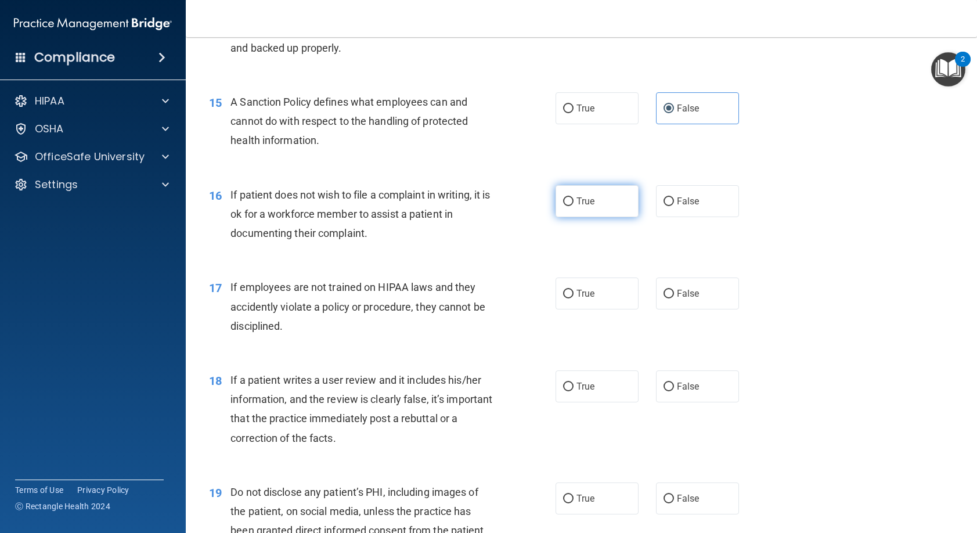
click at [577, 207] on span "True" at bounding box center [586, 201] width 18 height 11
click at [574, 206] on input "True" at bounding box center [568, 201] width 10 height 9
radio input "true"
click at [664, 298] on input "False" at bounding box center [669, 294] width 10 height 9
radio input "true"
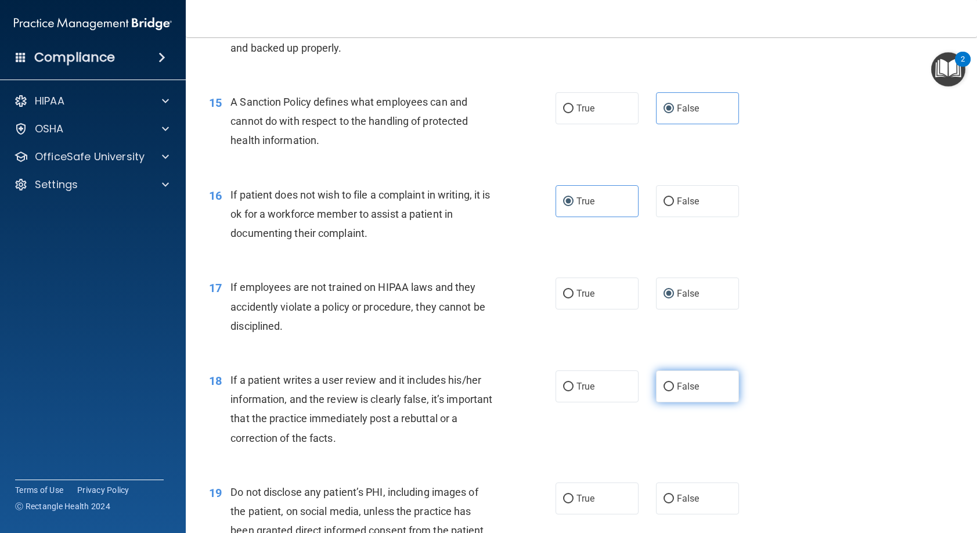
click at [683, 402] on label "False" at bounding box center [697, 386] width 83 height 32
click at [674, 391] on input "False" at bounding box center [669, 387] width 10 height 9
radio input "true"
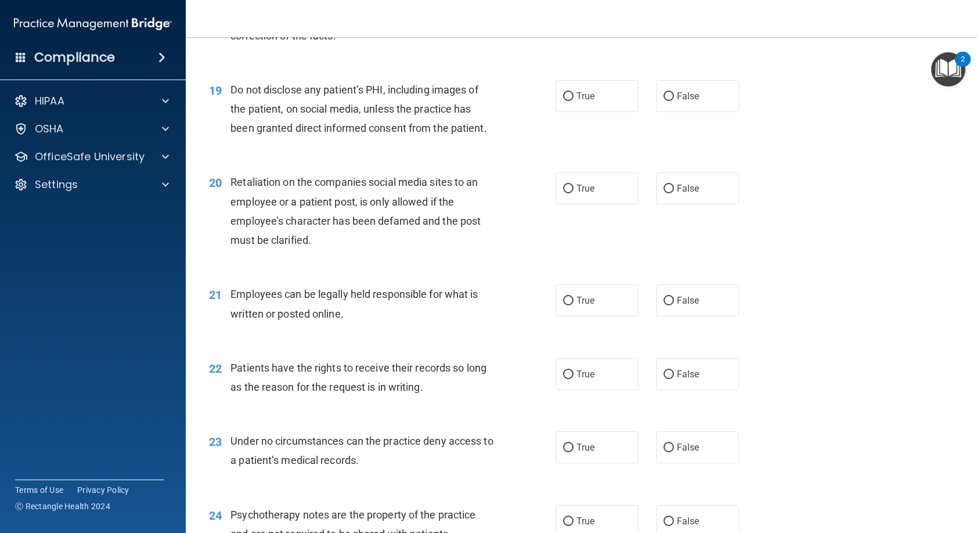
scroll to position [1916, 0]
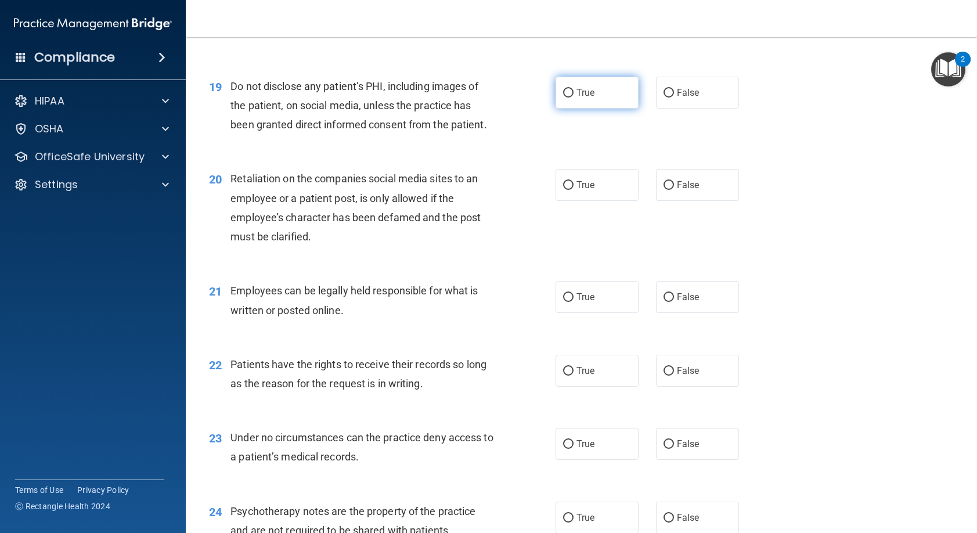
click at [598, 109] on label "True" at bounding box center [597, 93] width 83 height 32
click at [574, 98] on input "True" at bounding box center [568, 93] width 10 height 9
radio input "true"
drag, startPoint x: 663, startPoint y: 226, endPoint x: 649, endPoint y: 247, distance: 25.1
click at [664, 190] on input "False" at bounding box center [669, 185] width 10 height 9
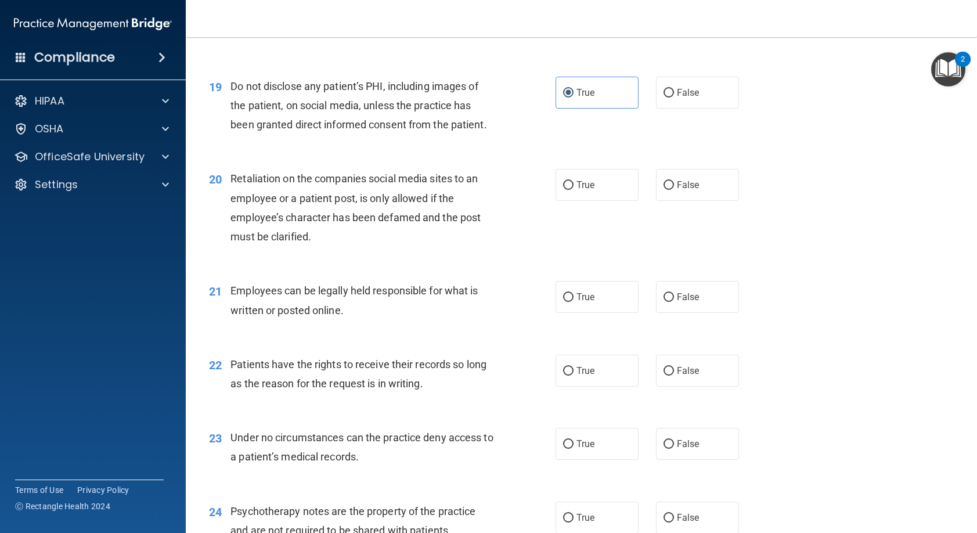
radio input "true"
click at [585, 313] on label "True" at bounding box center [597, 297] width 83 height 32
click at [574, 302] on input "True" at bounding box center [568, 297] width 10 height 9
radio input "true"
click at [679, 387] on label "False" at bounding box center [697, 371] width 83 height 32
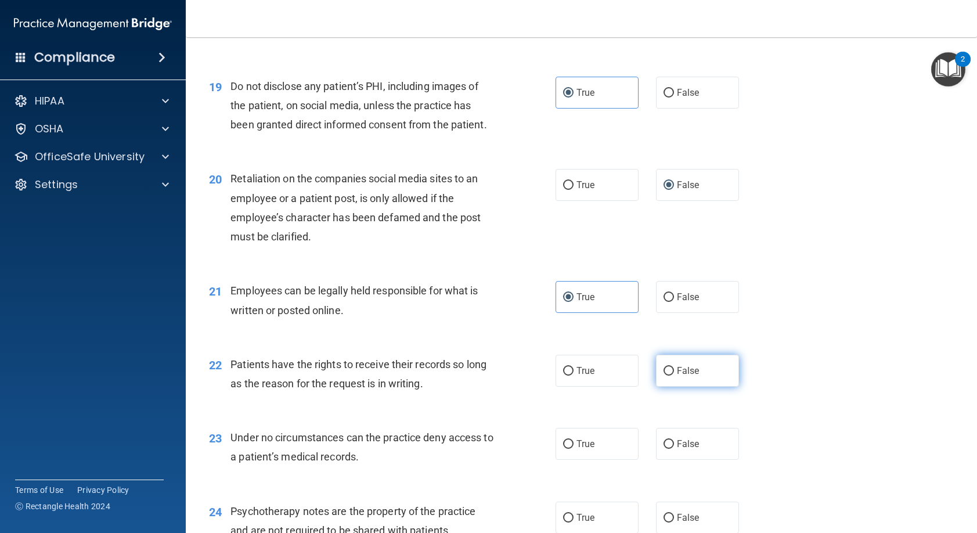
click at [674, 376] on input "False" at bounding box center [669, 371] width 10 height 9
radio input "true"
click at [690, 449] on span "False" at bounding box center [688, 443] width 23 height 11
click at [674, 449] on input "False" at bounding box center [669, 444] width 10 height 9
radio input "true"
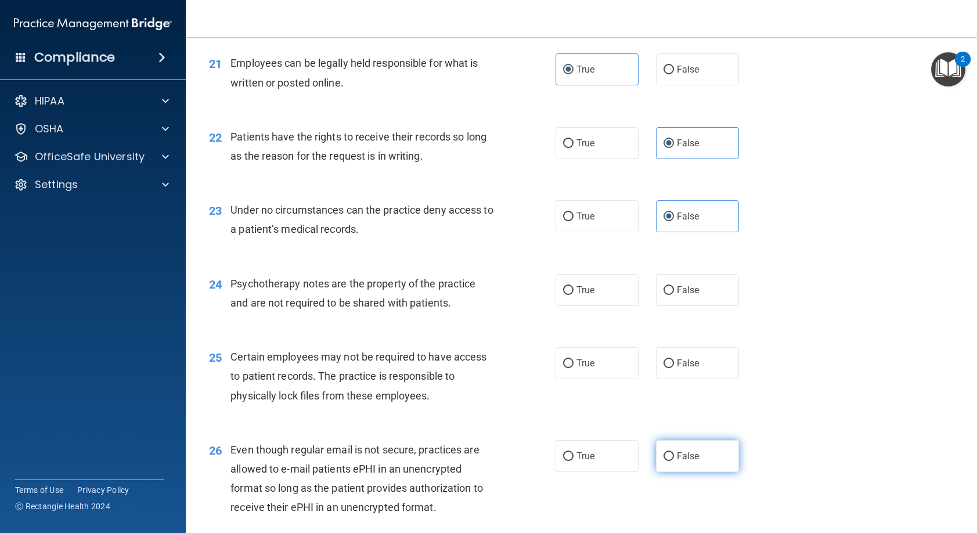
scroll to position [2148, 0]
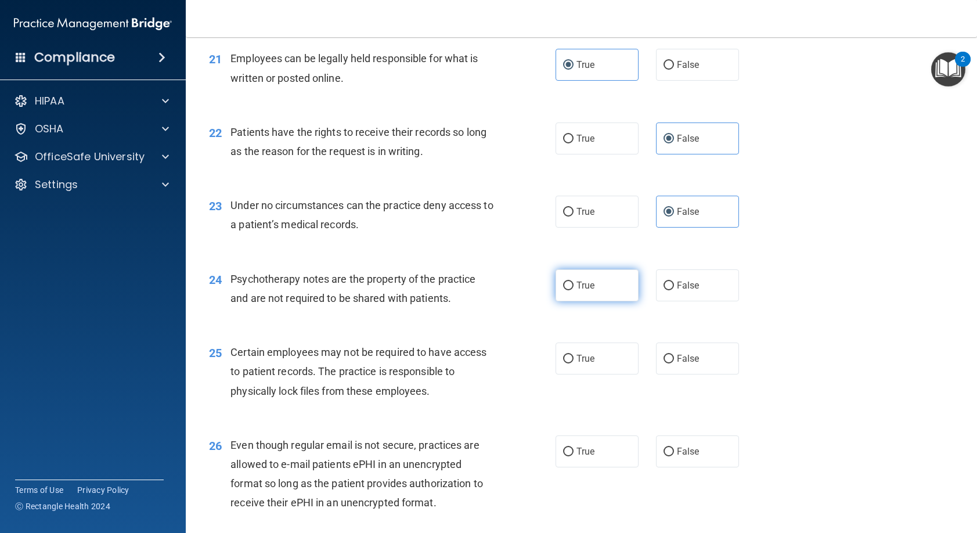
click at [606, 301] on label "True" at bounding box center [597, 285] width 83 height 32
click at [574, 290] on input "True" at bounding box center [568, 286] width 10 height 9
radio input "true"
click at [611, 375] on label "True" at bounding box center [597, 359] width 83 height 32
click at [574, 364] on input "True" at bounding box center [568, 359] width 10 height 9
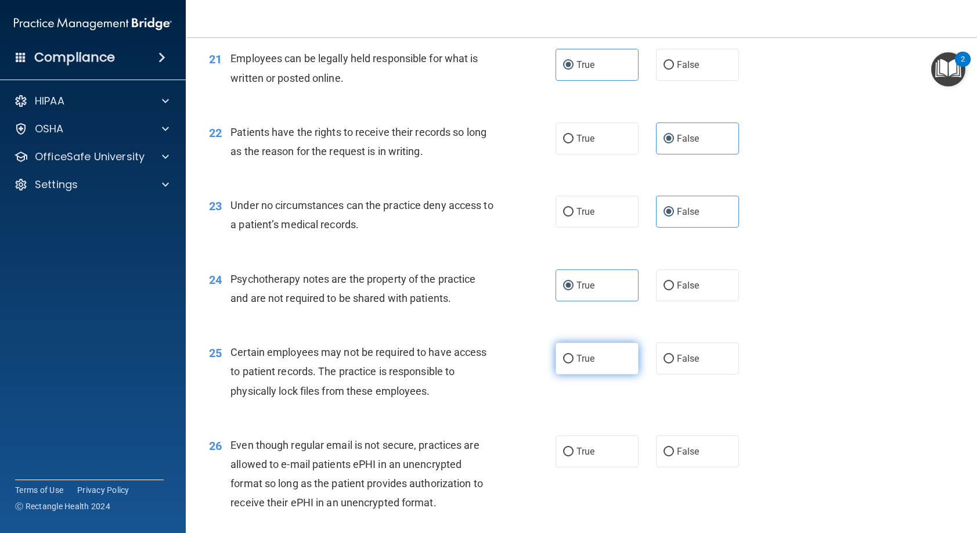
radio input "true"
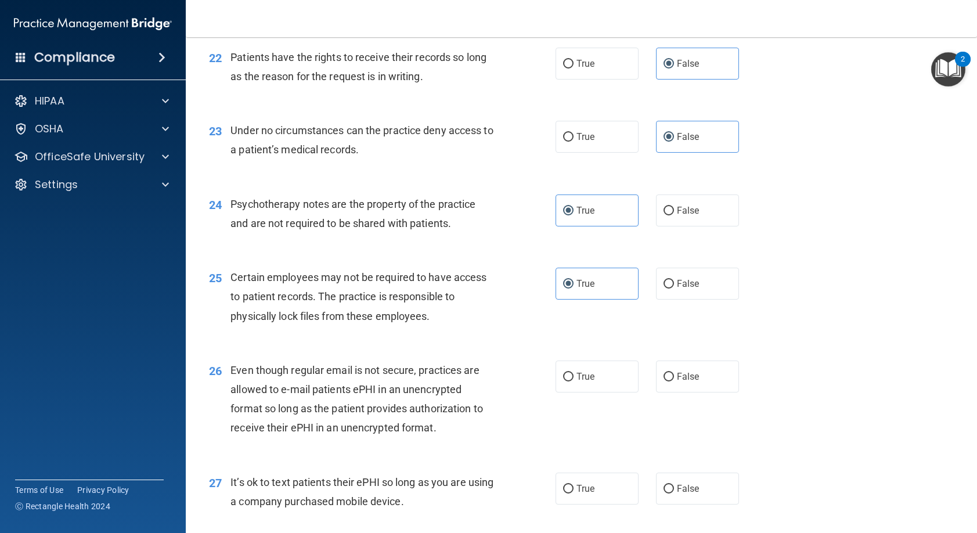
scroll to position [2264, 0]
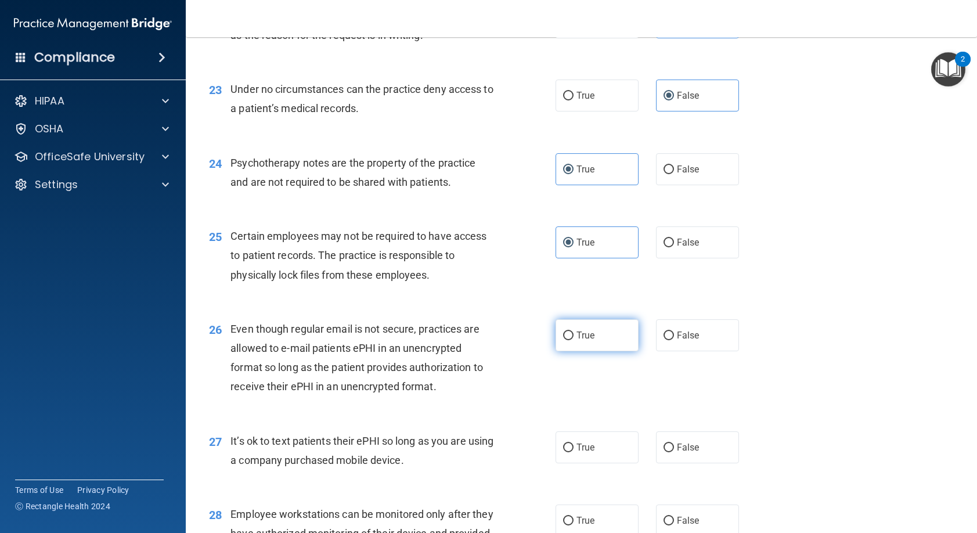
click at [585, 341] on span "True" at bounding box center [586, 335] width 18 height 11
click at [574, 340] on input "True" at bounding box center [568, 336] width 10 height 9
radio input "true"
click at [675, 463] on label "False" at bounding box center [697, 447] width 83 height 32
click at [674, 452] on input "False" at bounding box center [669, 448] width 10 height 9
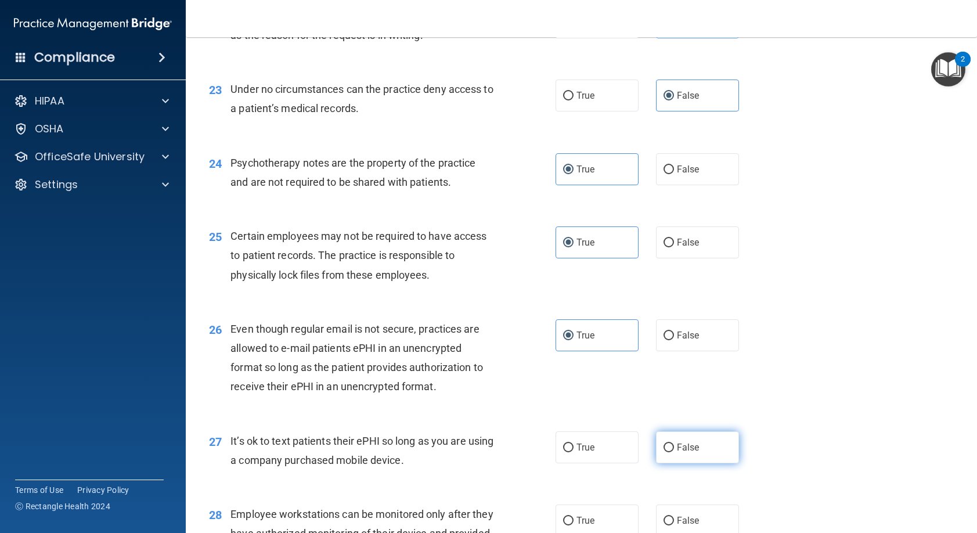
radio input "true"
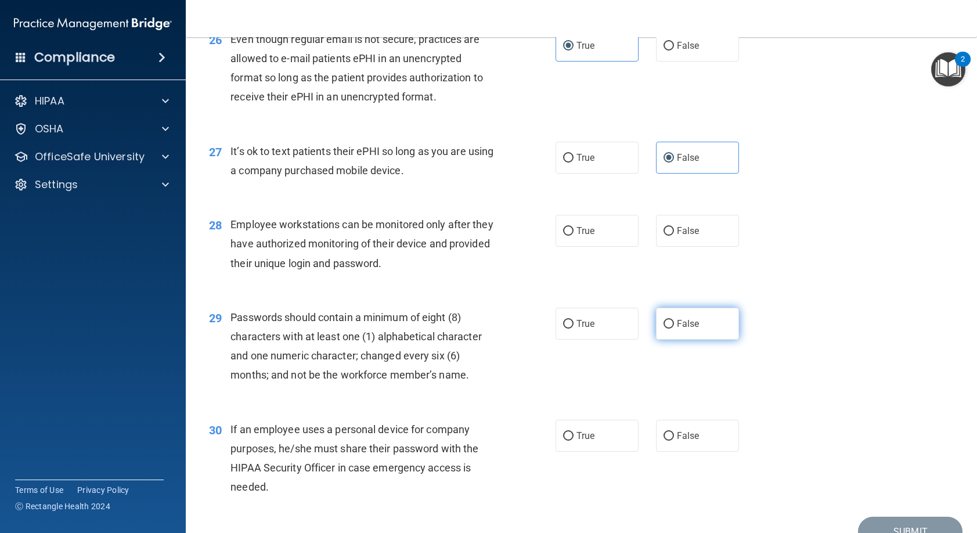
scroll to position [2554, 0]
click at [675, 246] on label "False" at bounding box center [697, 230] width 83 height 32
click at [674, 235] on input "False" at bounding box center [669, 230] width 10 height 9
radio input "true"
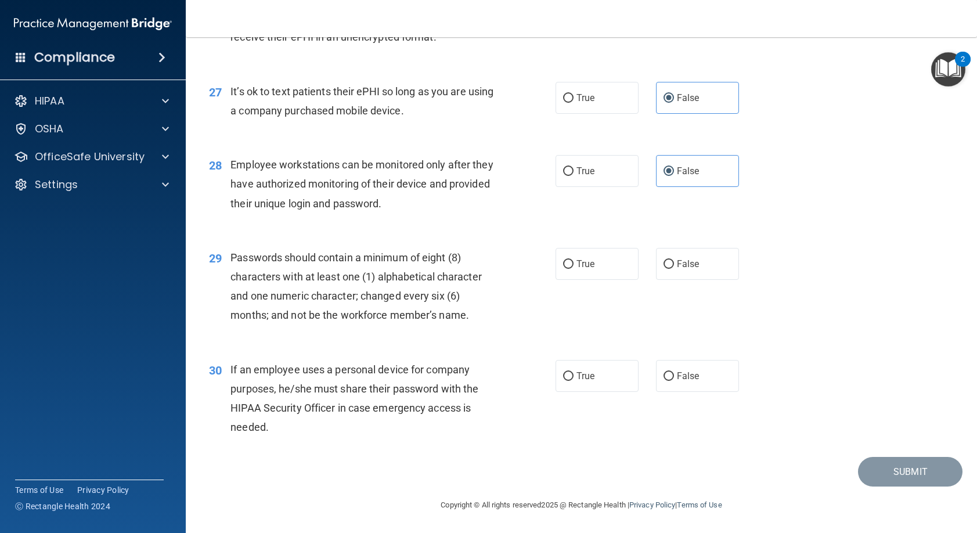
scroll to position [2652, 0]
click at [599, 258] on label "True" at bounding box center [597, 264] width 83 height 32
click at [574, 260] on input "True" at bounding box center [568, 264] width 10 height 9
radio input "true"
click at [668, 386] on label "False" at bounding box center [697, 376] width 83 height 32
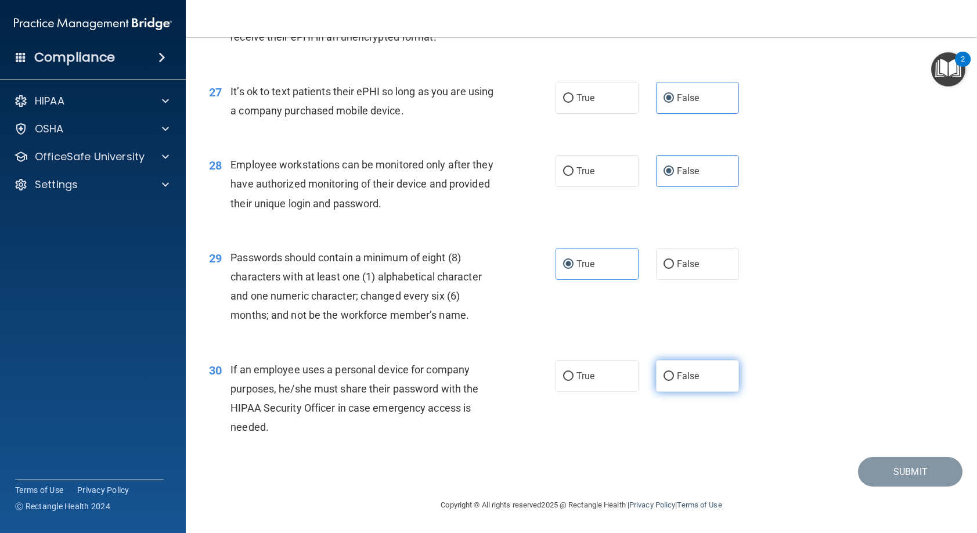
click at [668, 381] on input "False" at bounding box center [669, 376] width 10 height 9
radio input "true"
click at [869, 472] on button "Submit" at bounding box center [910, 472] width 105 height 30
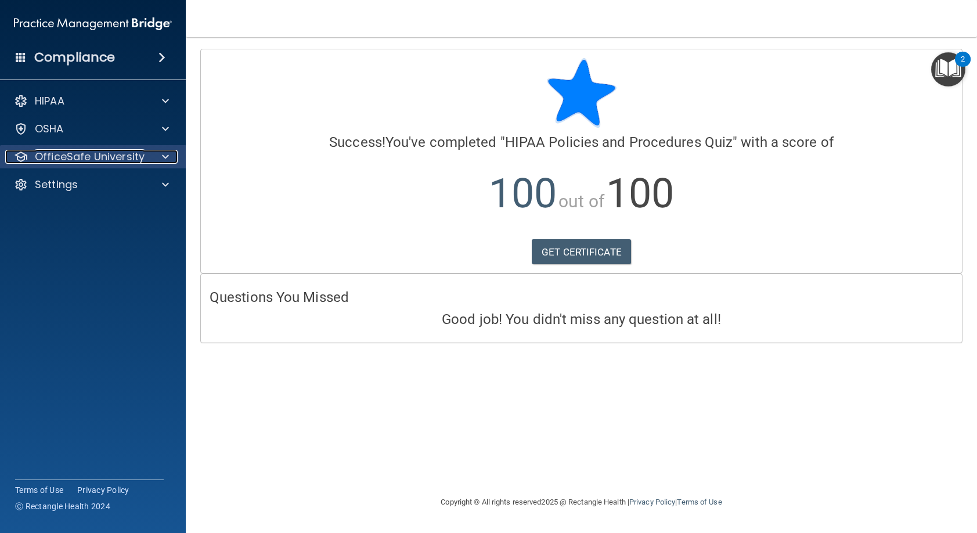
click at [150, 159] on div at bounding box center [163, 157] width 29 height 14
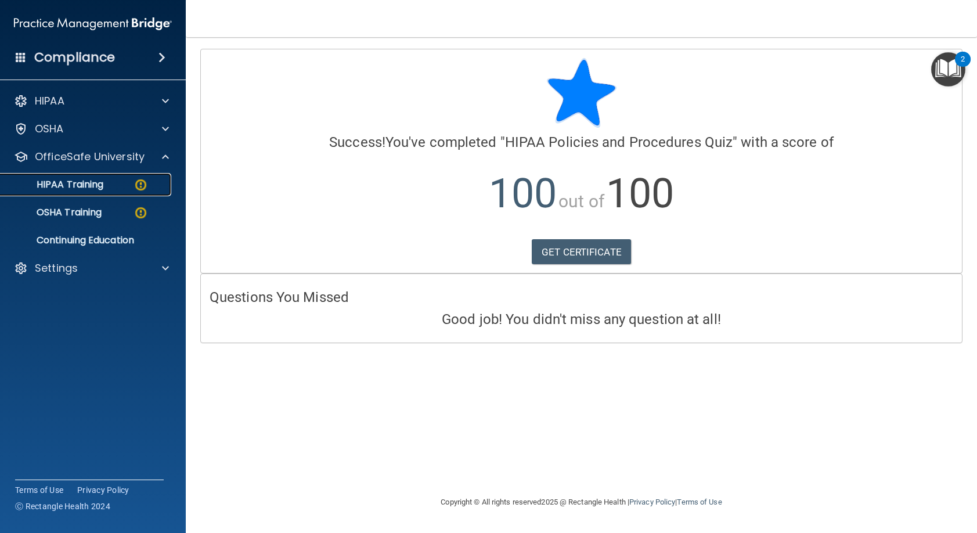
click at [131, 183] on div "HIPAA Training" at bounding box center [87, 185] width 159 height 12
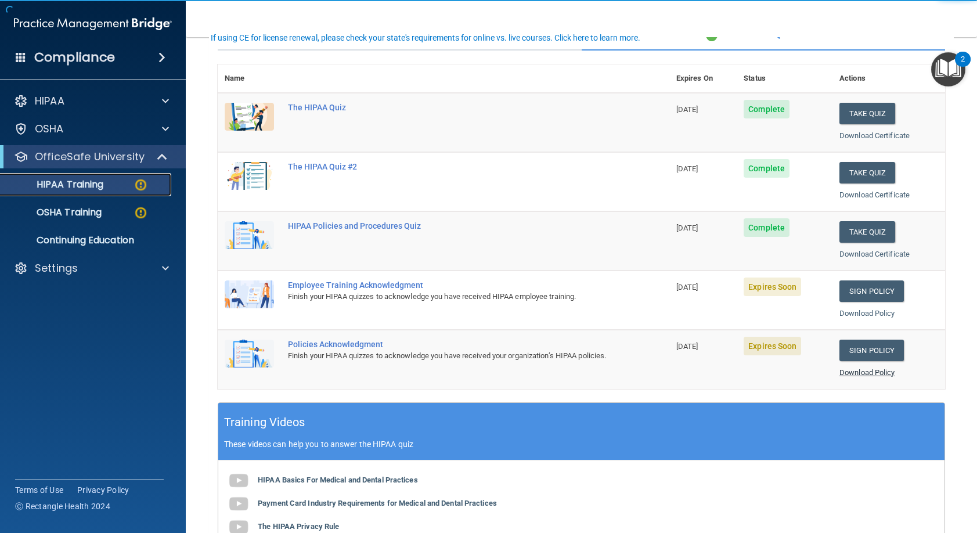
scroll to position [116, 0]
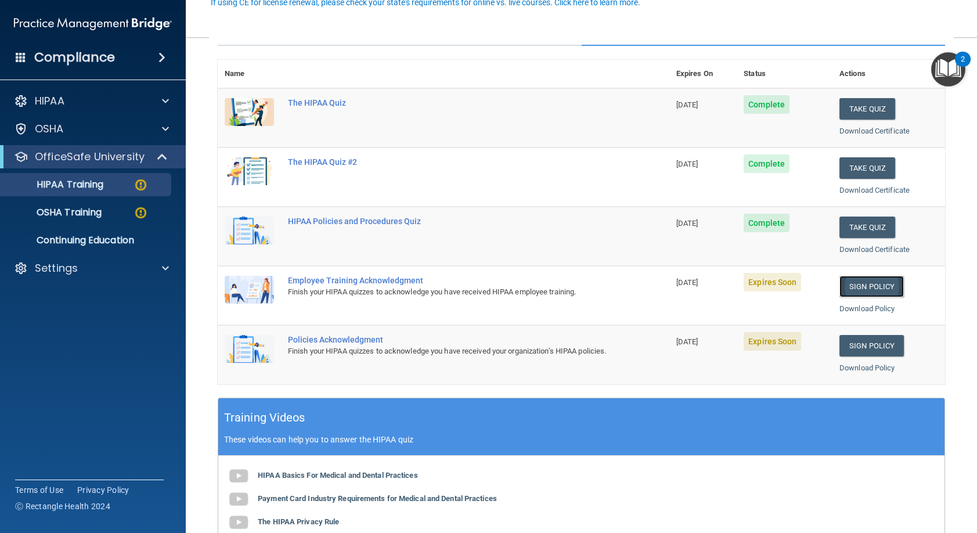
click at [852, 289] on link "Sign Policy" at bounding box center [872, 286] width 64 height 21
click at [141, 262] on div "Settings" at bounding box center [77, 268] width 144 height 14
click at [81, 300] on p "My Account" at bounding box center [87, 296] width 159 height 12
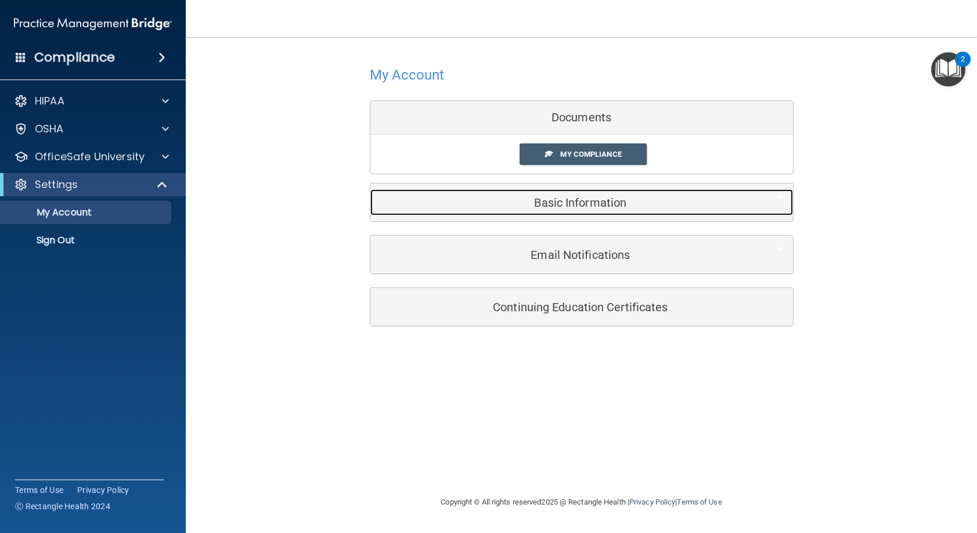
click at [615, 196] on div "Basic Information" at bounding box center [563, 202] width 387 height 26
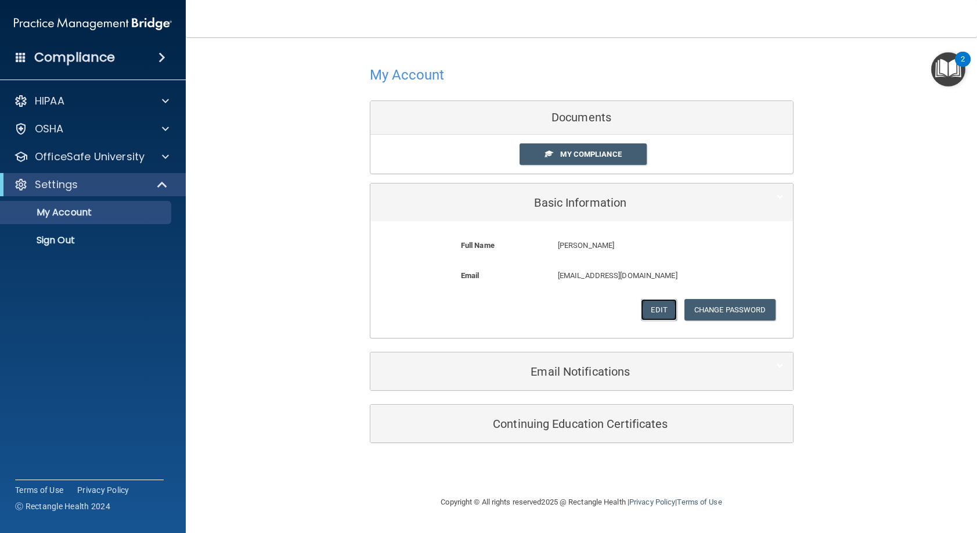
click at [658, 308] on button "Edit" at bounding box center [658, 309] width 35 height 21
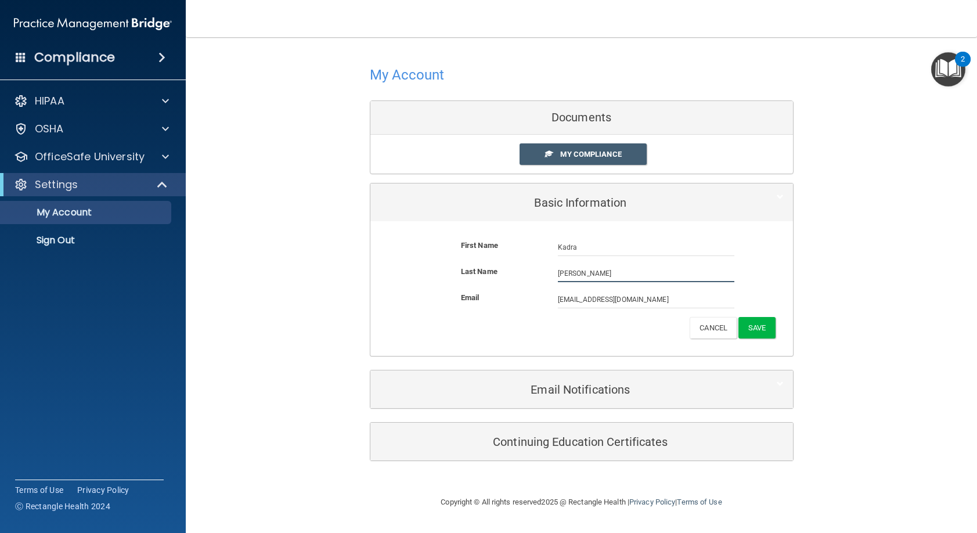
drag, startPoint x: 584, startPoint y: 277, endPoint x: 424, endPoint y: 251, distance: 161.2
click at [424, 252] on form "First Name Kadra Kayser Kadra Last Name Kayser Email kadrakristine@gmail.com ka…" at bounding box center [581, 288] width 405 height 117
type input "[PERSON_NAME]"
click at [758, 321] on button "Save" at bounding box center [757, 327] width 37 height 21
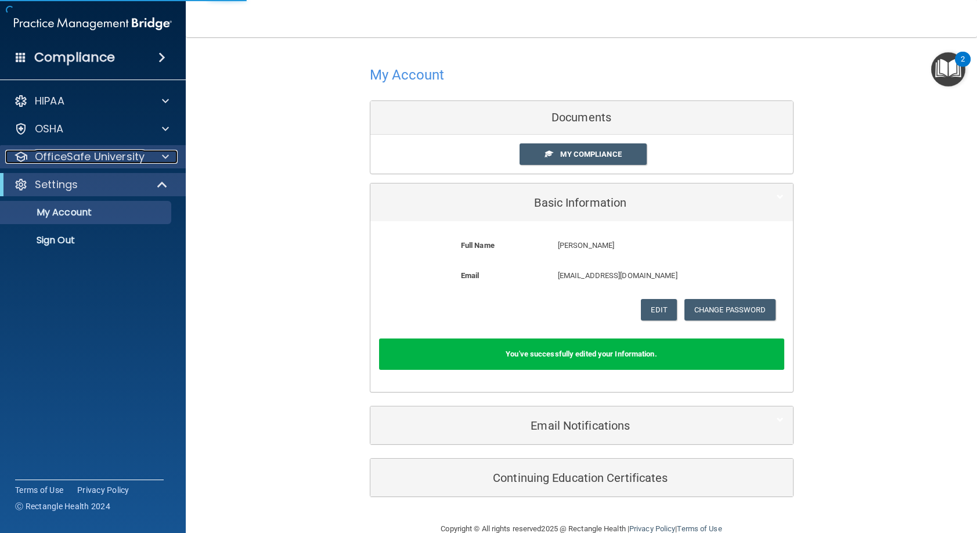
click at [71, 153] on p "OfficeSafe University" at bounding box center [90, 157] width 110 height 14
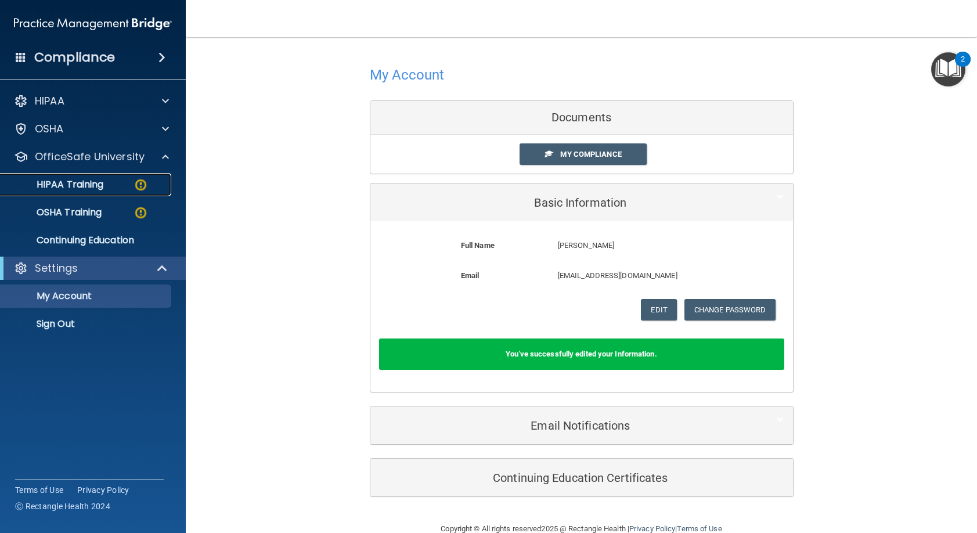
click at [98, 186] on p "HIPAA Training" at bounding box center [56, 185] width 96 height 12
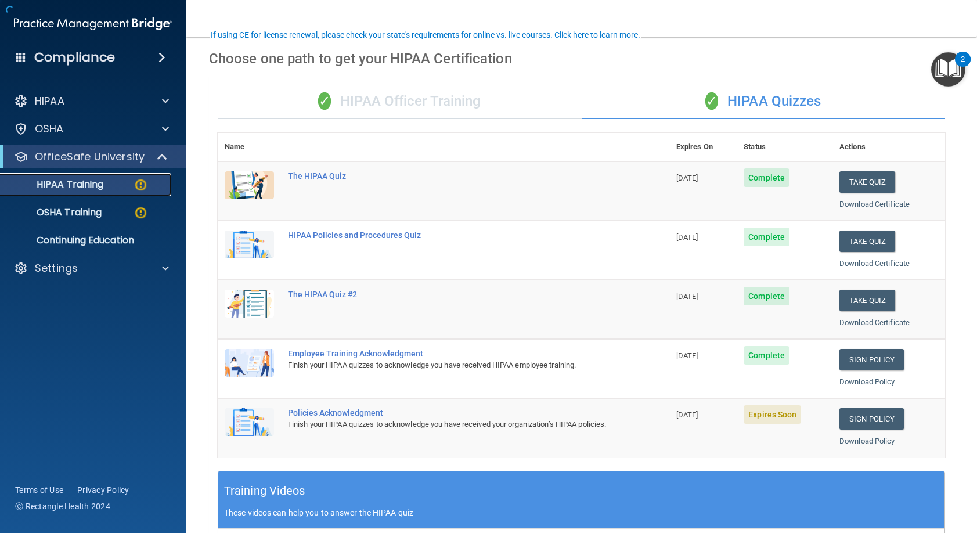
scroll to position [116, 0]
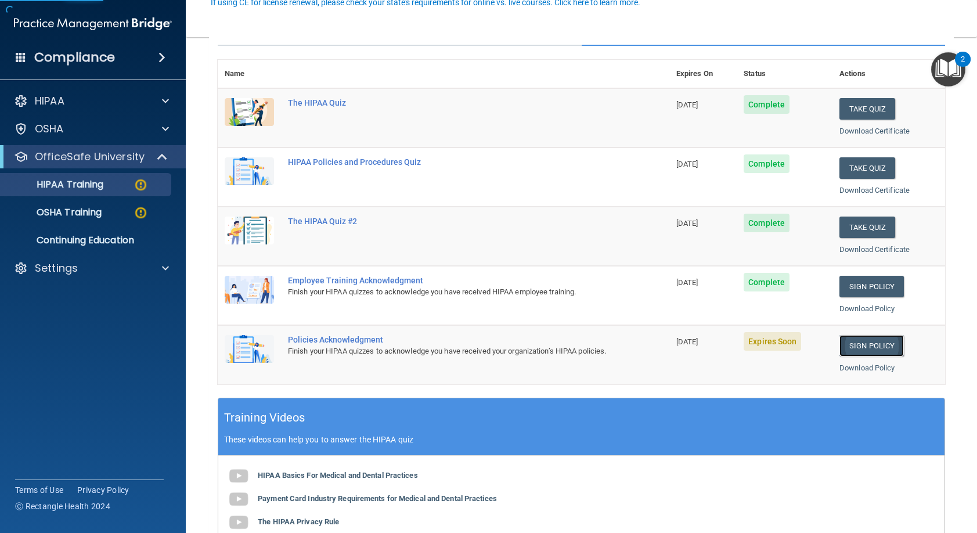
click at [855, 350] on link "Sign Policy" at bounding box center [872, 345] width 64 height 21
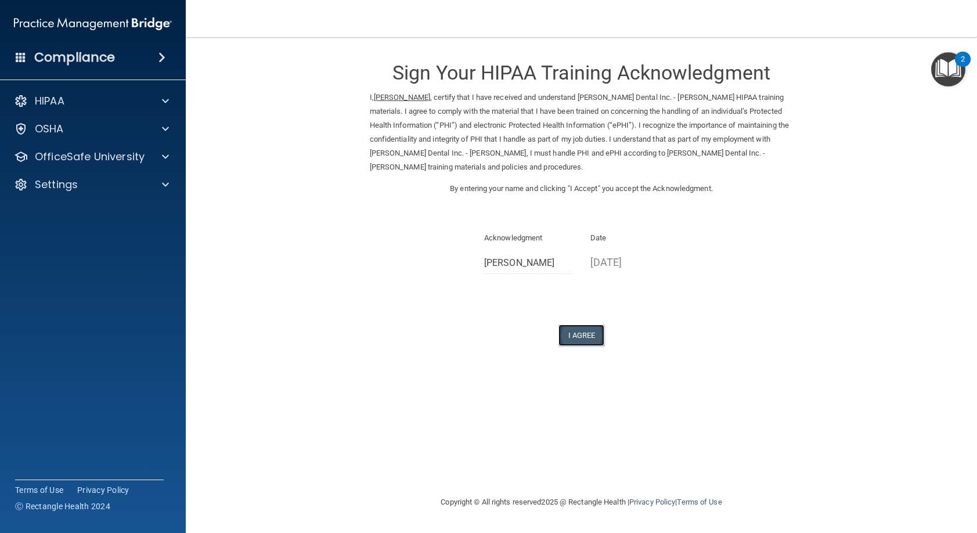
click at [581, 346] on button "I Agree" at bounding box center [582, 335] width 46 height 21
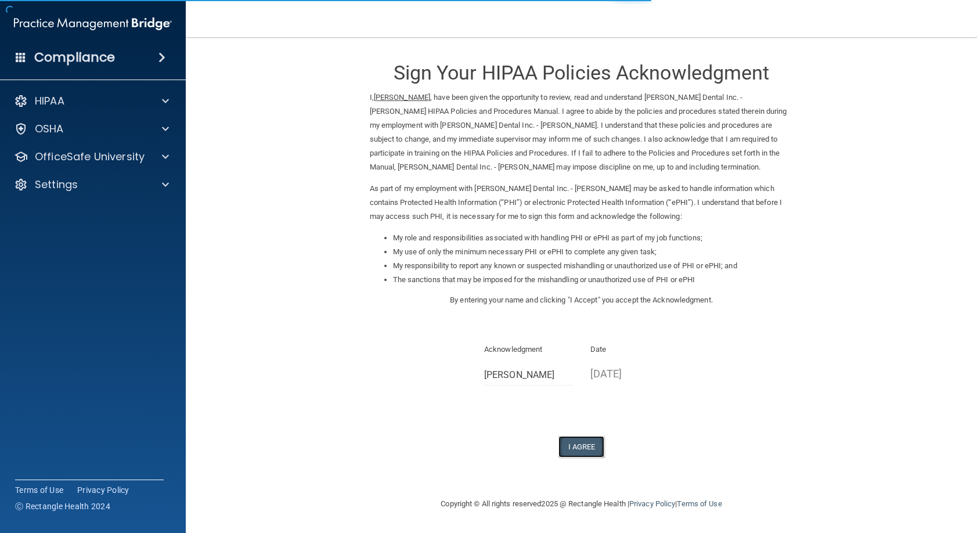
click at [591, 453] on button "I Agree" at bounding box center [582, 446] width 46 height 21
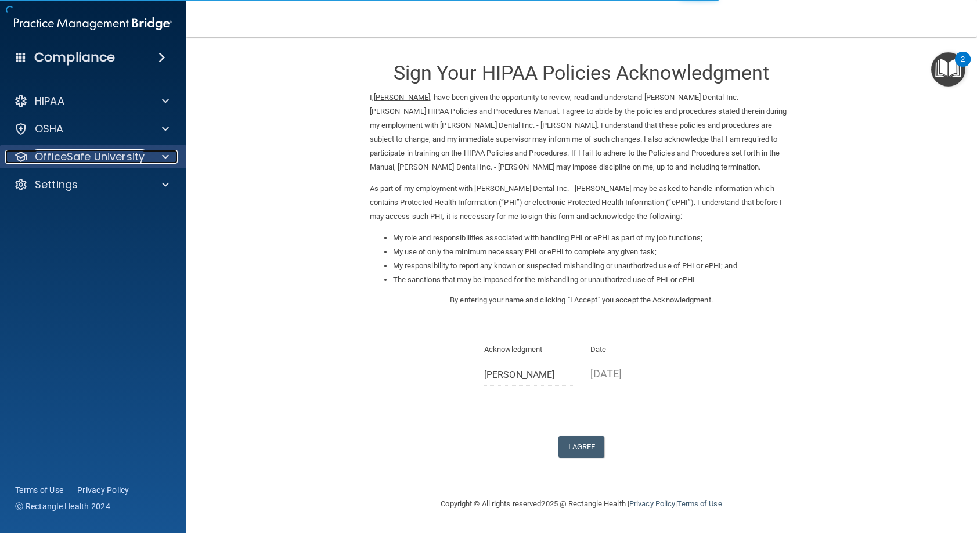
click at [153, 154] on div at bounding box center [163, 157] width 29 height 14
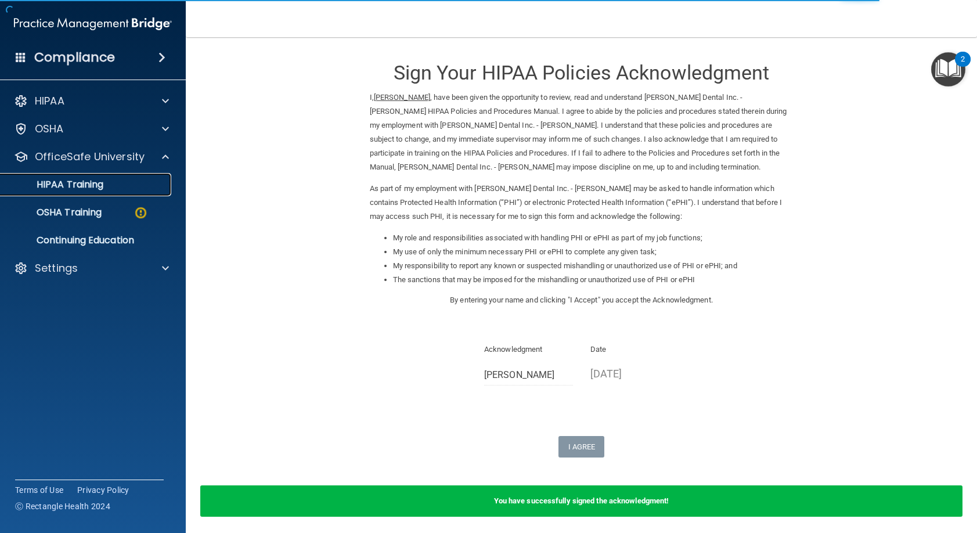
click at [116, 180] on div "HIPAA Training" at bounding box center [87, 185] width 159 height 12
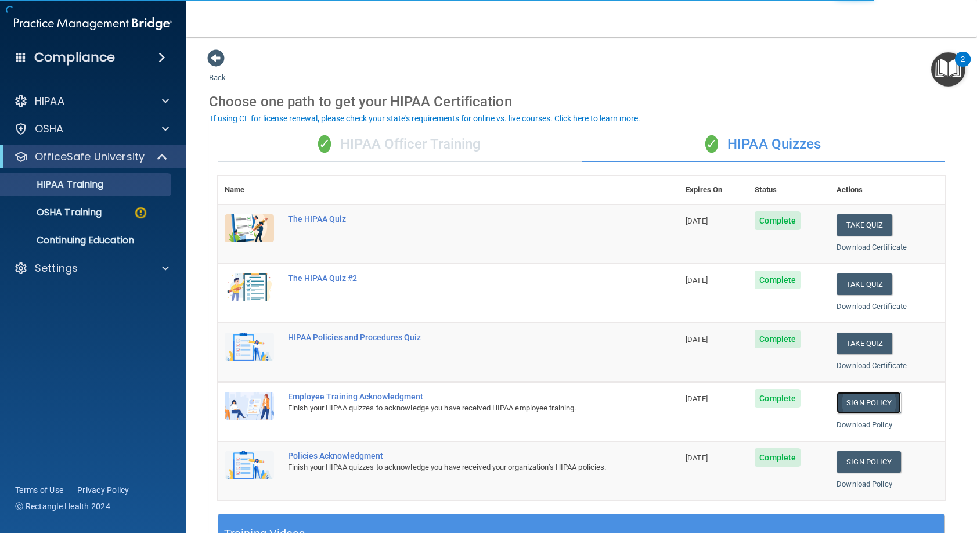
click at [857, 400] on link "Sign Policy" at bounding box center [869, 402] width 64 height 21
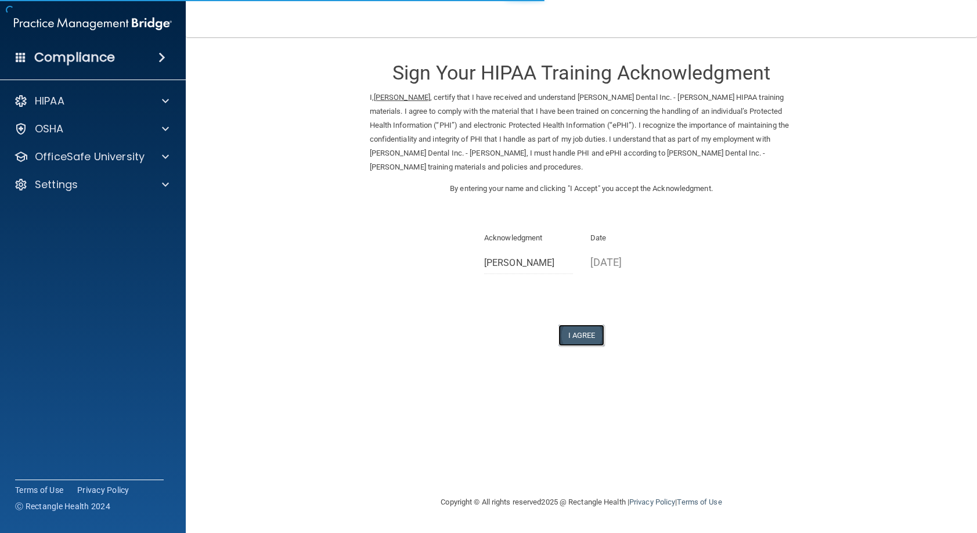
click at [586, 332] on button "I Agree" at bounding box center [582, 335] width 46 height 21
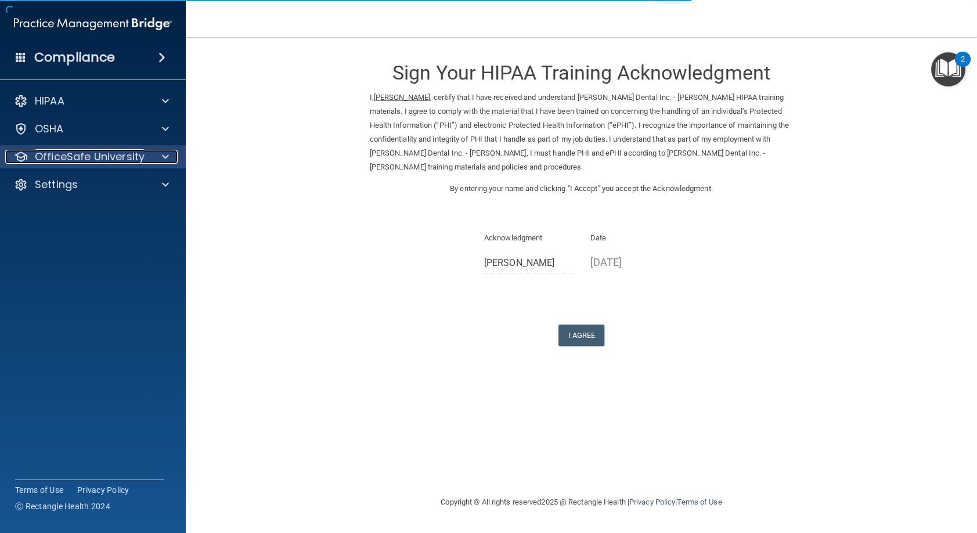
click at [167, 163] on span at bounding box center [165, 157] width 7 height 14
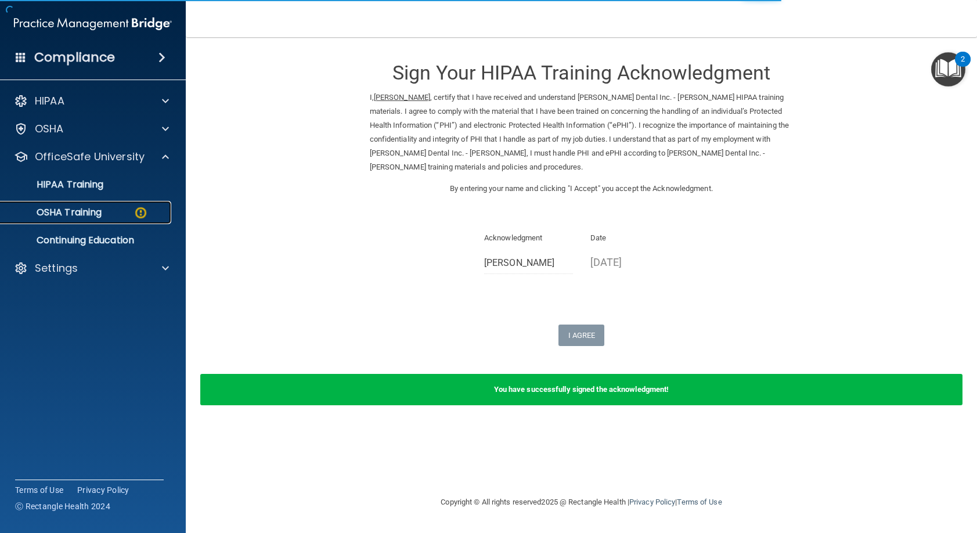
click at [134, 218] on img at bounding box center [141, 213] width 15 height 15
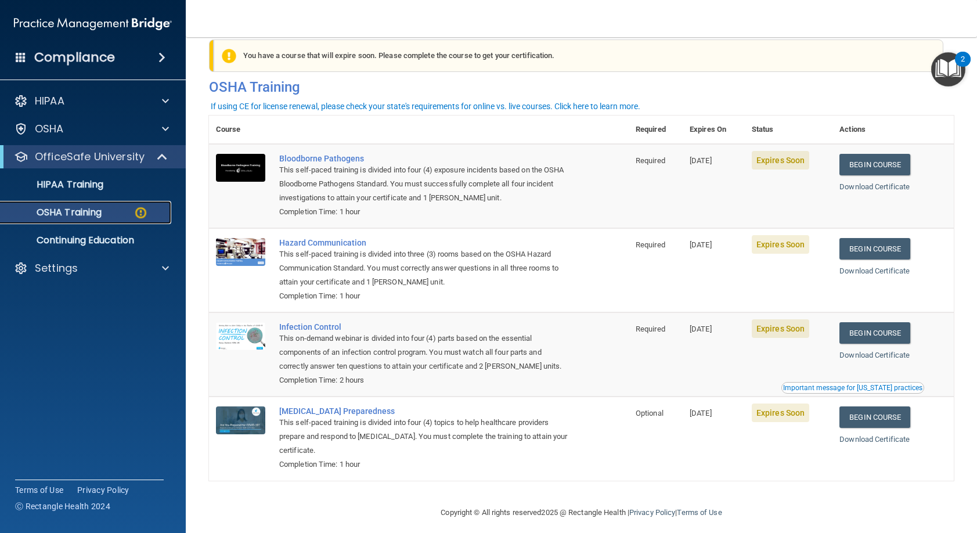
scroll to position [29, 0]
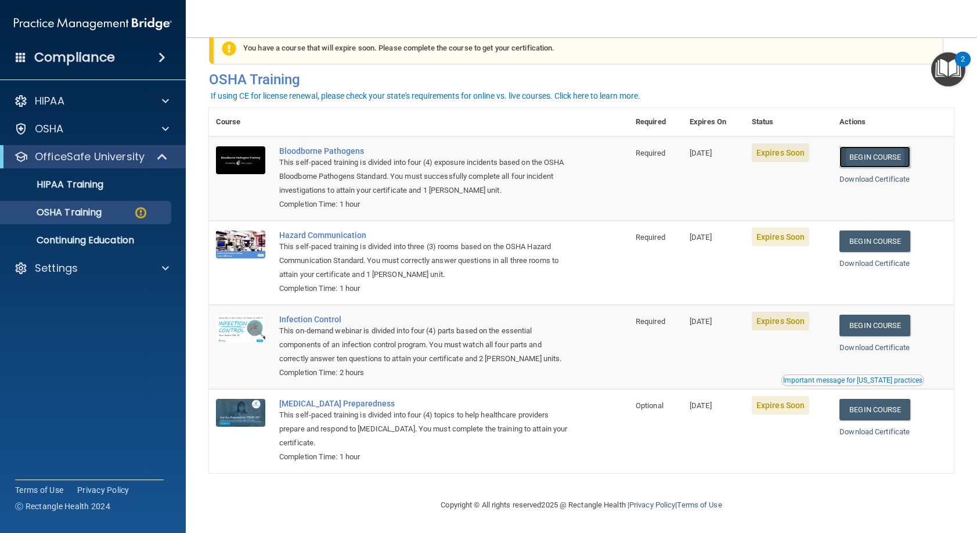
click at [869, 157] on link "Begin Course" at bounding box center [875, 156] width 71 height 21
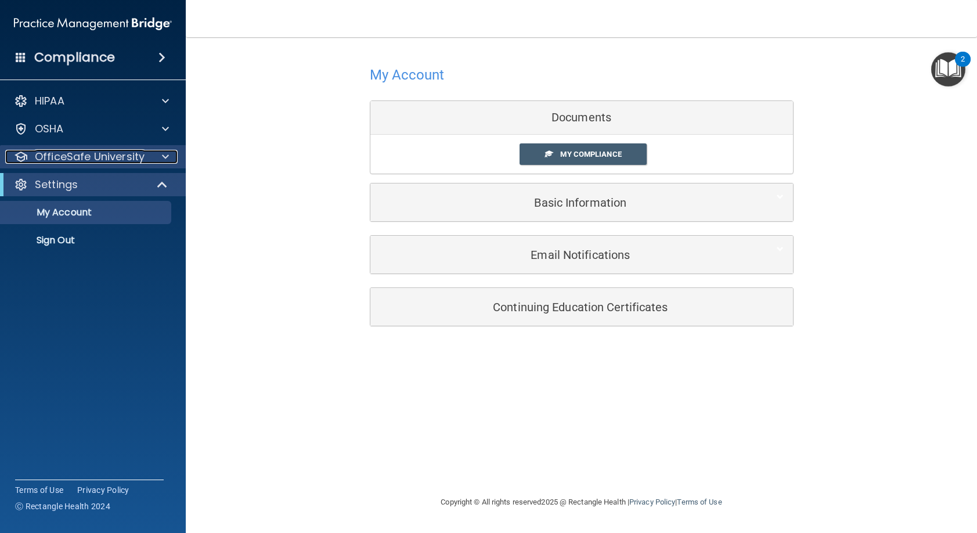
click at [167, 161] on span at bounding box center [165, 157] width 7 height 14
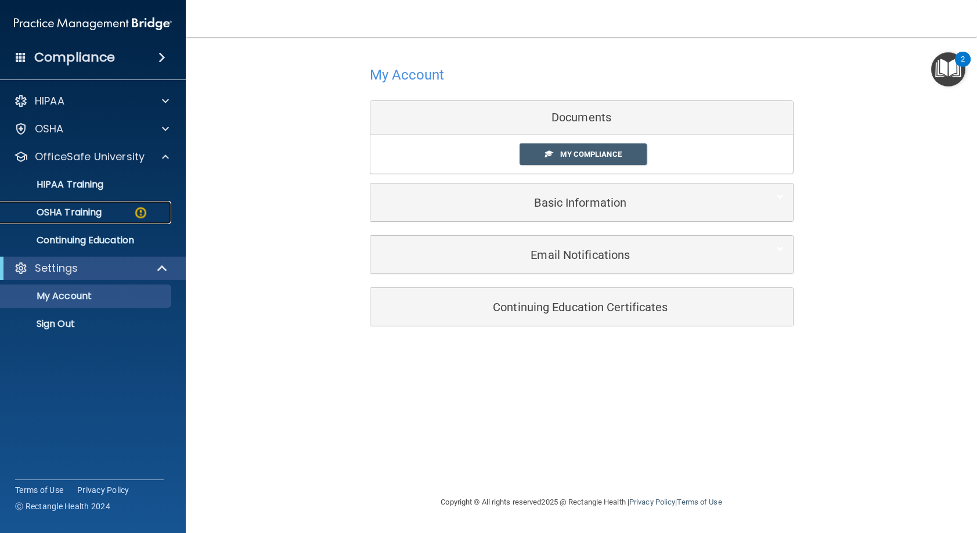
click at [132, 218] on div "OSHA Training" at bounding box center [87, 213] width 159 height 12
